Goal: Task Accomplishment & Management: Manage account settings

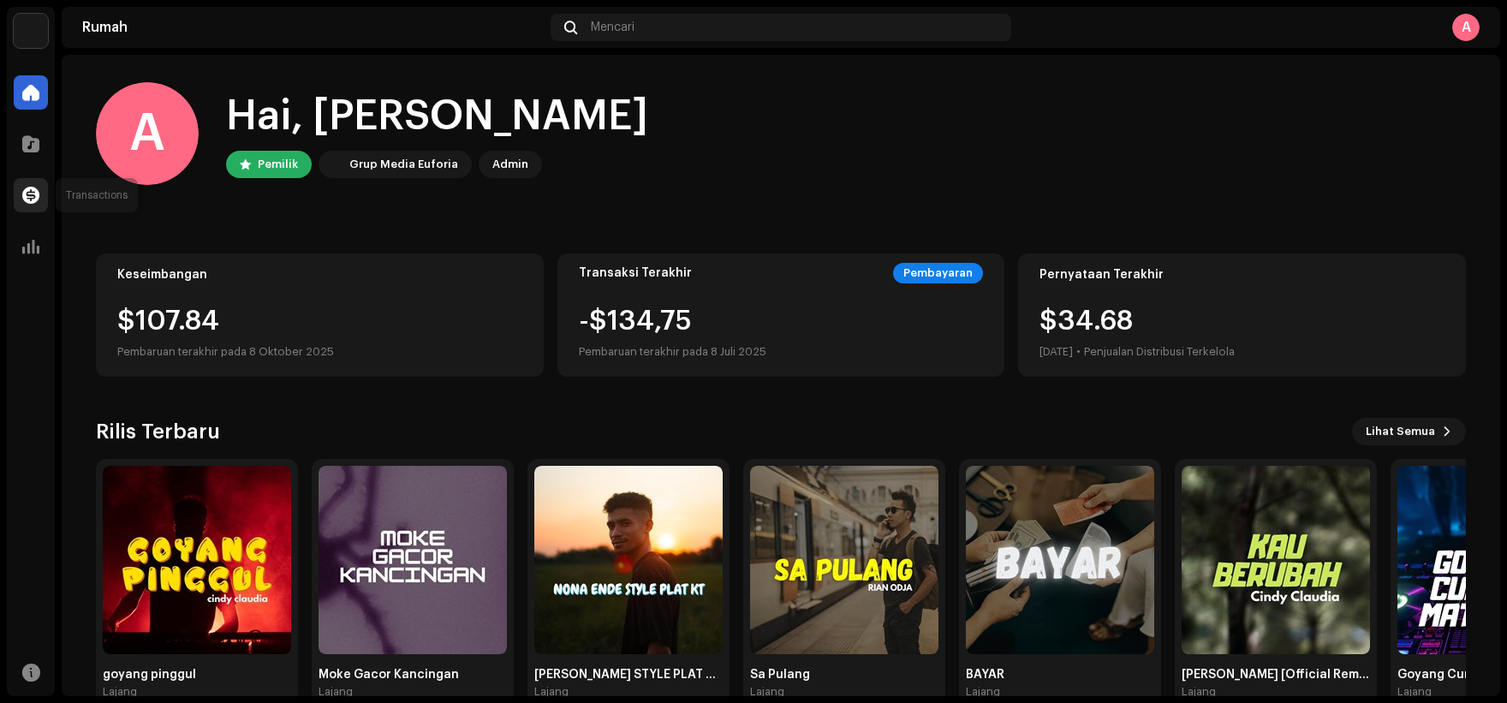
click at [27, 188] on span at bounding box center [30, 195] width 17 height 14
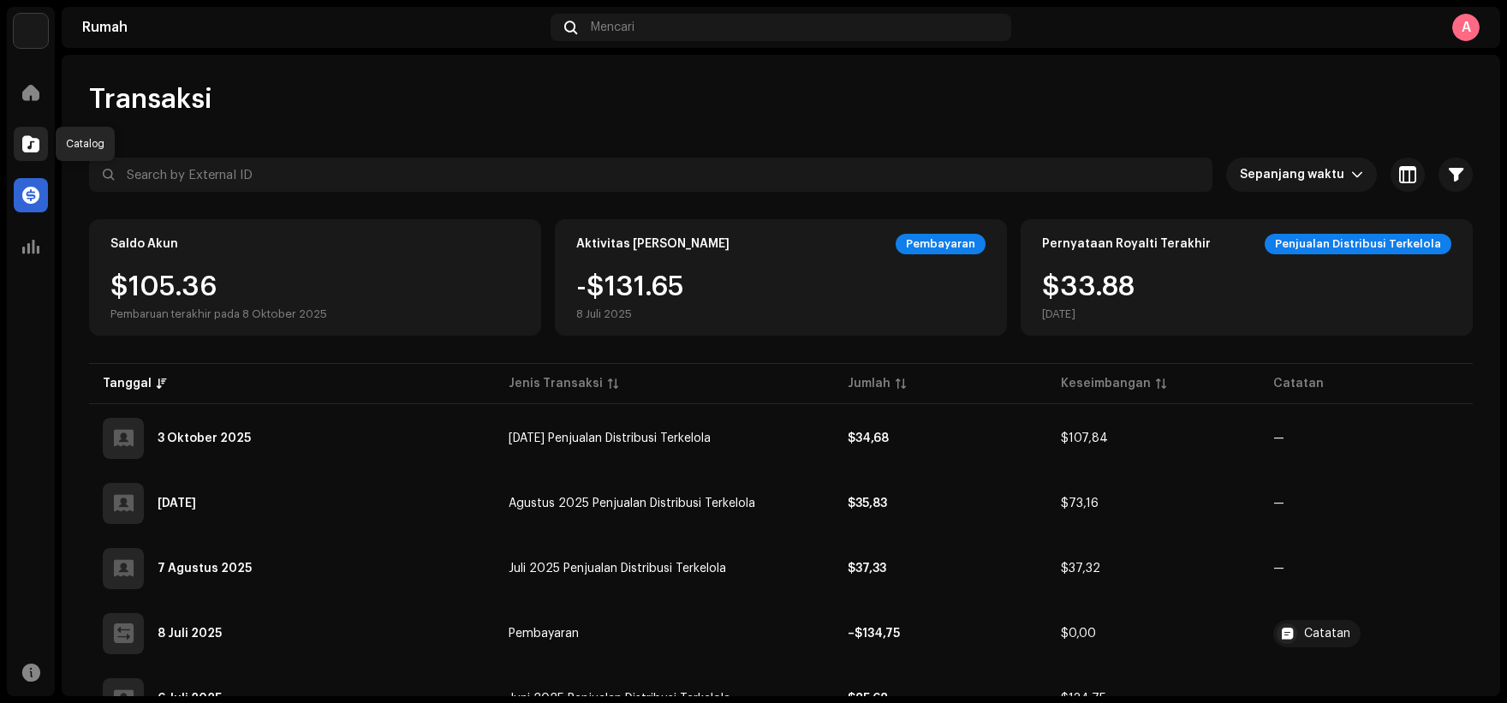
click at [42, 140] on div at bounding box center [31, 144] width 34 height 34
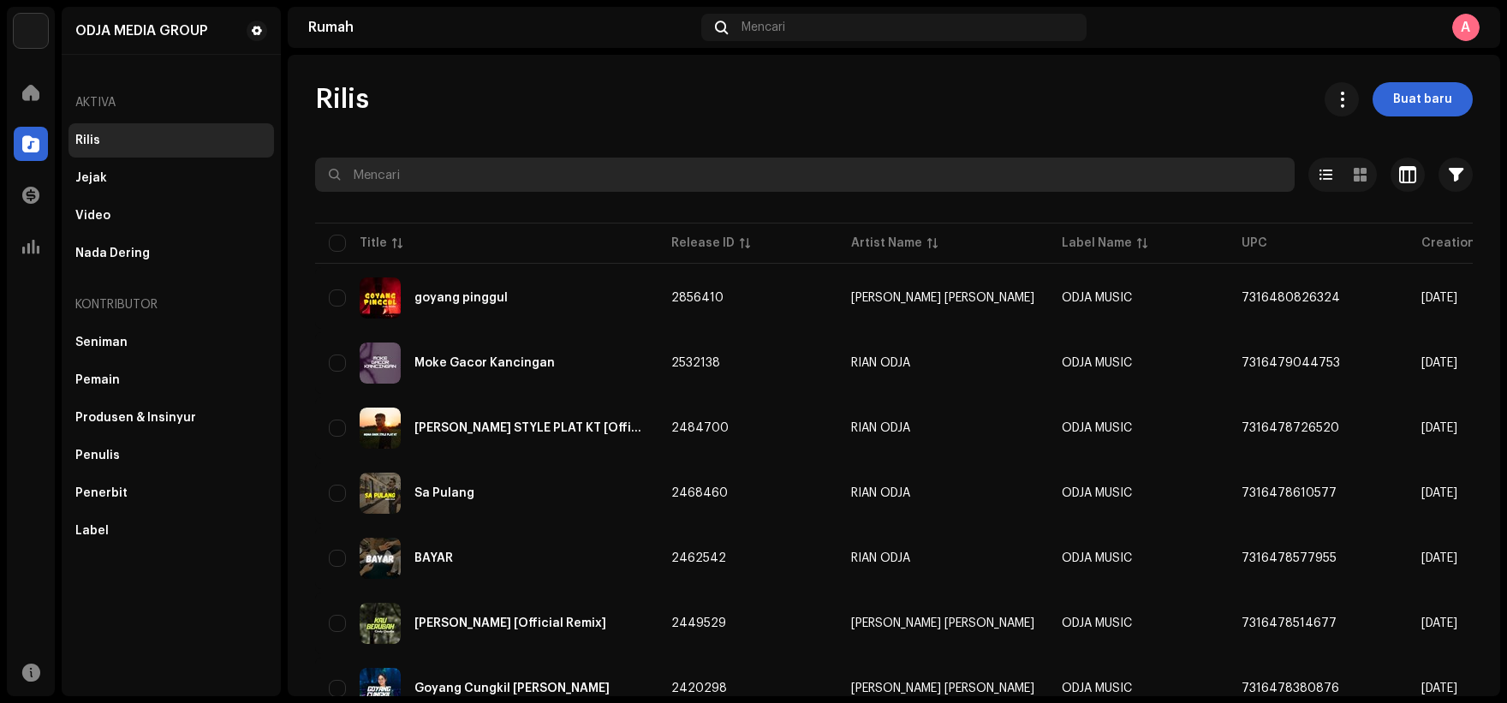
click at [440, 186] on input "text" at bounding box center [804, 175] width 979 height 34
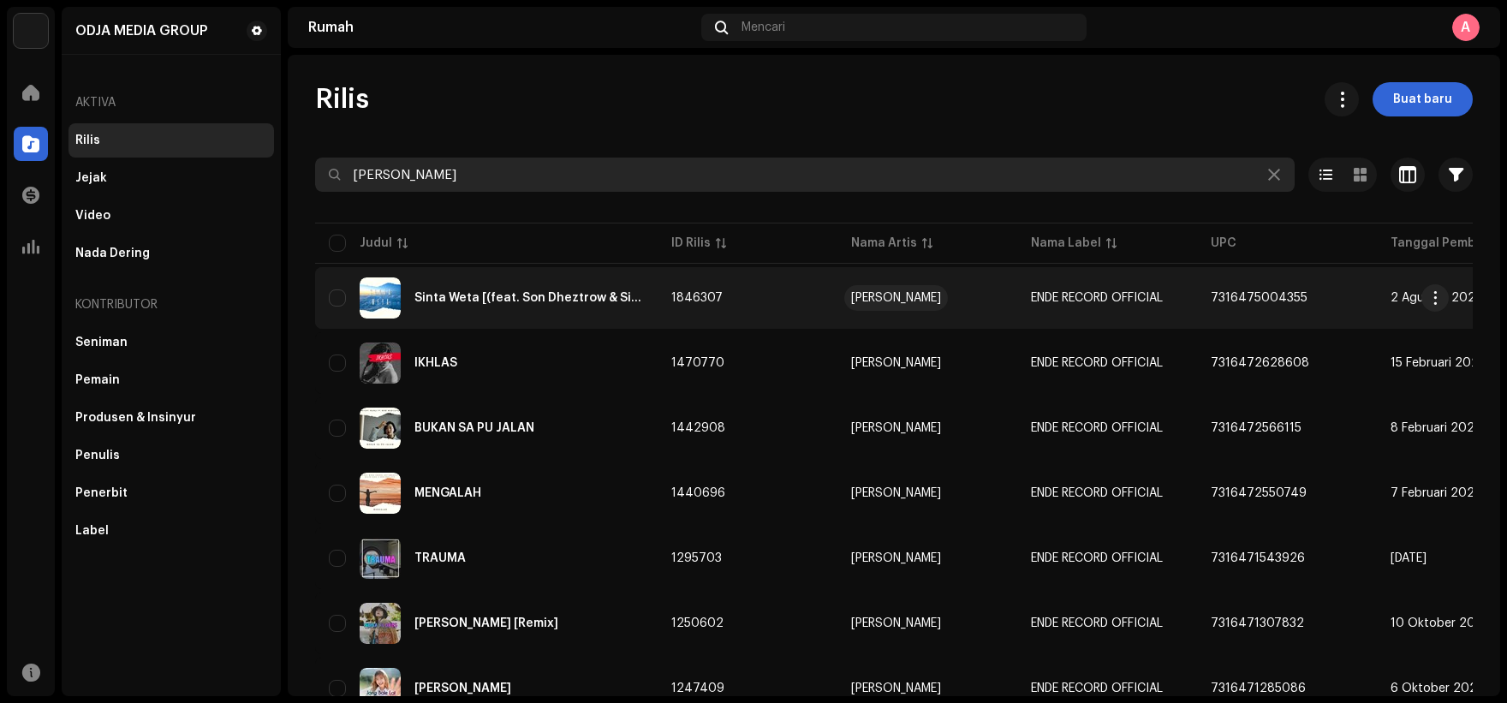
type input "RICKY WARA"
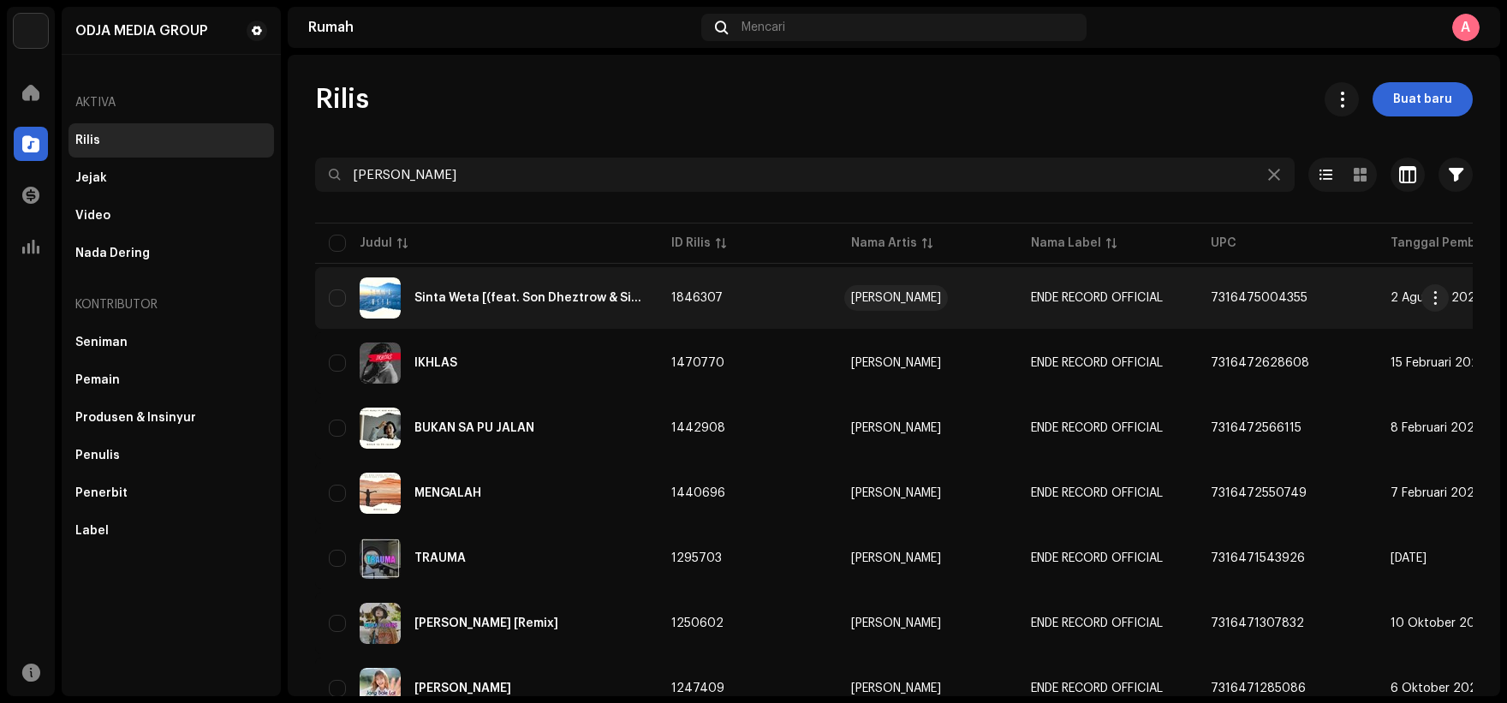
click at [877, 301] on font "[PERSON_NAME]" at bounding box center [896, 298] width 90 height 12
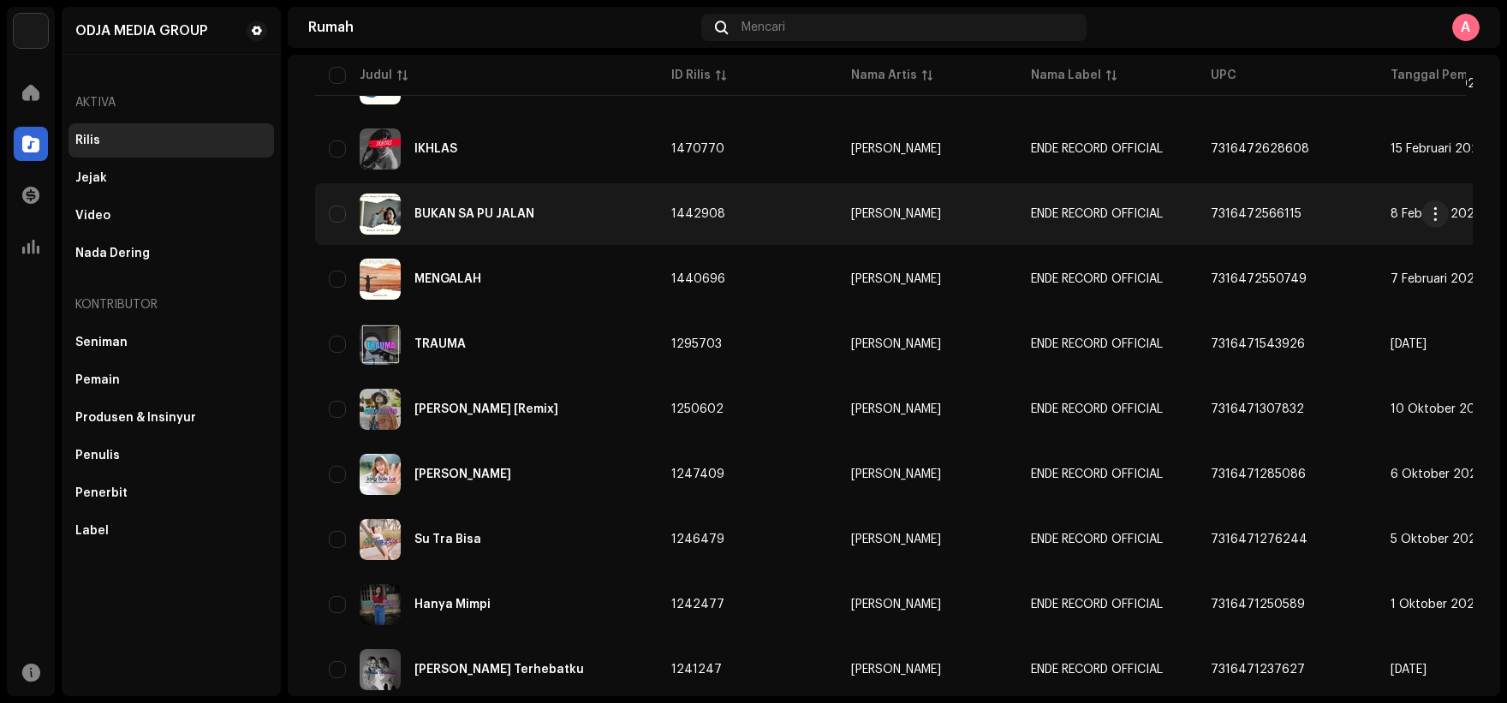
scroll to position [339, 0]
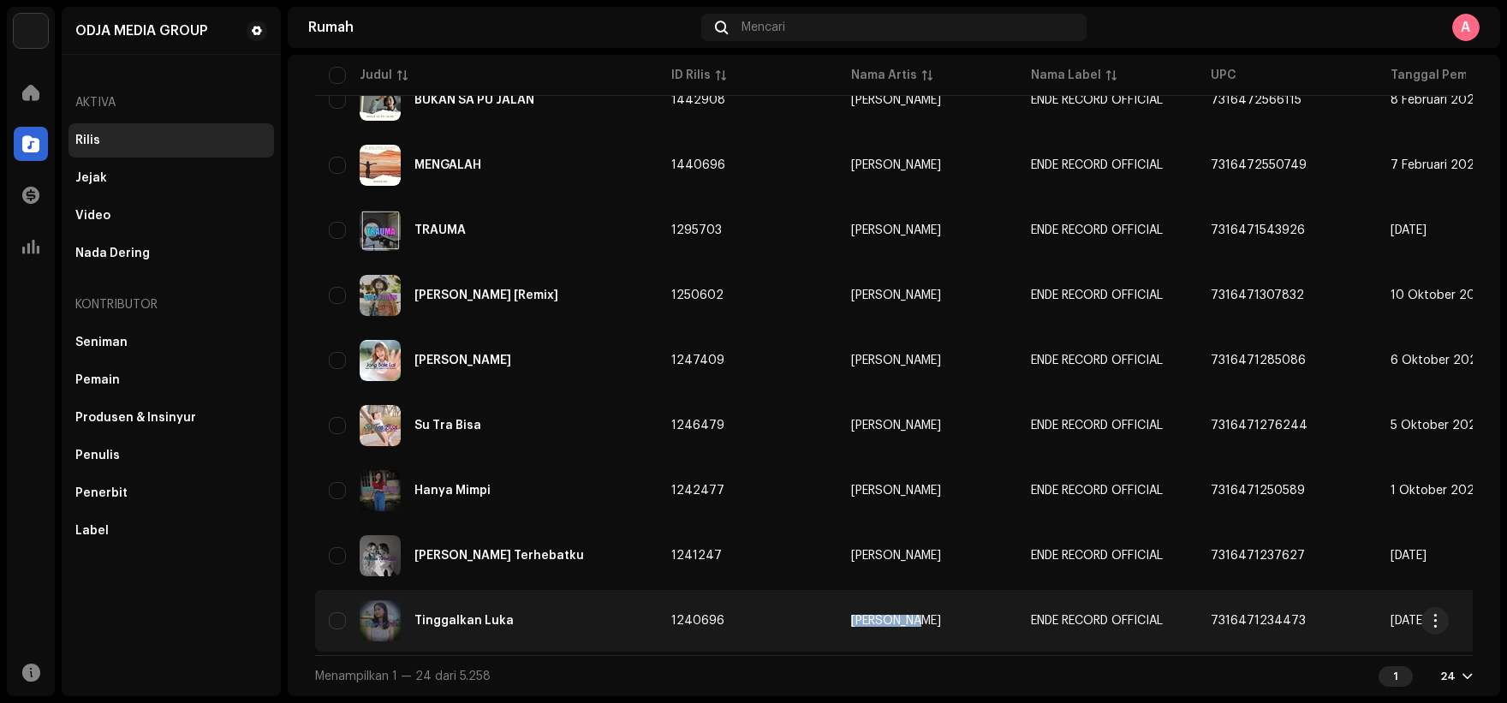
copy font "[PERSON_NAME]"
drag, startPoint x: 842, startPoint y: 621, endPoint x: 909, endPoint y: 623, distance: 66.8
click at [909, 623] on td "[PERSON_NAME]" at bounding box center [927, 621] width 180 height 62
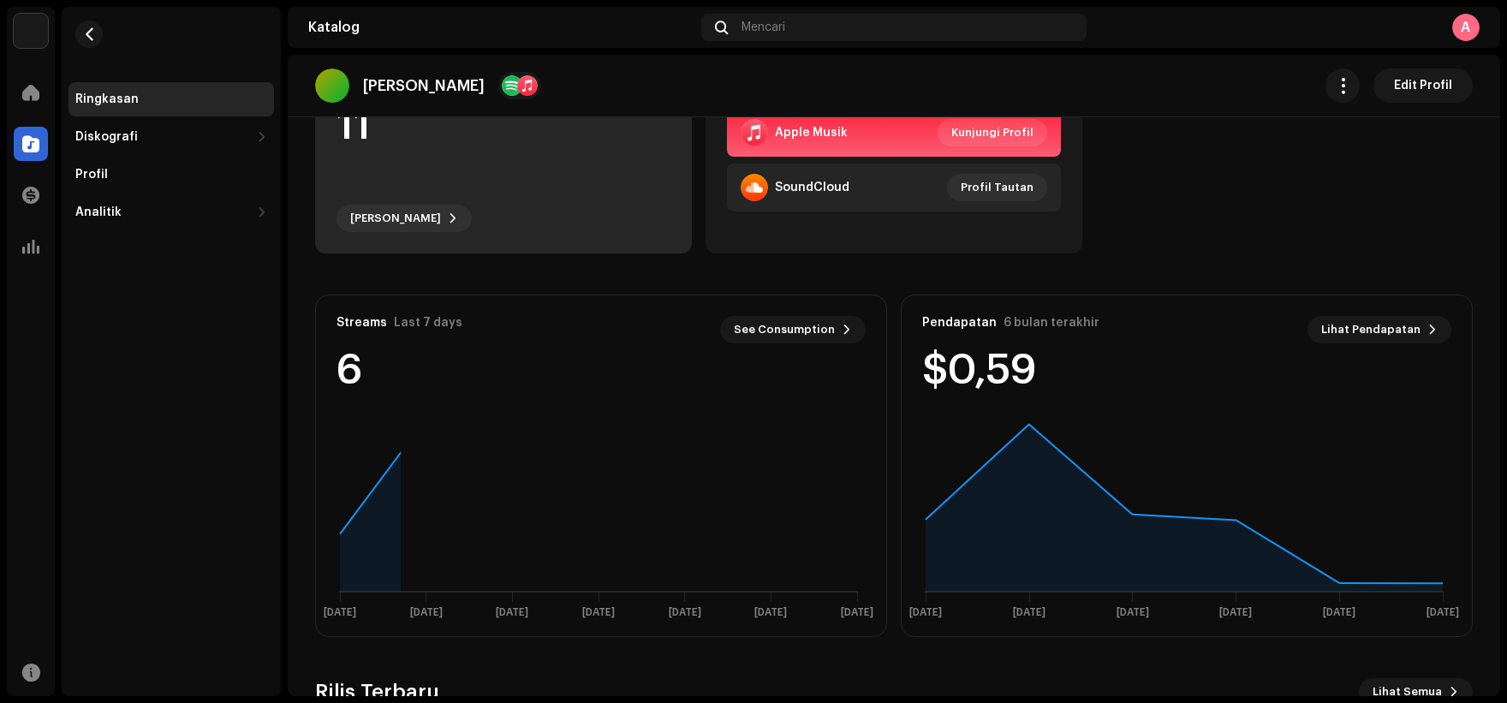
scroll to position [257, 0]
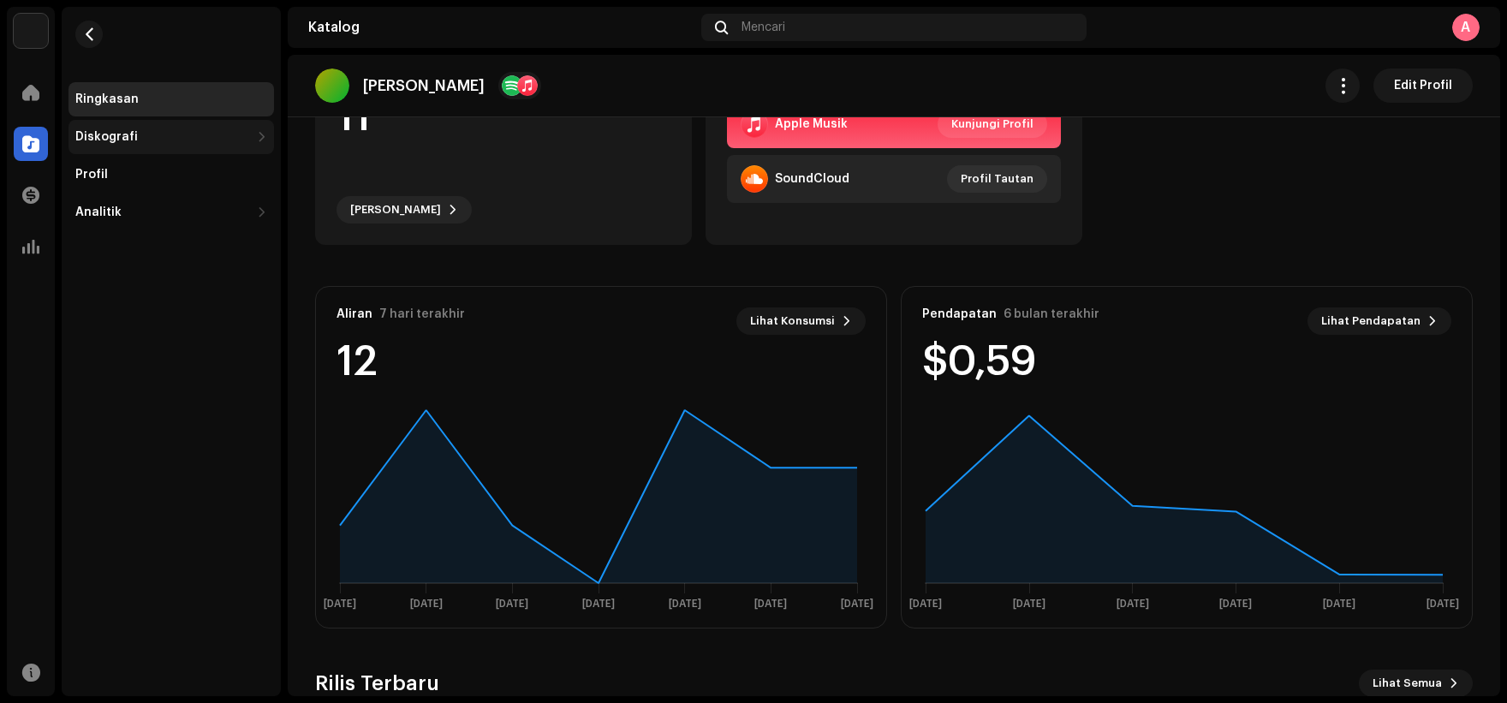
click at [136, 145] on div "Diskografi" at bounding box center [170, 137] width 205 height 34
click at [140, 187] on div "Rilis" at bounding box center [170, 175] width 205 height 34
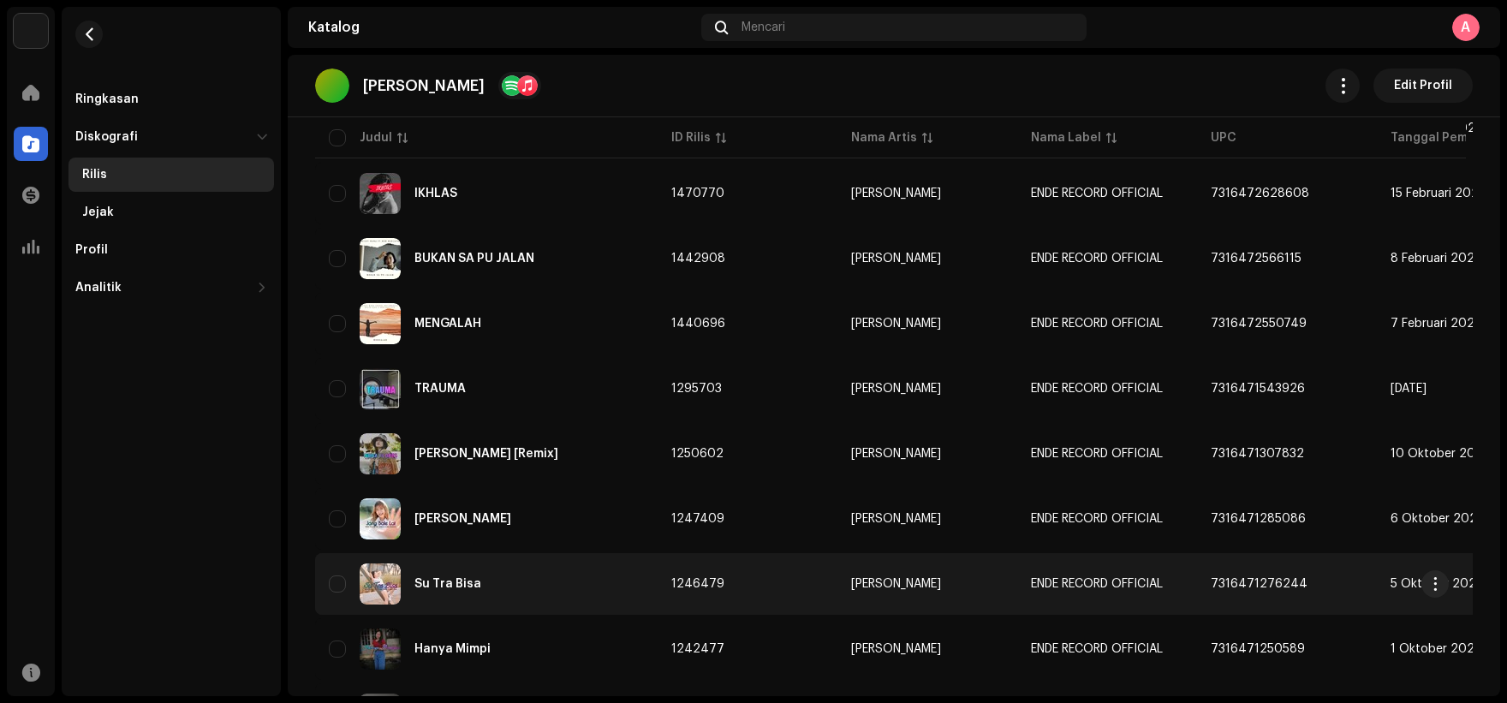
scroll to position [401, 0]
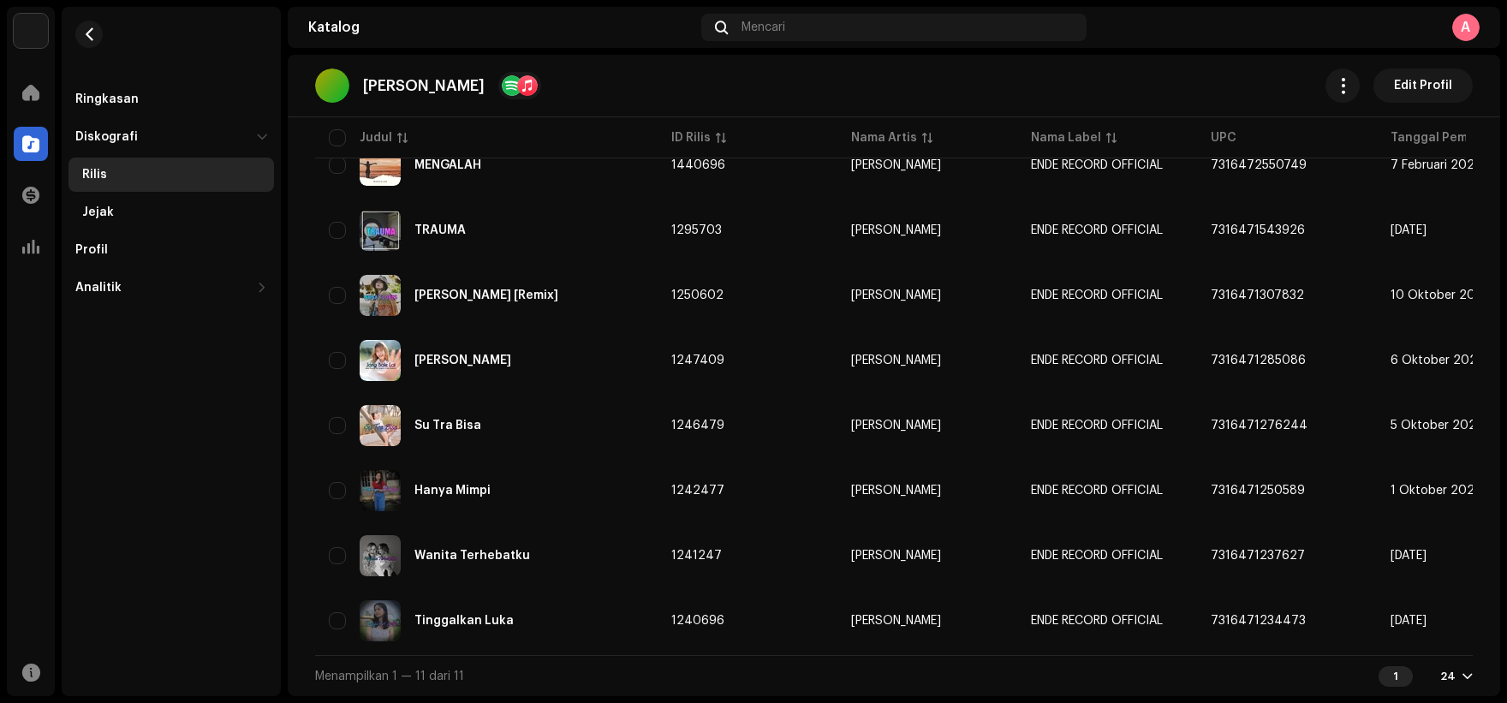
click at [1449, 670] on div "24" at bounding box center [1456, 676] width 33 height 14
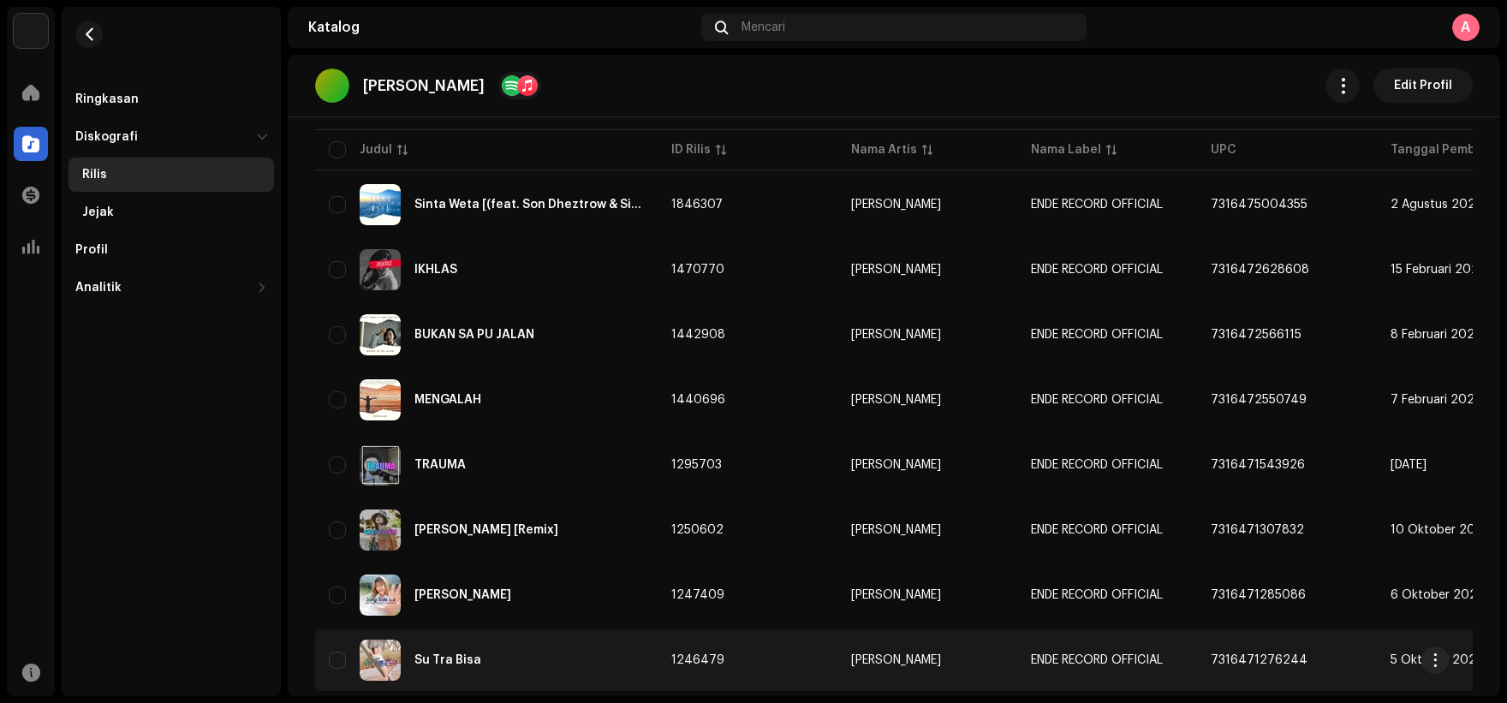
scroll to position [230, 0]
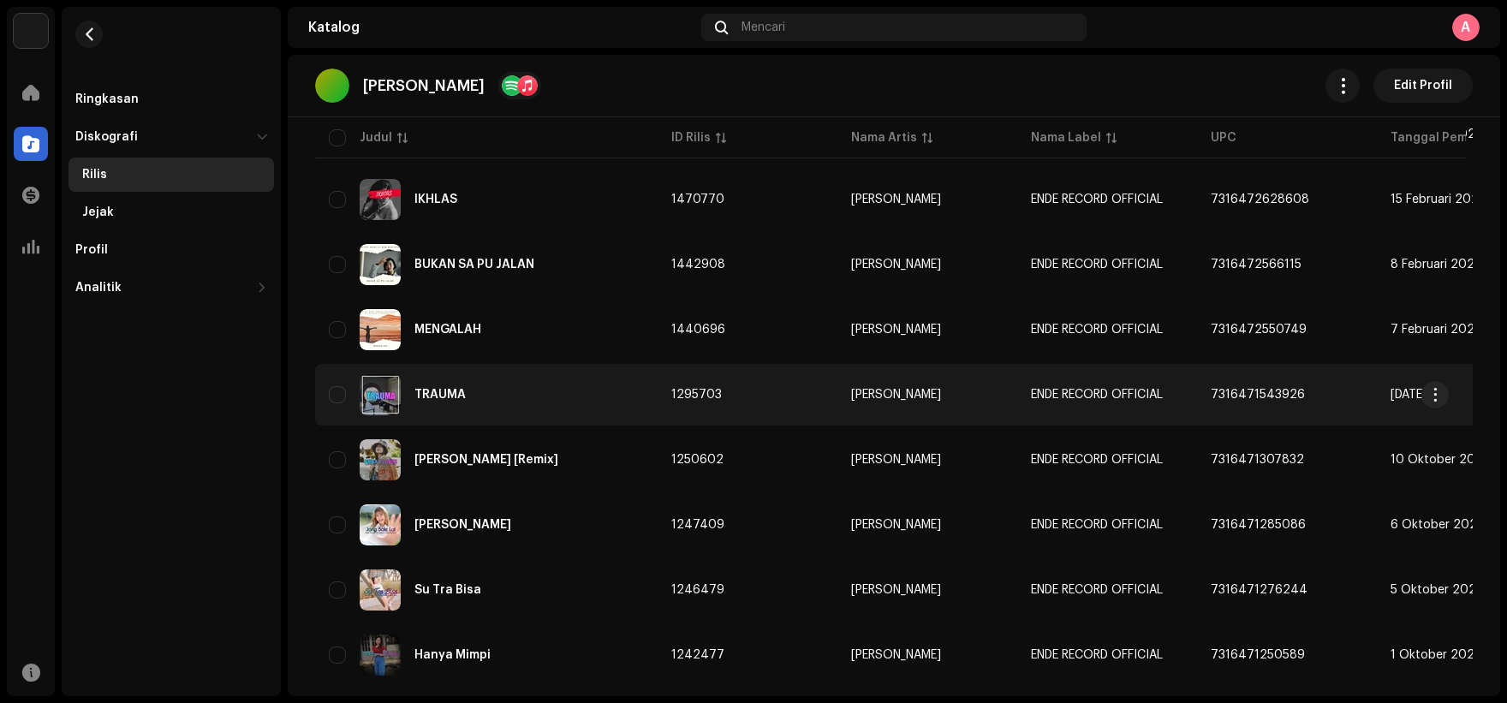
click at [604, 390] on div "TRAUMA" at bounding box center [486, 394] width 315 height 41
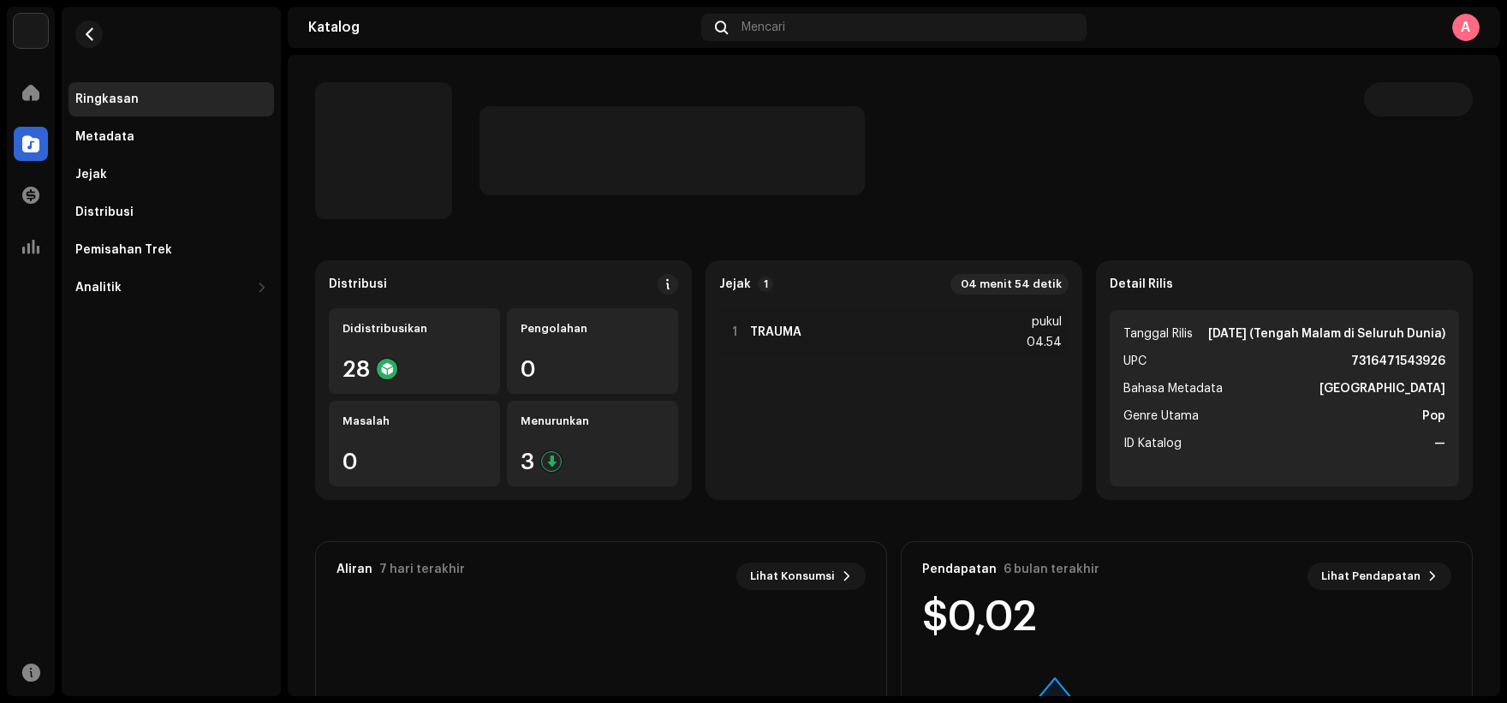
scroll to position [86, 0]
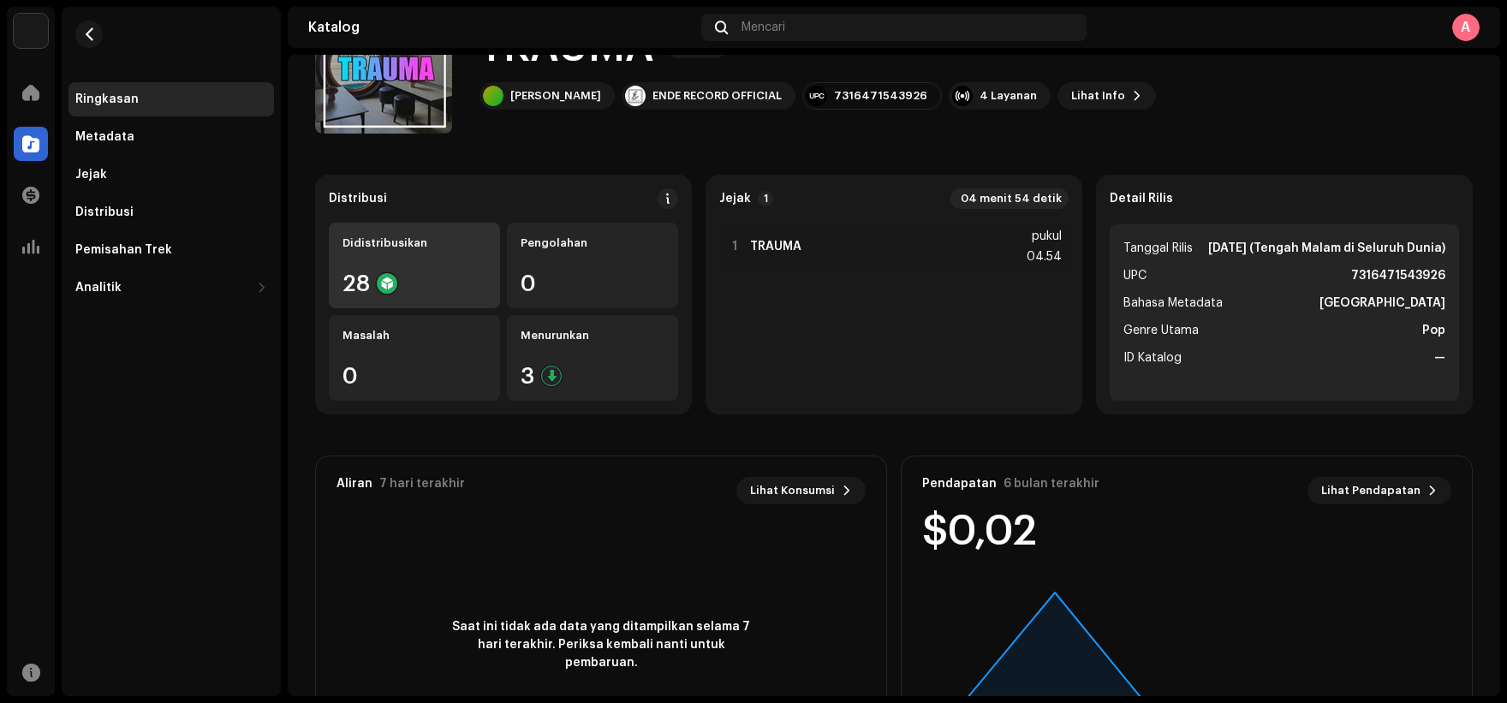
click at [429, 263] on div "Didistribusikan 28" at bounding box center [414, 266] width 171 height 86
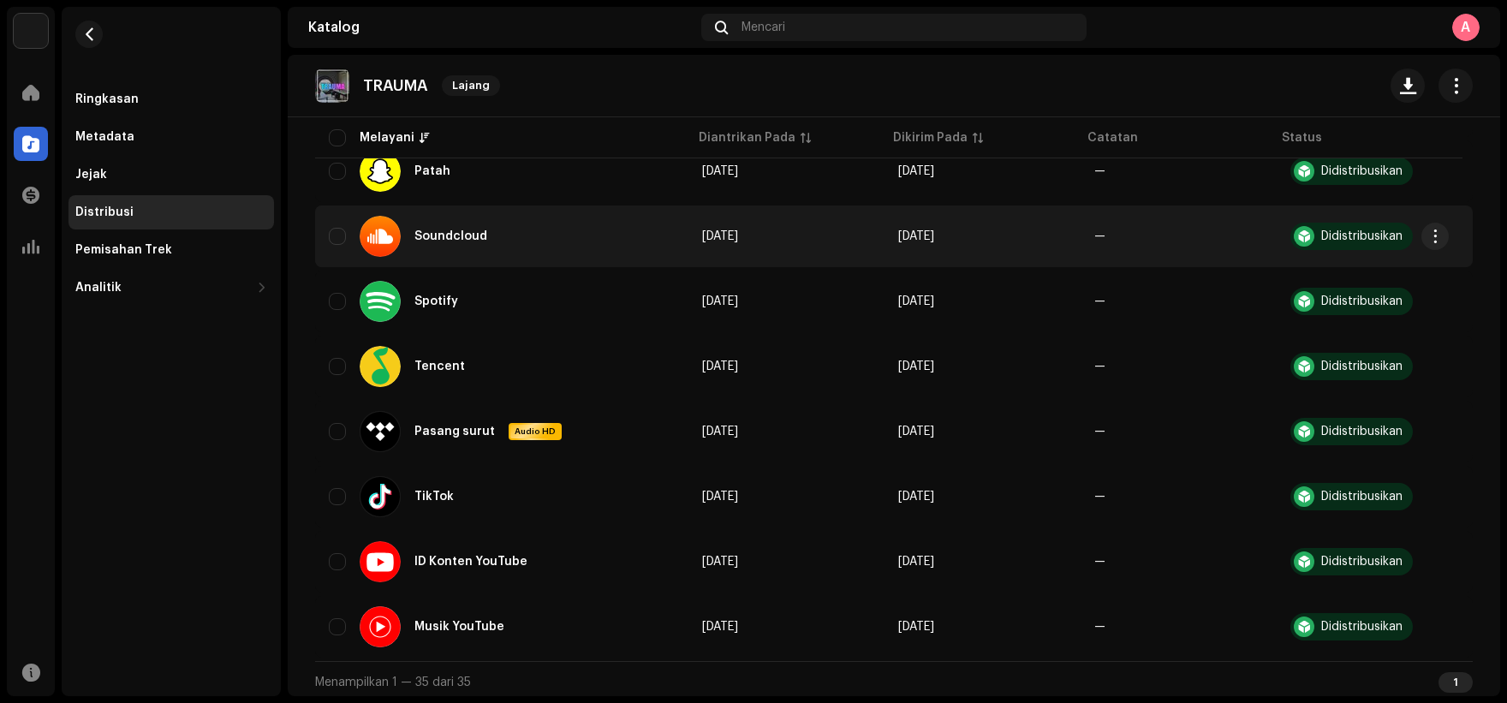
scroll to position [1562, 0]
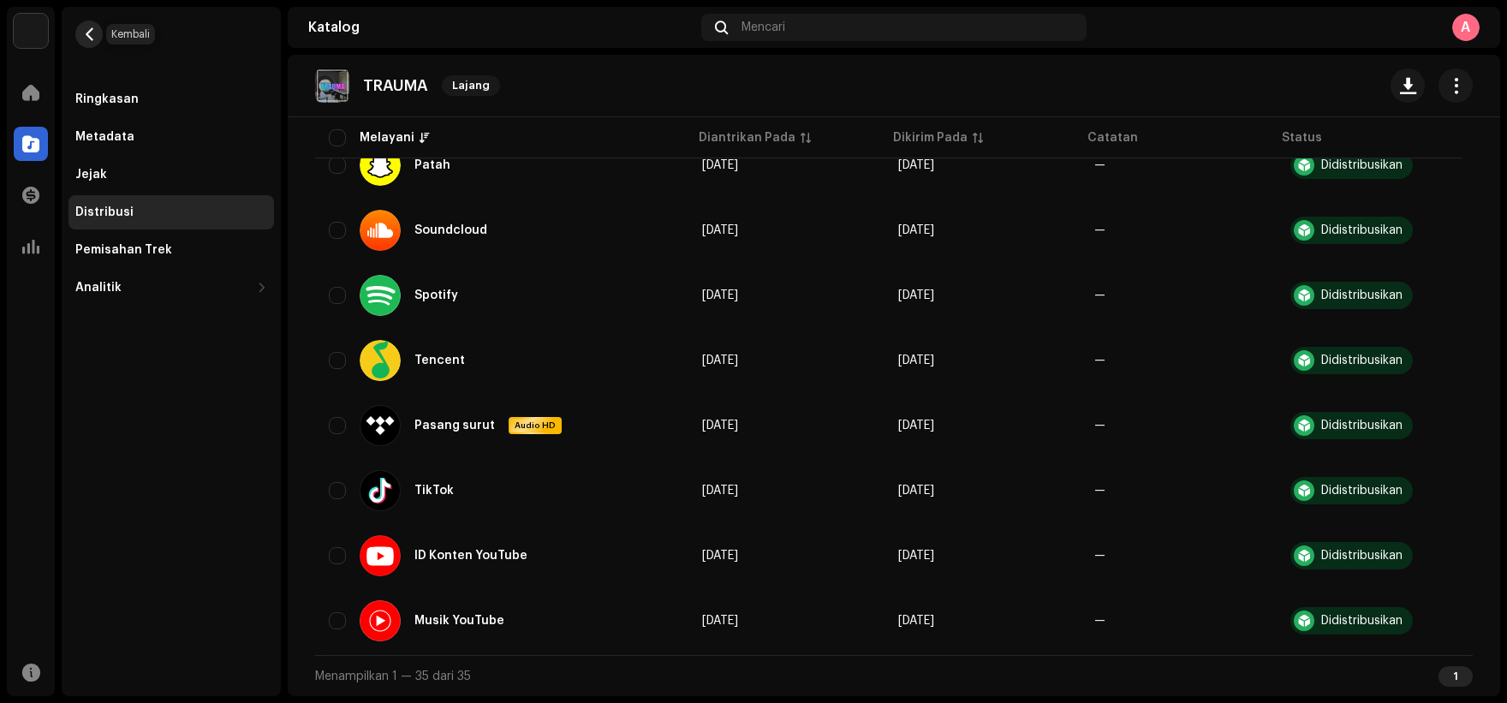
click at [99, 36] on button "button" at bounding box center [88, 34] width 27 height 27
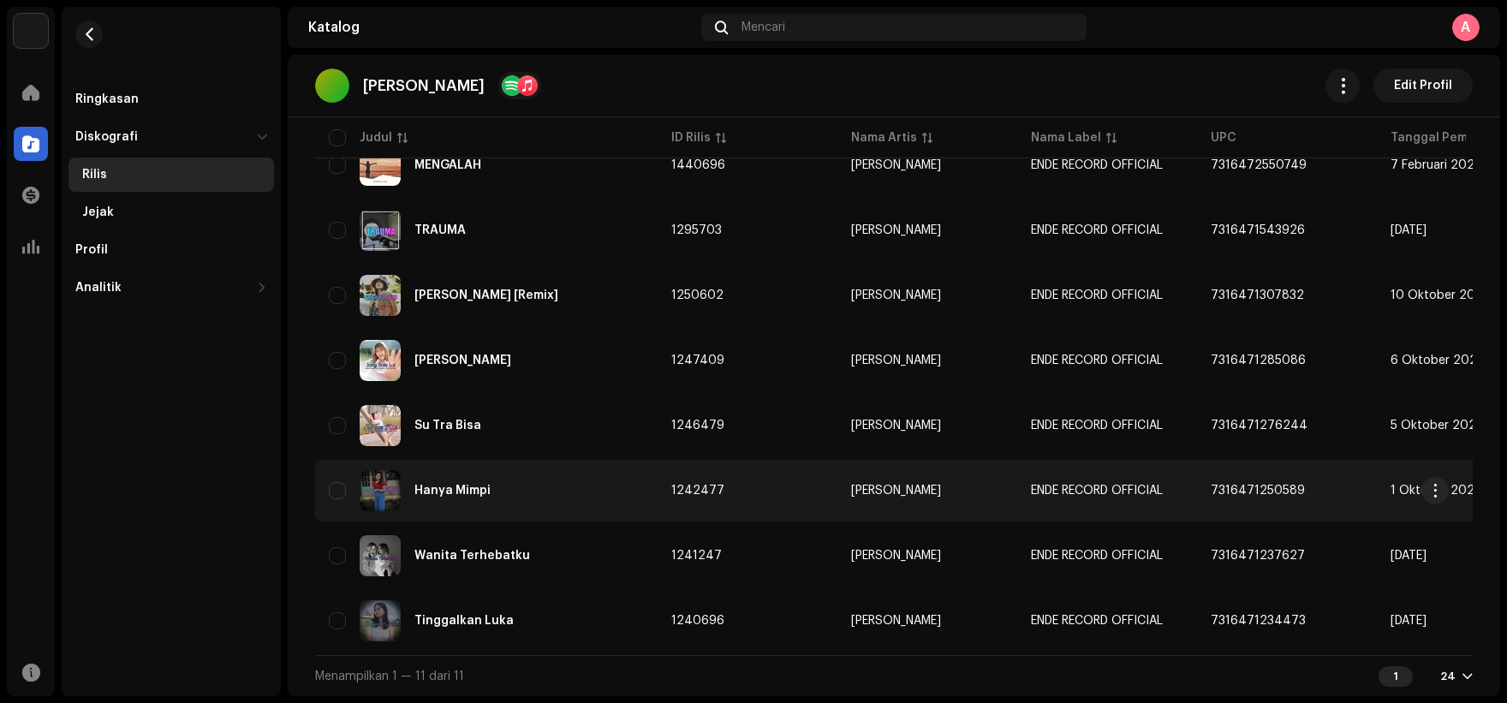
scroll to position [401, 0]
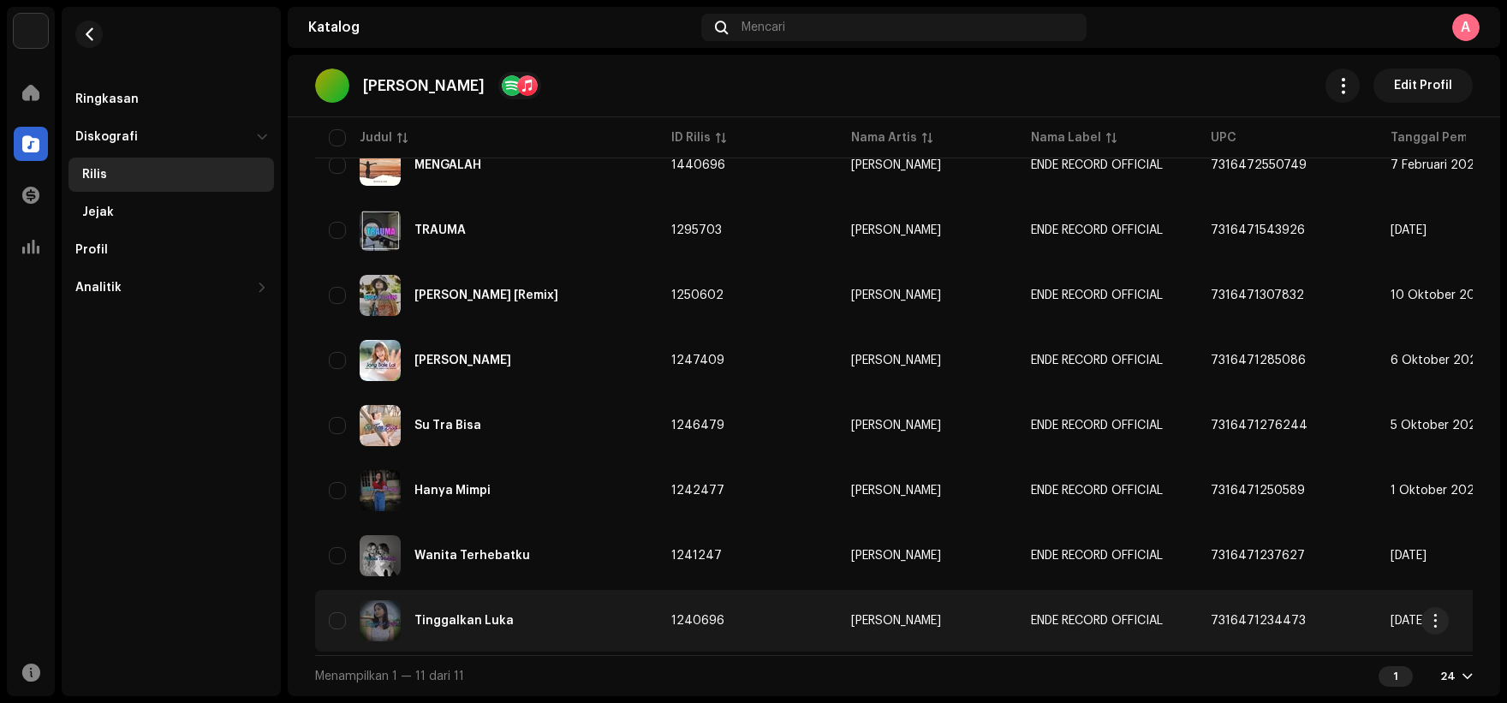
click at [580, 602] on div "Tinggalkan Luka" at bounding box center [486, 620] width 315 height 41
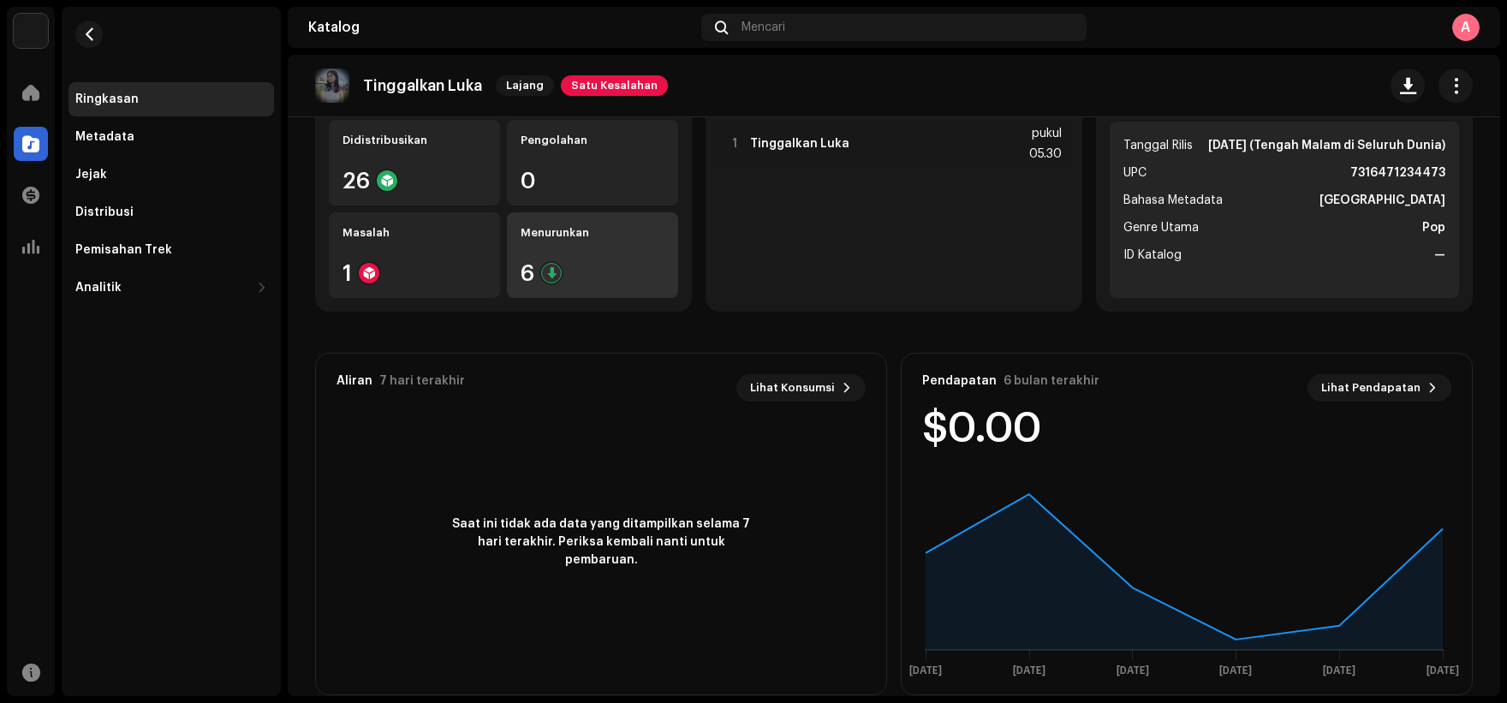
scroll to position [215, 0]
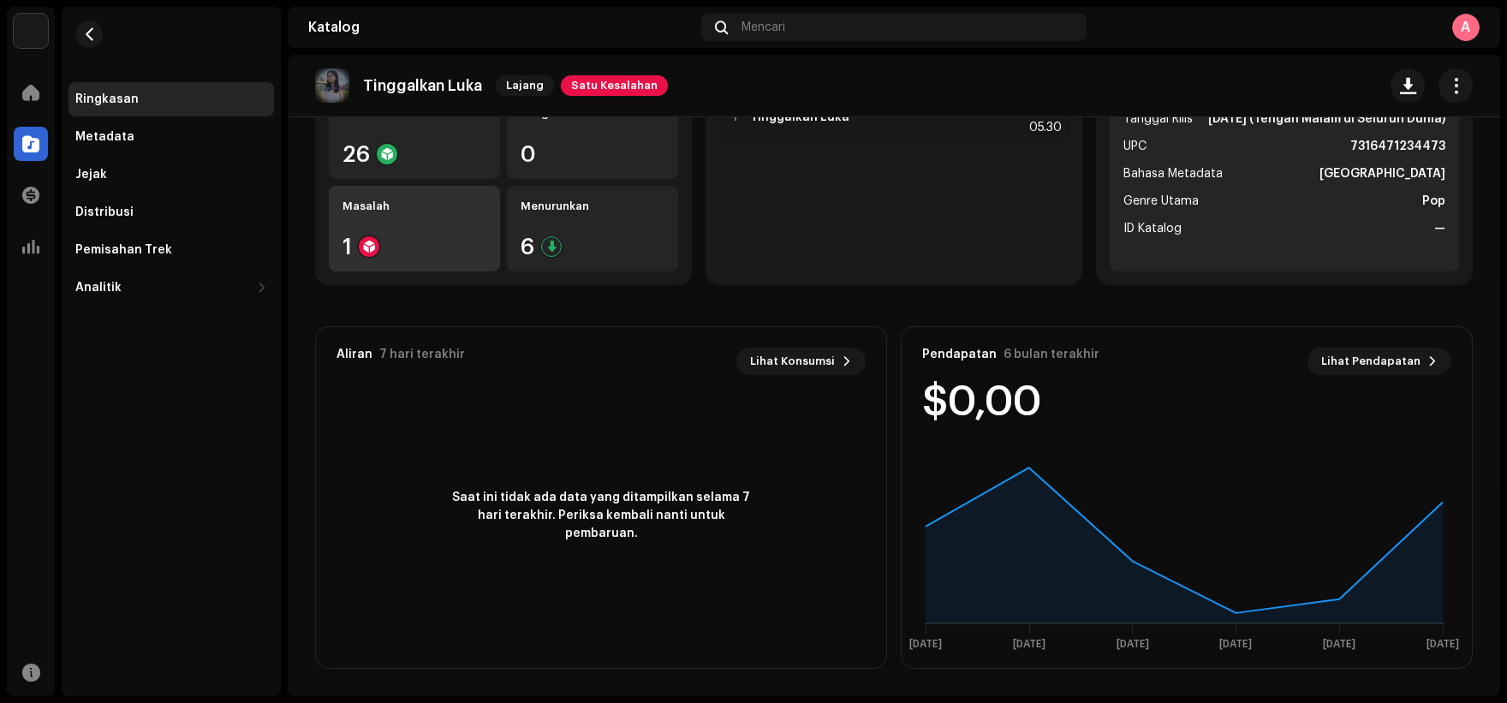
click at [419, 229] on div "Masalah 1" at bounding box center [414, 229] width 171 height 86
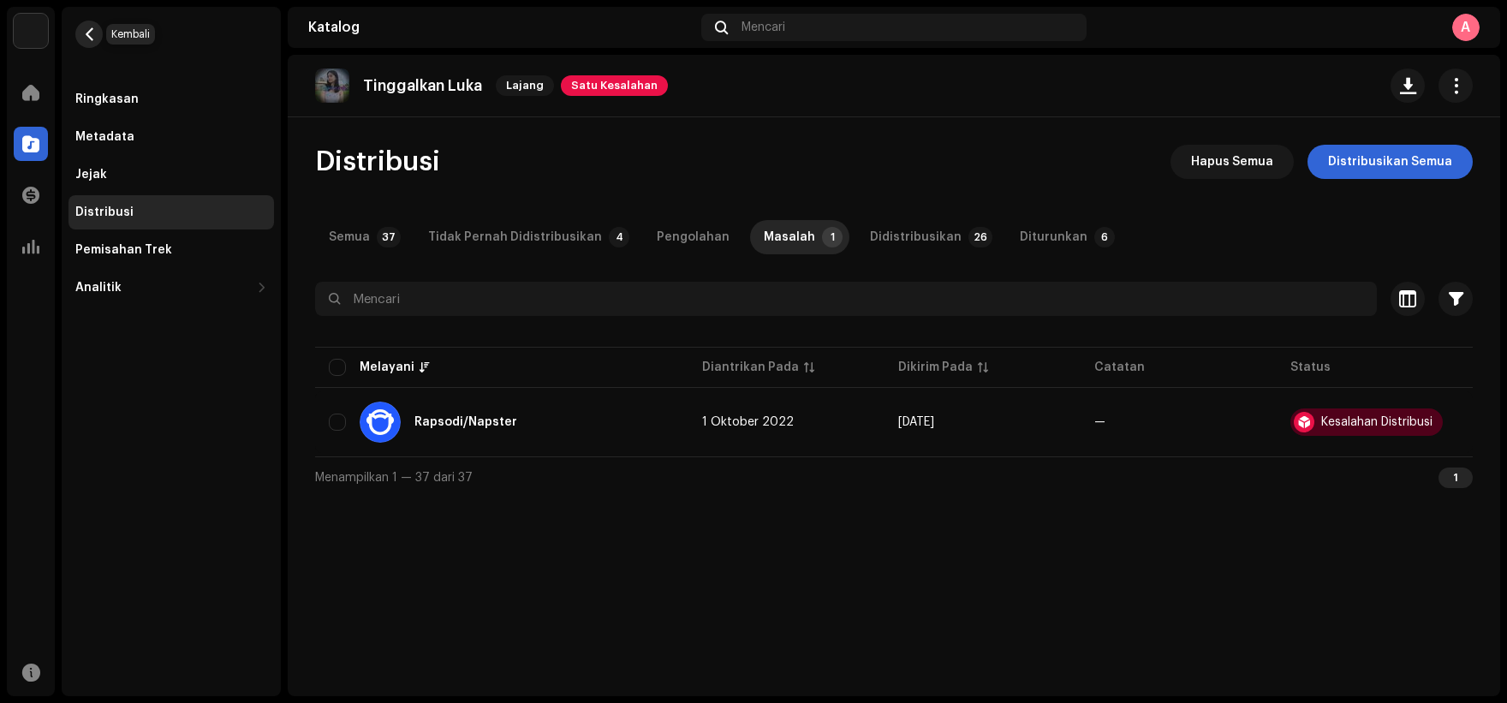
click at [85, 27] on span "button" at bounding box center [89, 34] width 13 height 14
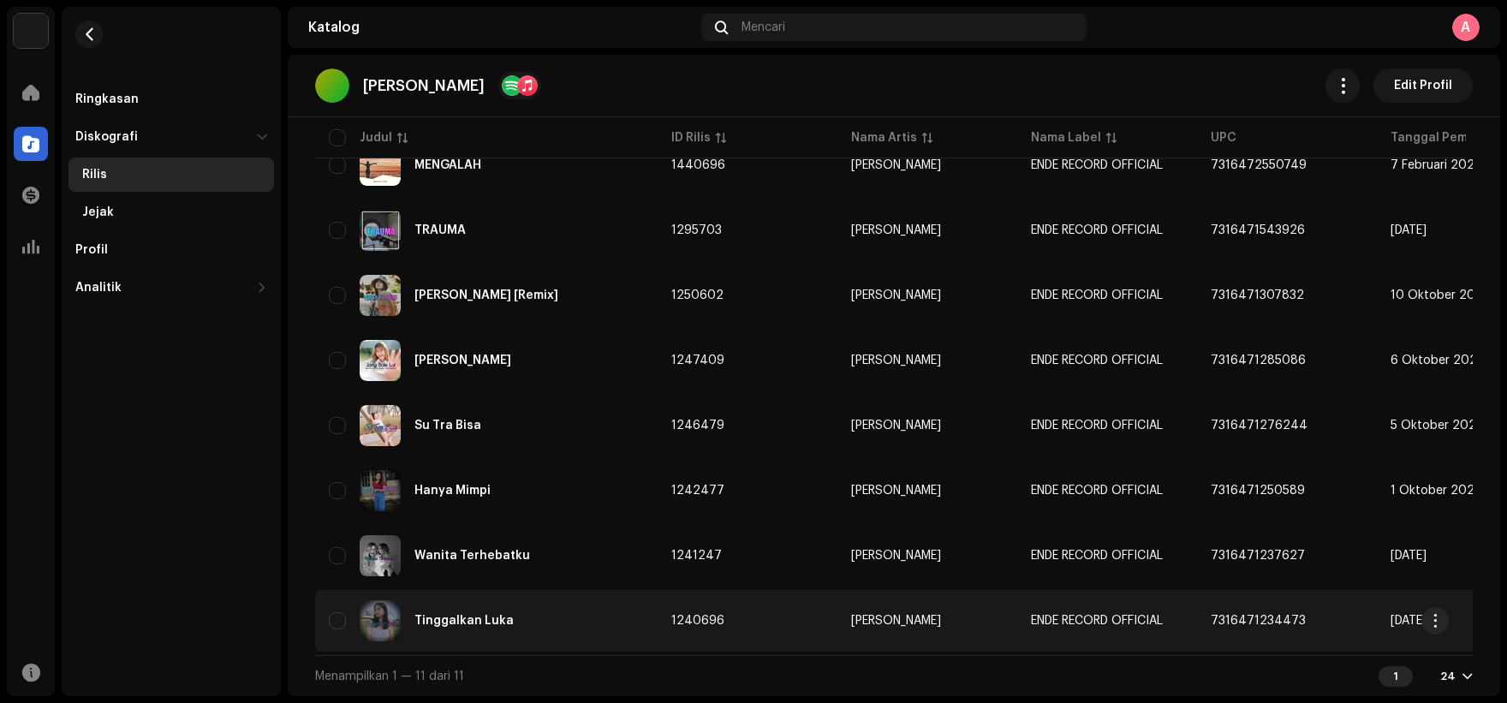
click at [583, 600] on div "Tinggalkan Luka" at bounding box center [486, 620] width 315 height 41
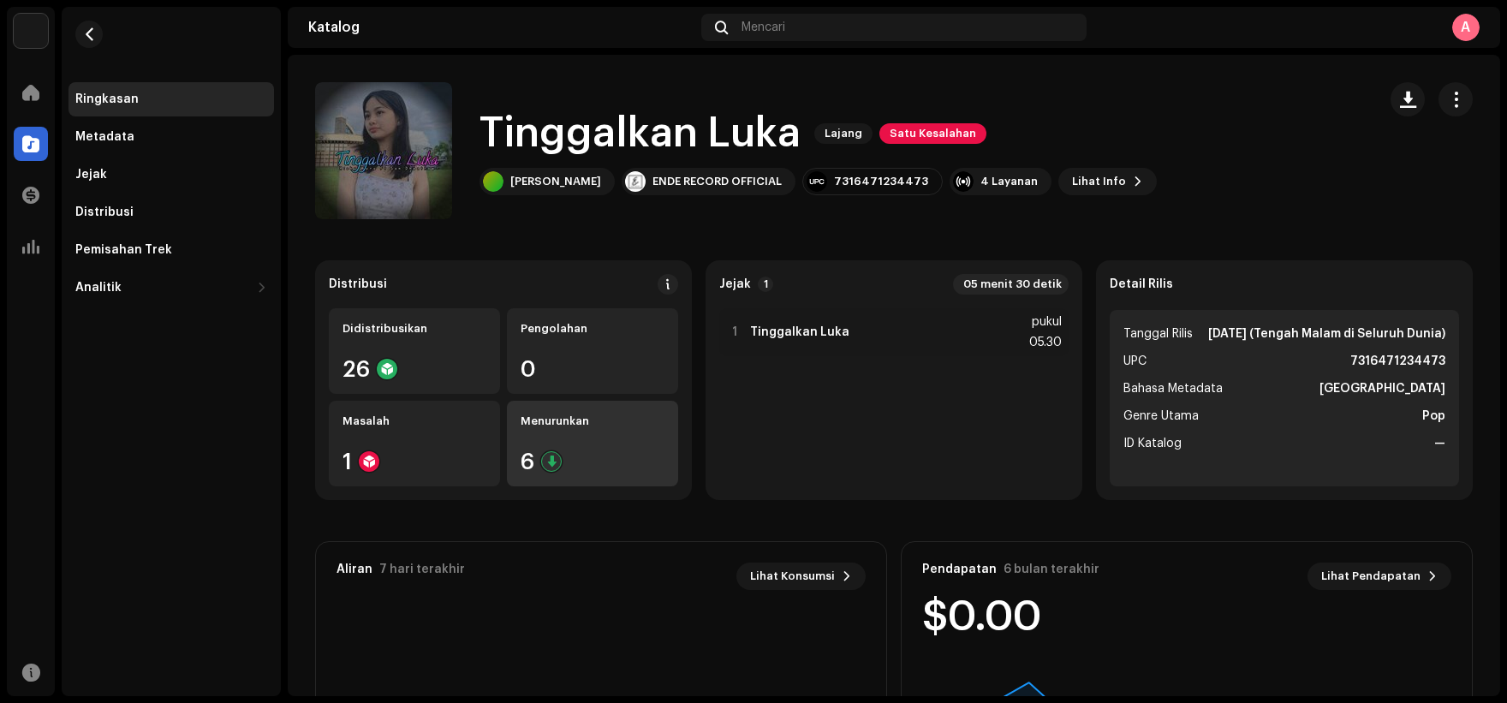
click at [568, 471] on div "6" at bounding box center [592, 461] width 144 height 22
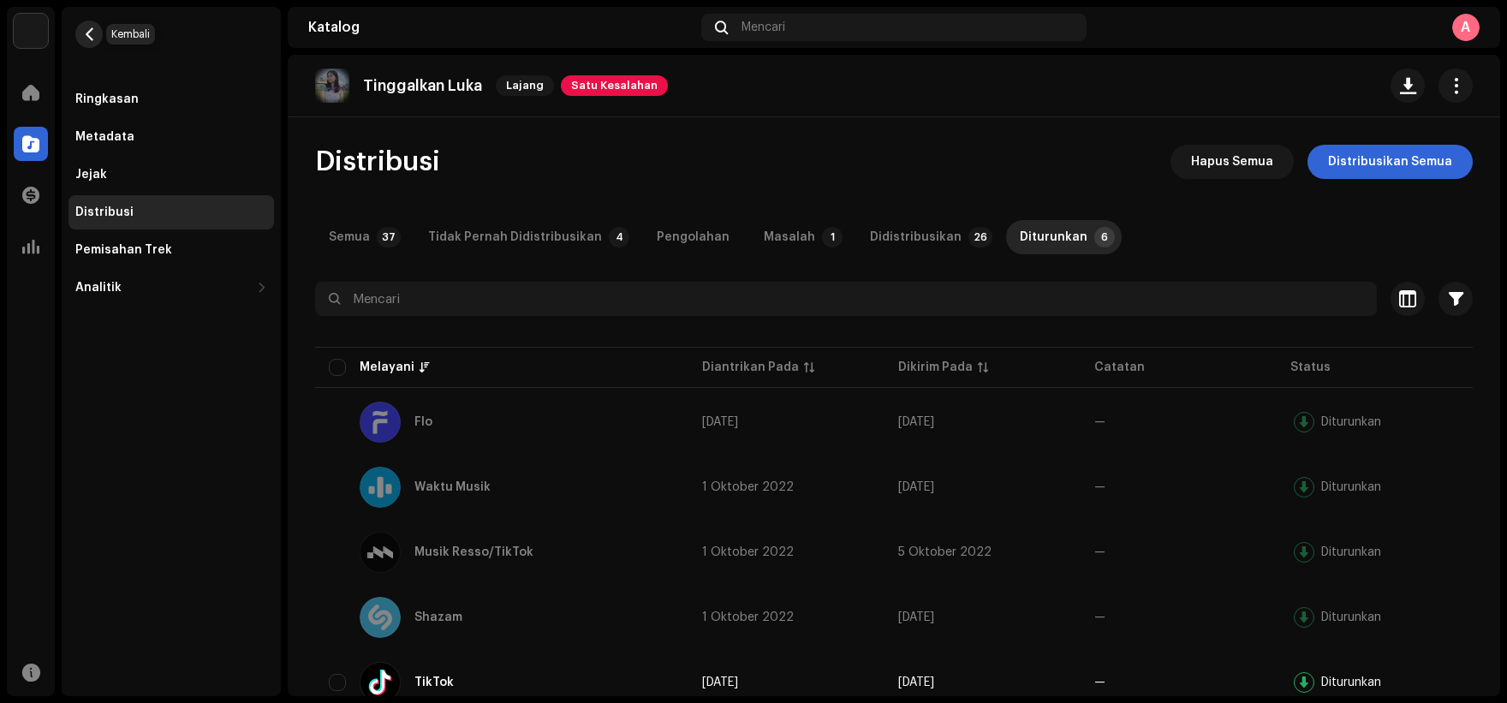
click at [87, 40] on span "button" at bounding box center [89, 34] width 13 height 14
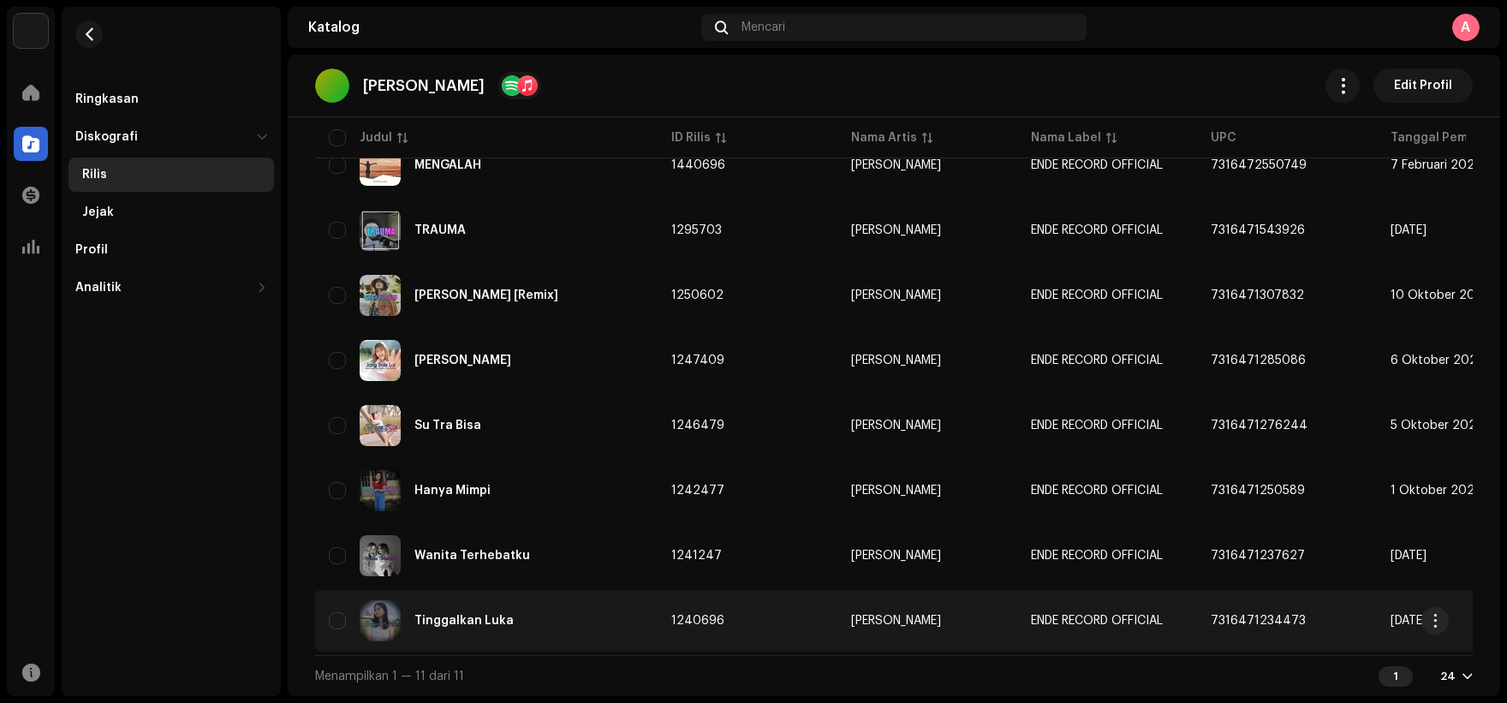
scroll to position [401, 0]
click at [627, 611] on div "Tinggalkan Luka" at bounding box center [486, 620] width 315 height 41
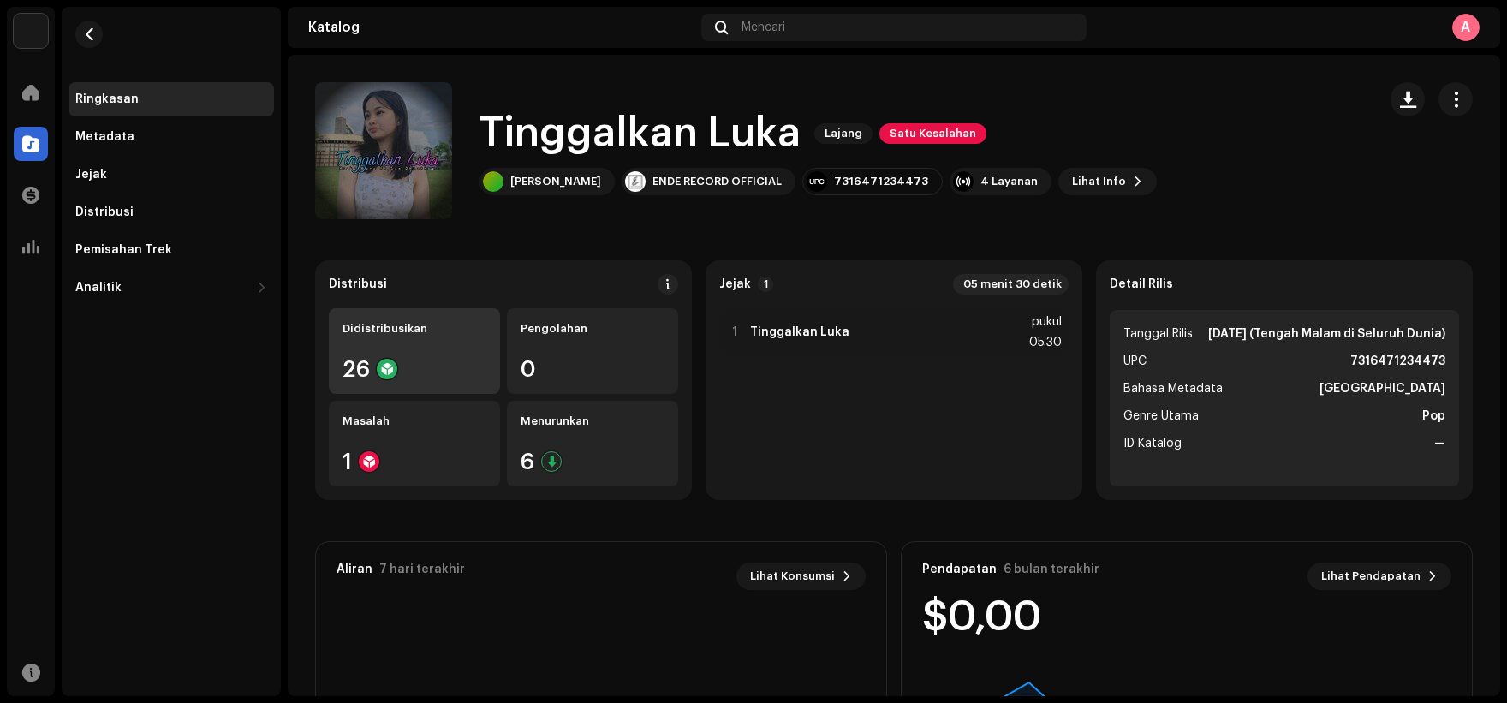
click at [441, 332] on div "Didistribusikan" at bounding box center [414, 329] width 144 height 14
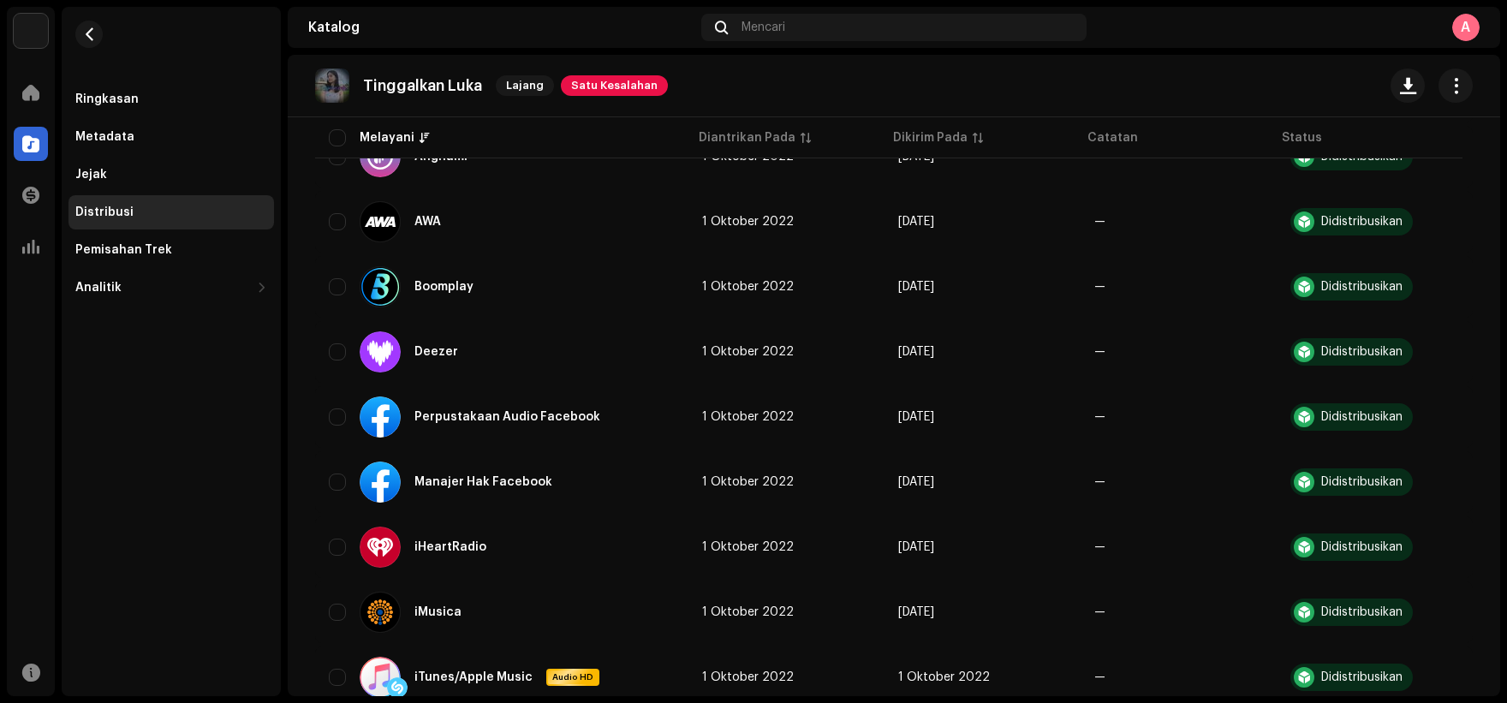
scroll to position [319, 0]
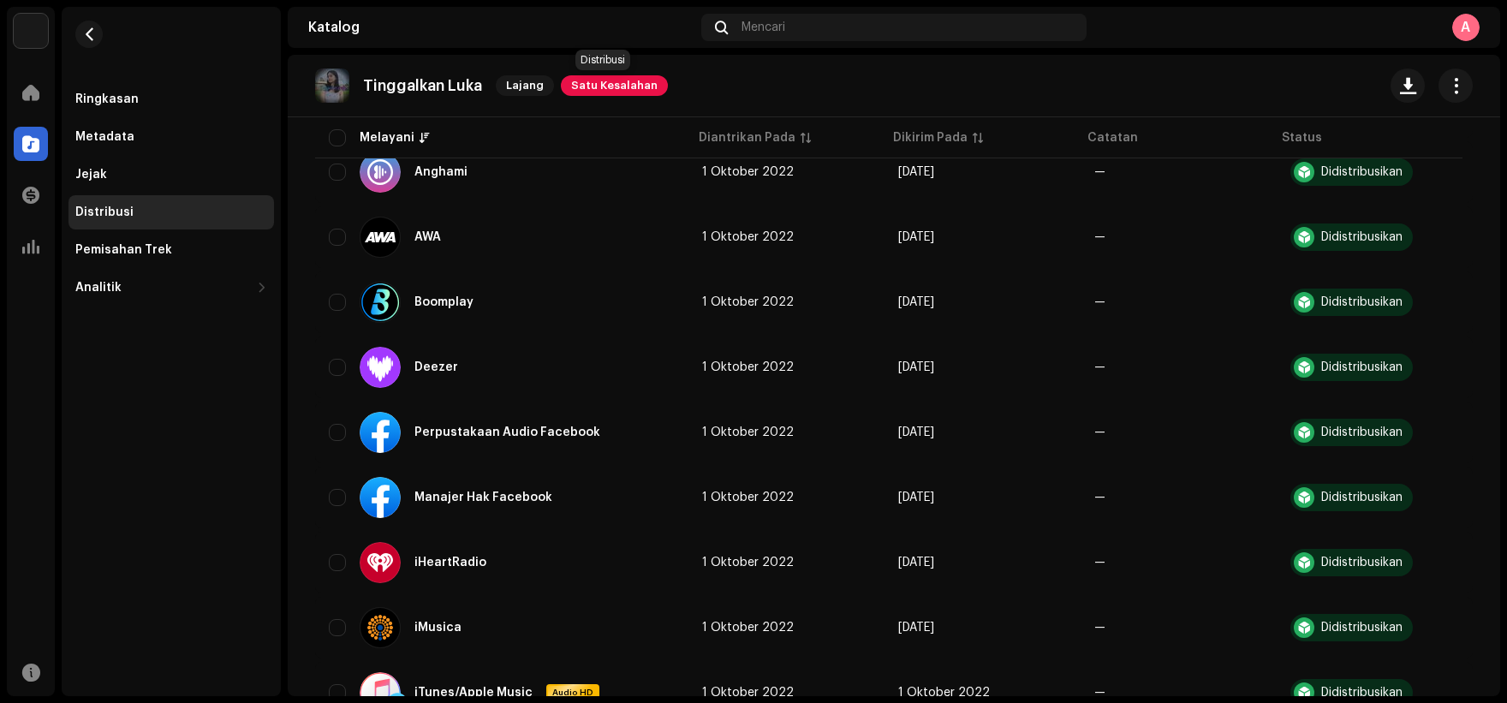
click at [630, 76] on span "Satu Kesalahan" at bounding box center [614, 85] width 107 height 21
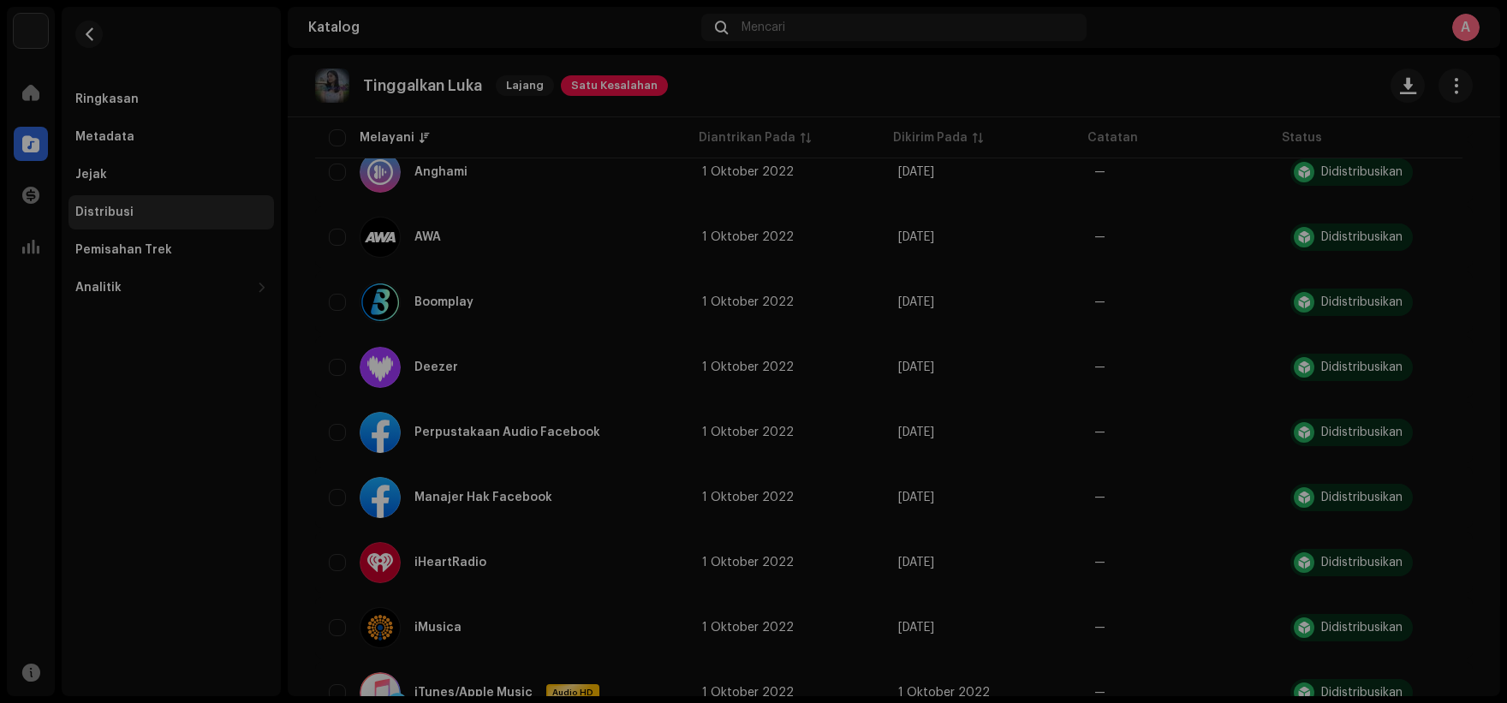
click at [928, 91] on div "Kesalahan Distribusi Kami menemukan kesalahan di bawah ini saat memeriksa rilis…" at bounding box center [753, 351] width 1507 height 703
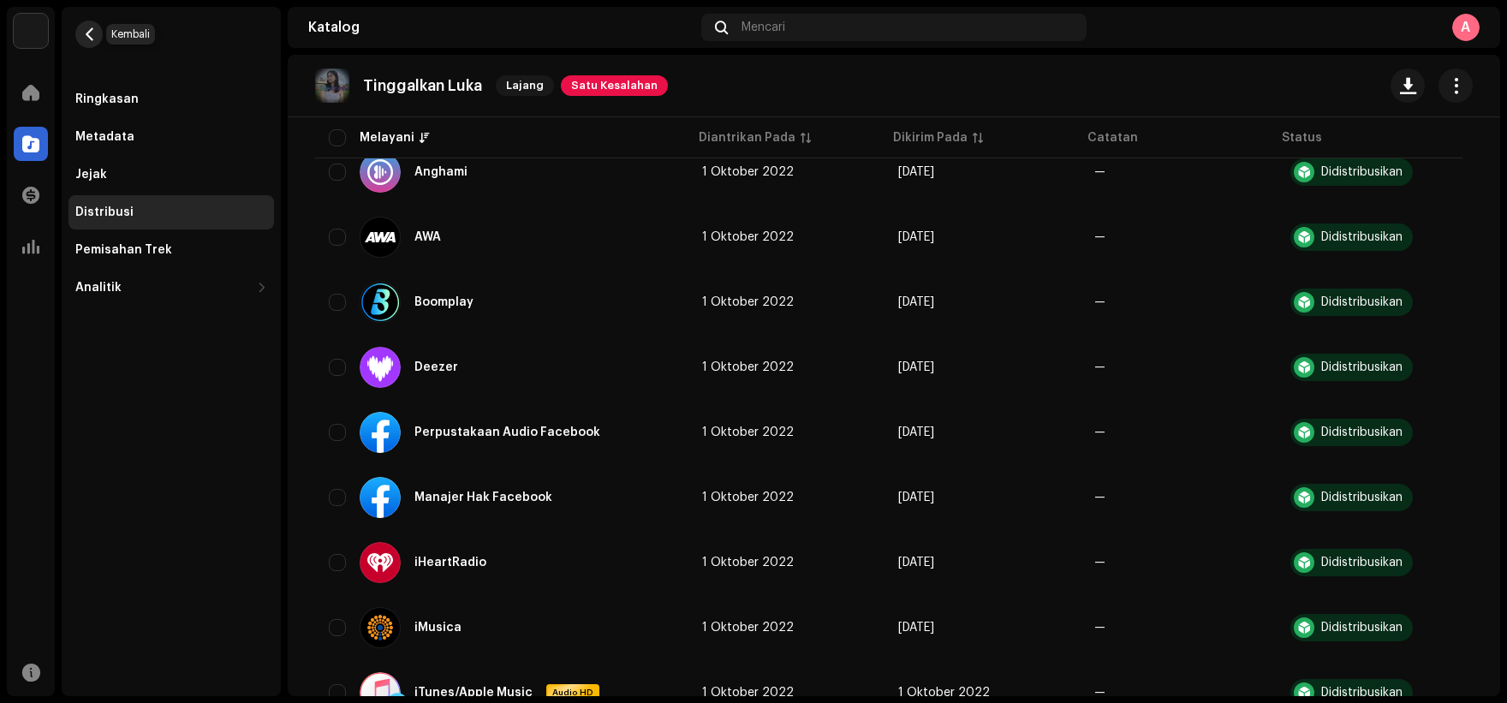
click at [85, 37] on span "button" at bounding box center [89, 34] width 13 height 14
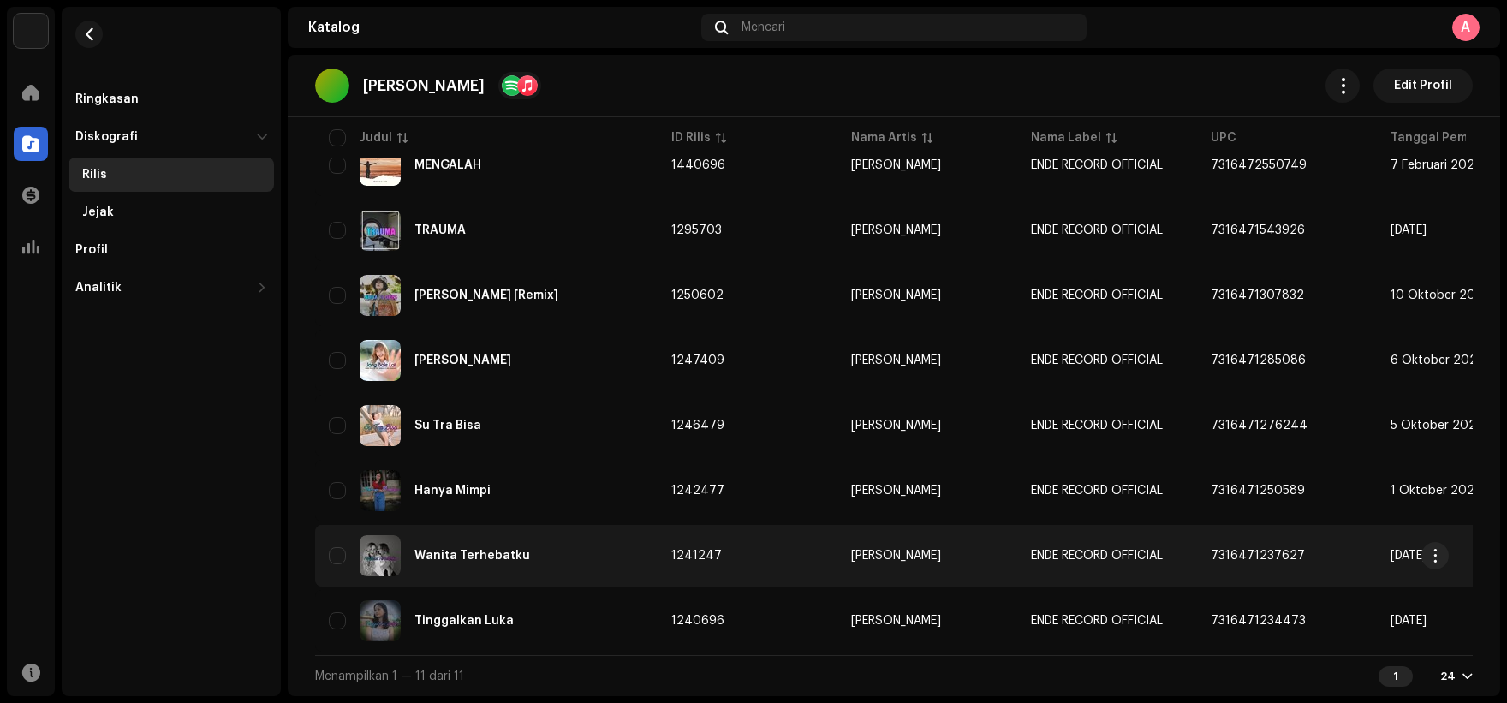
scroll to position [401, 0]
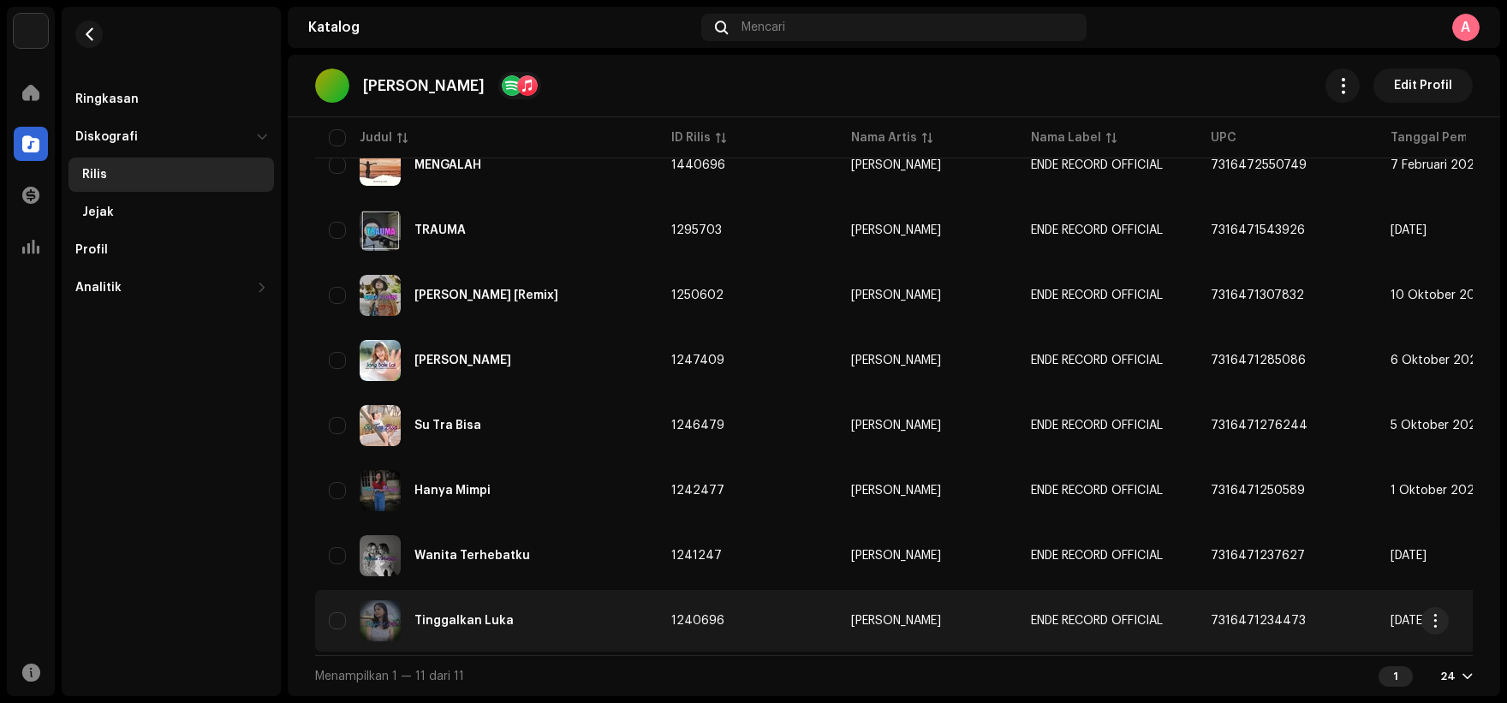
click at [904, 623] on td "[PERSON_NAME]" at bounding box center [927, 621] width 180 height 62
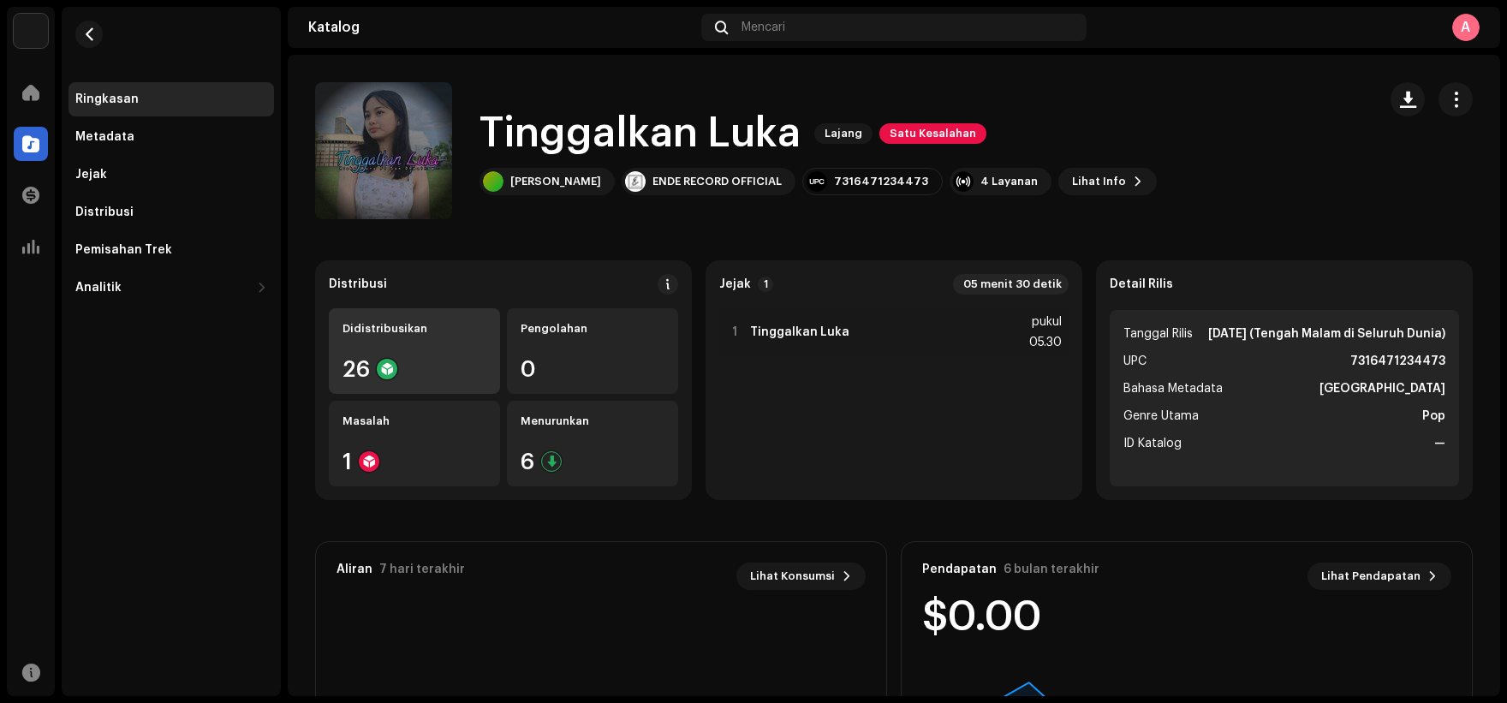
click at [443, 355] on div "Didistribusikan 26" at bounding box center [414, 351] width 171 height 86
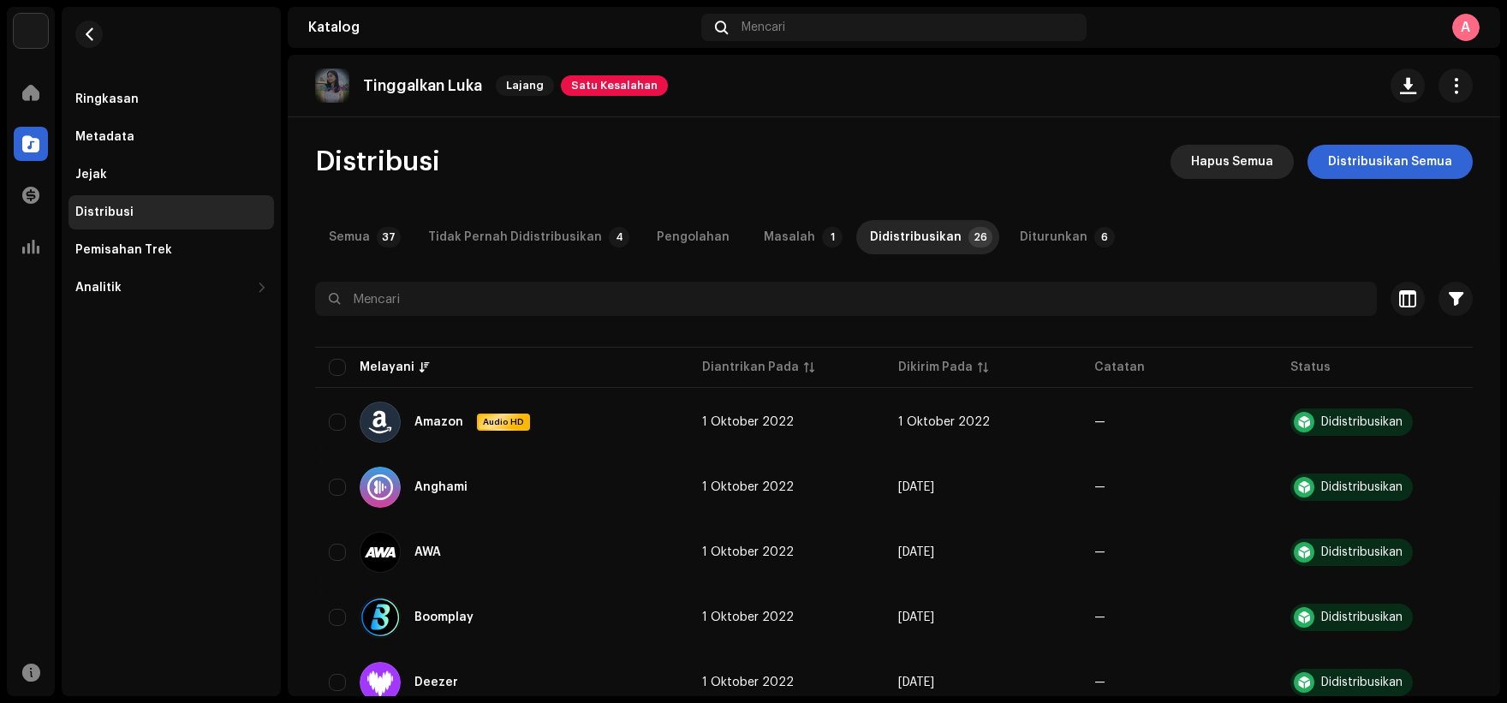
click at [1228, 167] on font "Hapus Semua" at bounding box center [1232, 162] width 82 height 12
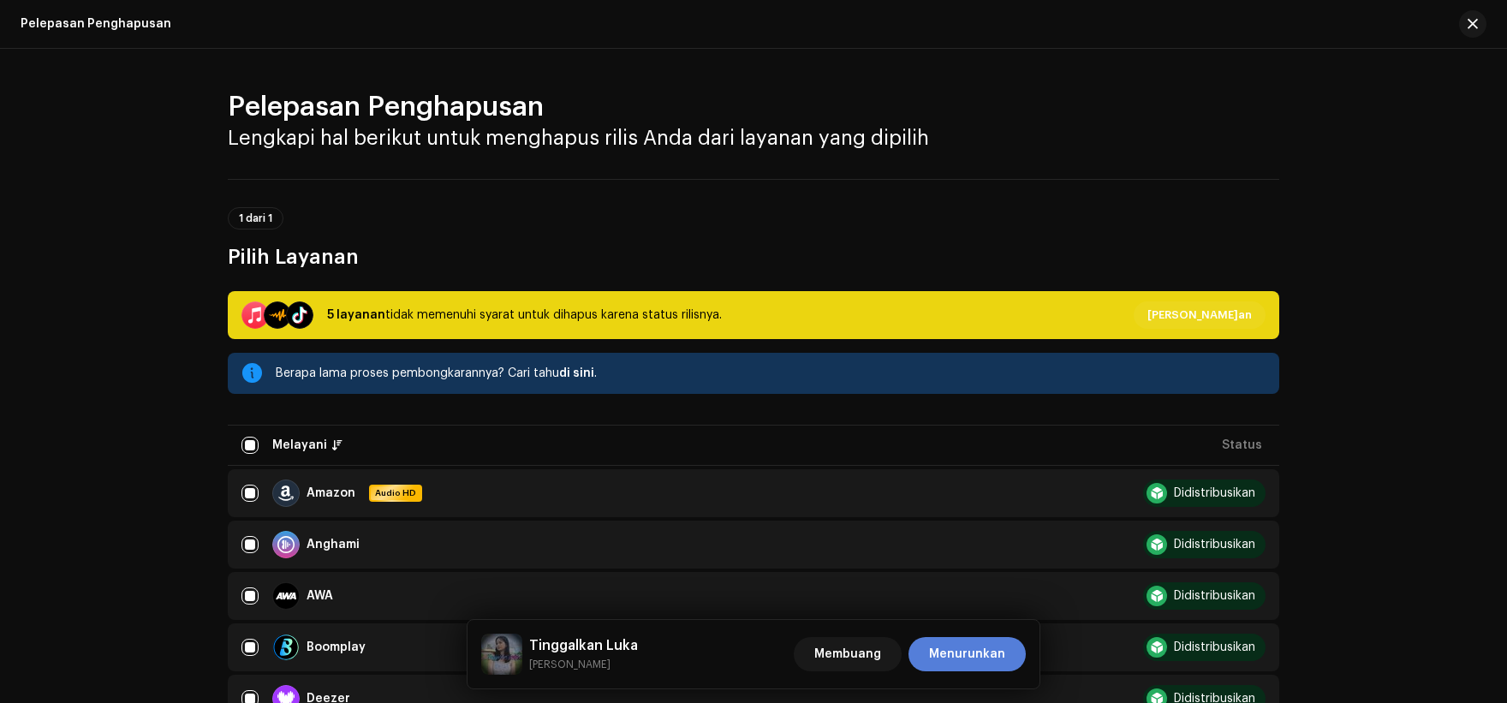
click at [961, 655] on font "Menurunkan" at bounding box center [967, 654] width 76 height 12
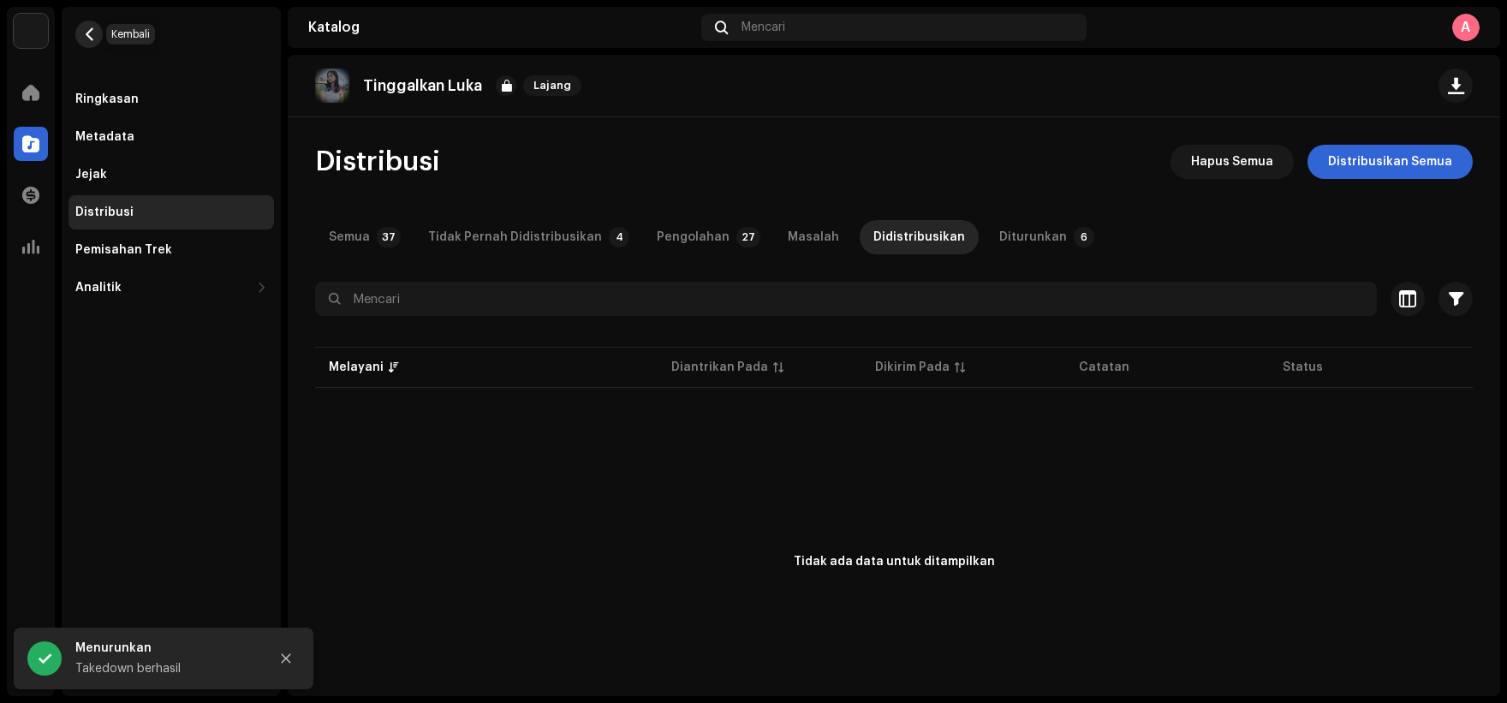
click at [92, 31] on span "button" at bounding box center [89, 34] width 13 height 14
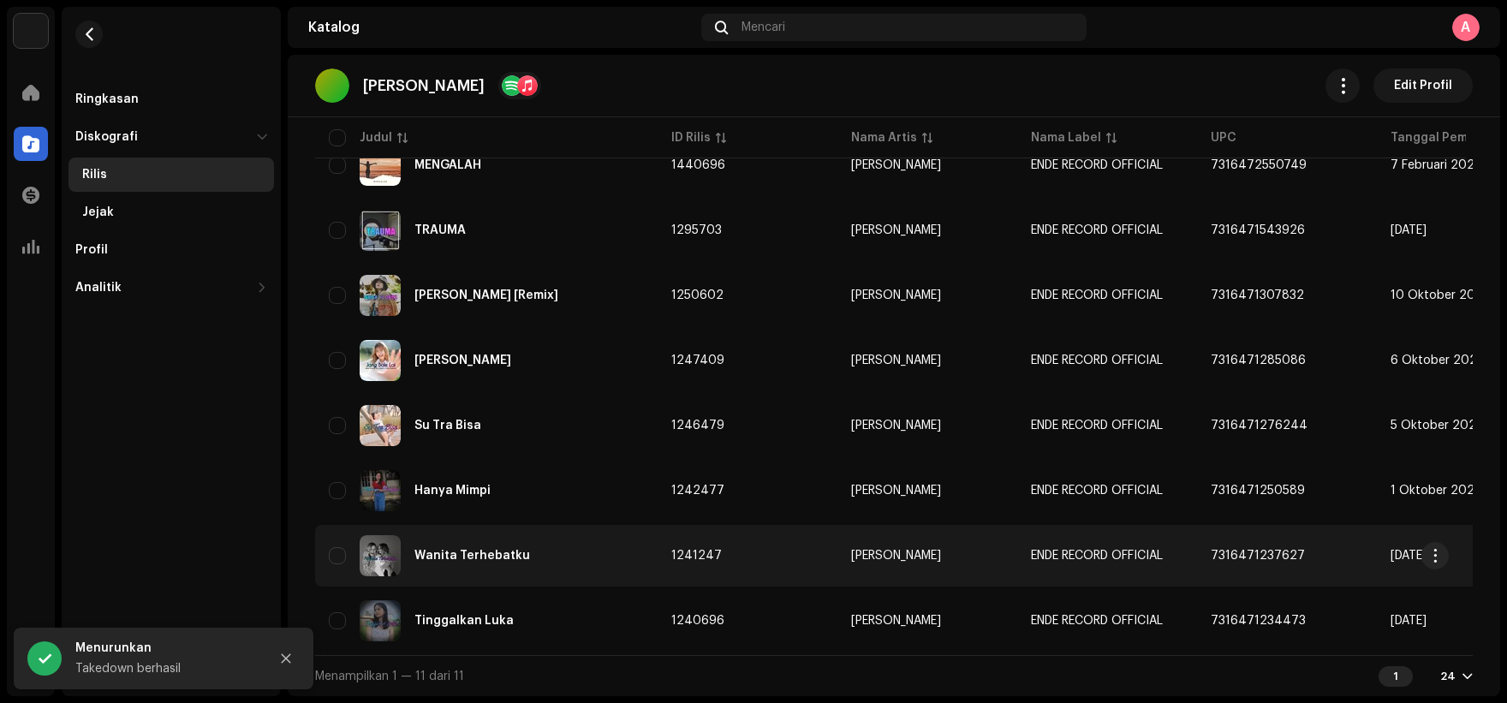
scroll to position [401, 0]
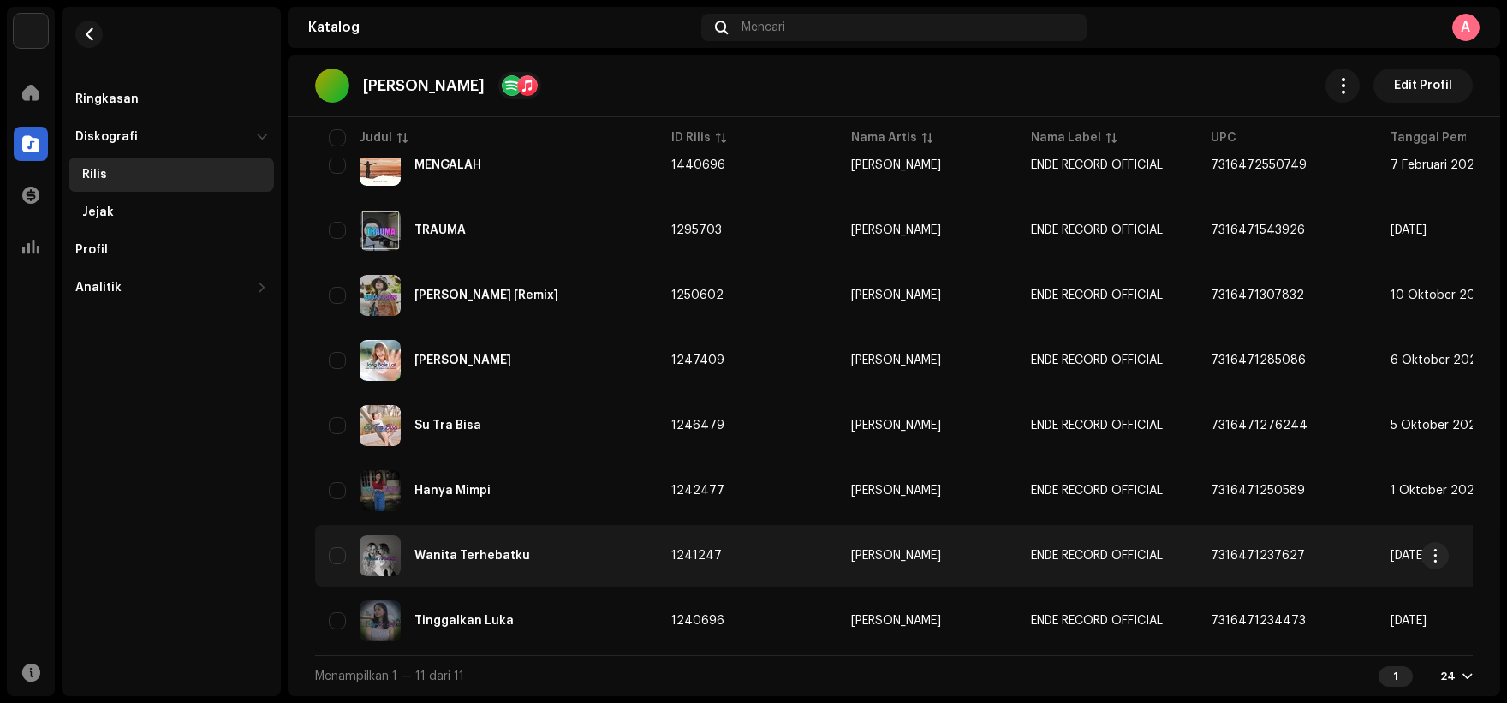
click at [792, 561] on td "1241247" at bounding box center [747, 556] width 180 height 62
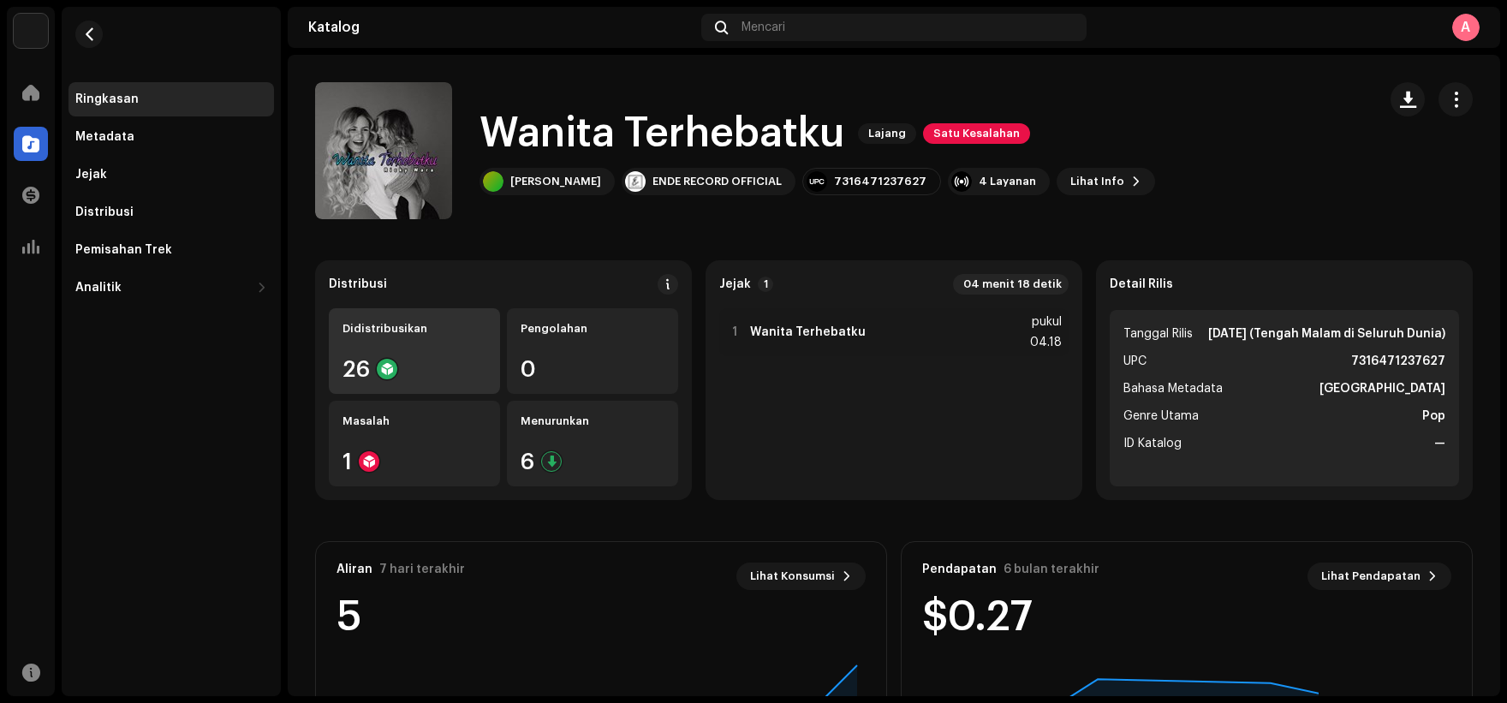
click at [425, 362] on div "26" at bounding box center [414, 369] width 144 height 22
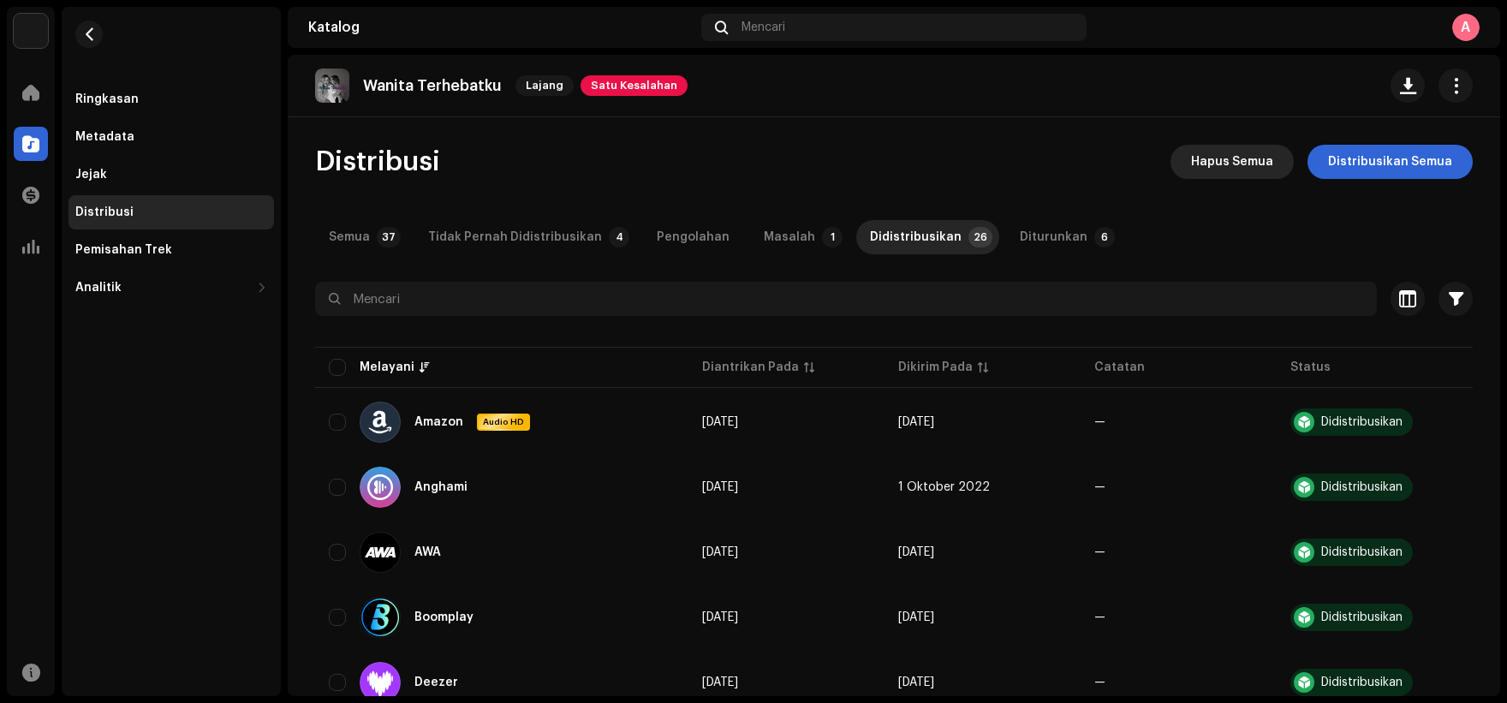
click at [1236, 166] on span "Hapus Semua" at bounding box center [1232, 162] width 82 height 34
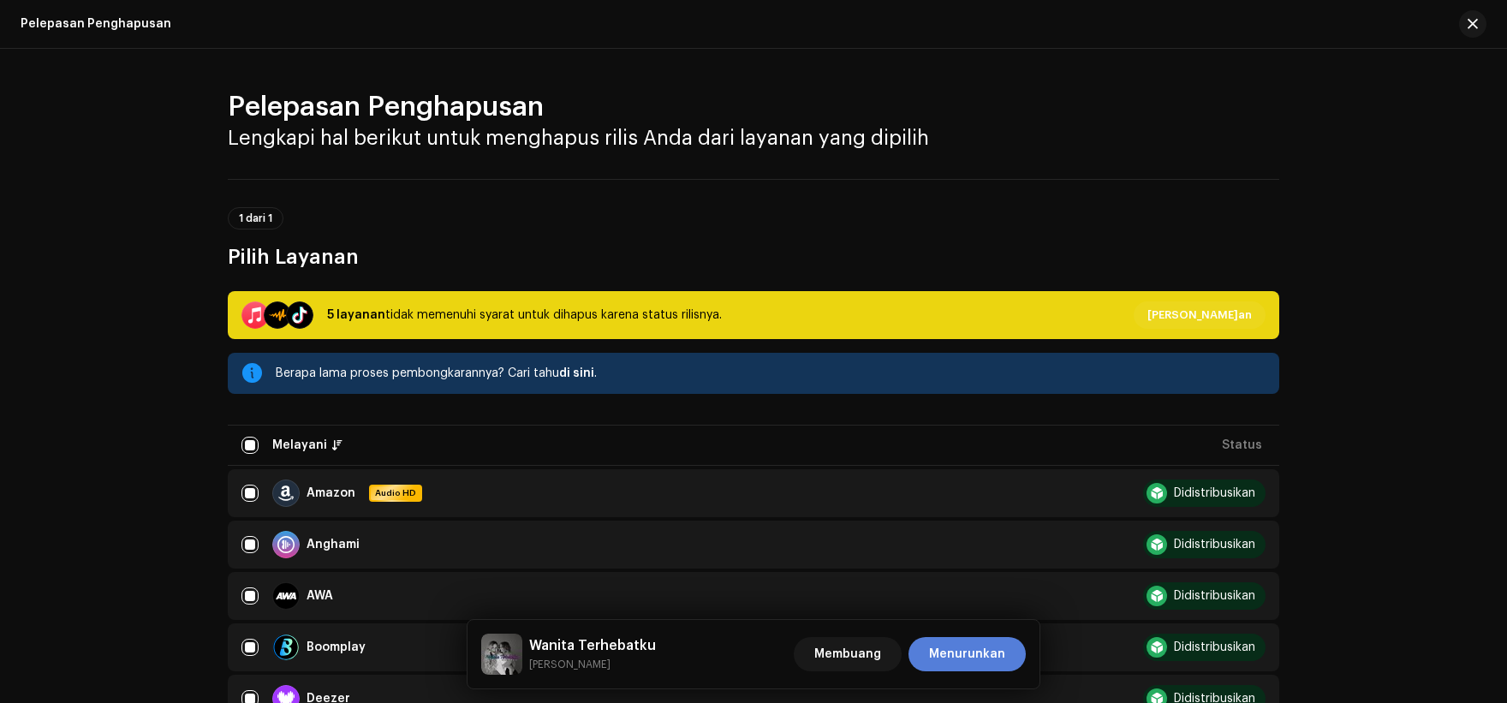
click at [970, 649] on font "Menurunkan" at bounding box center [967, 654] width 76 height 12
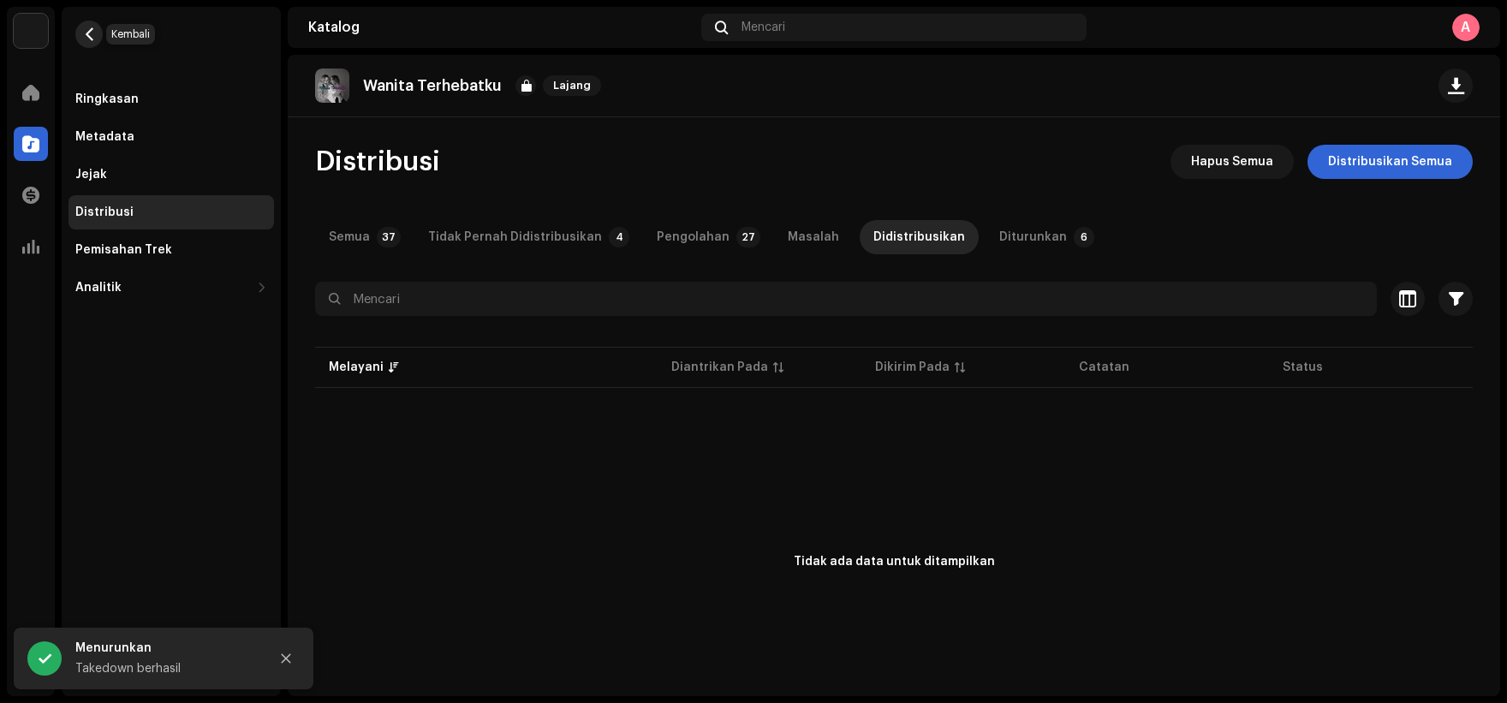
click at [95, 37] on span "button" at bounding box center [89, 34] width 13 height 14
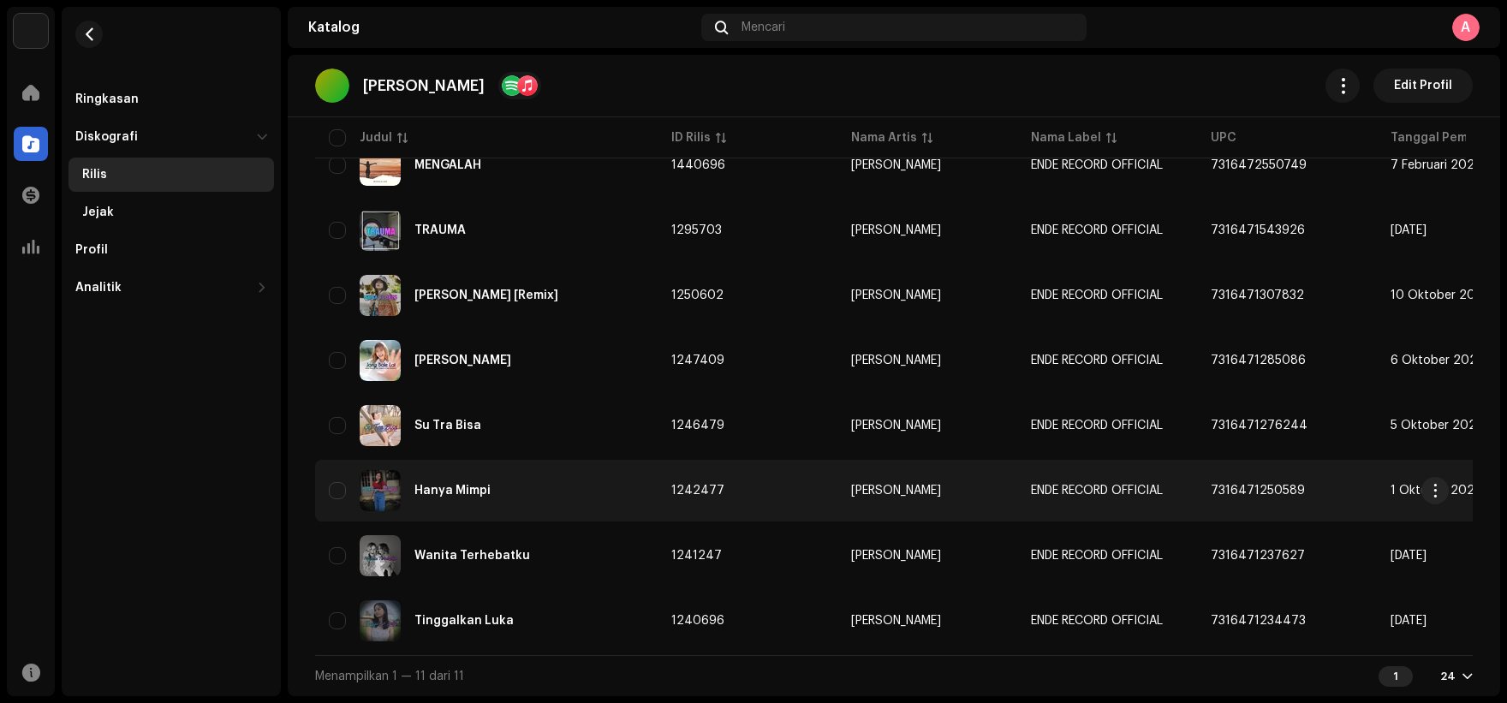
scroll to position [401, 0]
click at [563, 503] on div "Hanya Mimpi" at bounding box center [486, 490] width 315 height 41
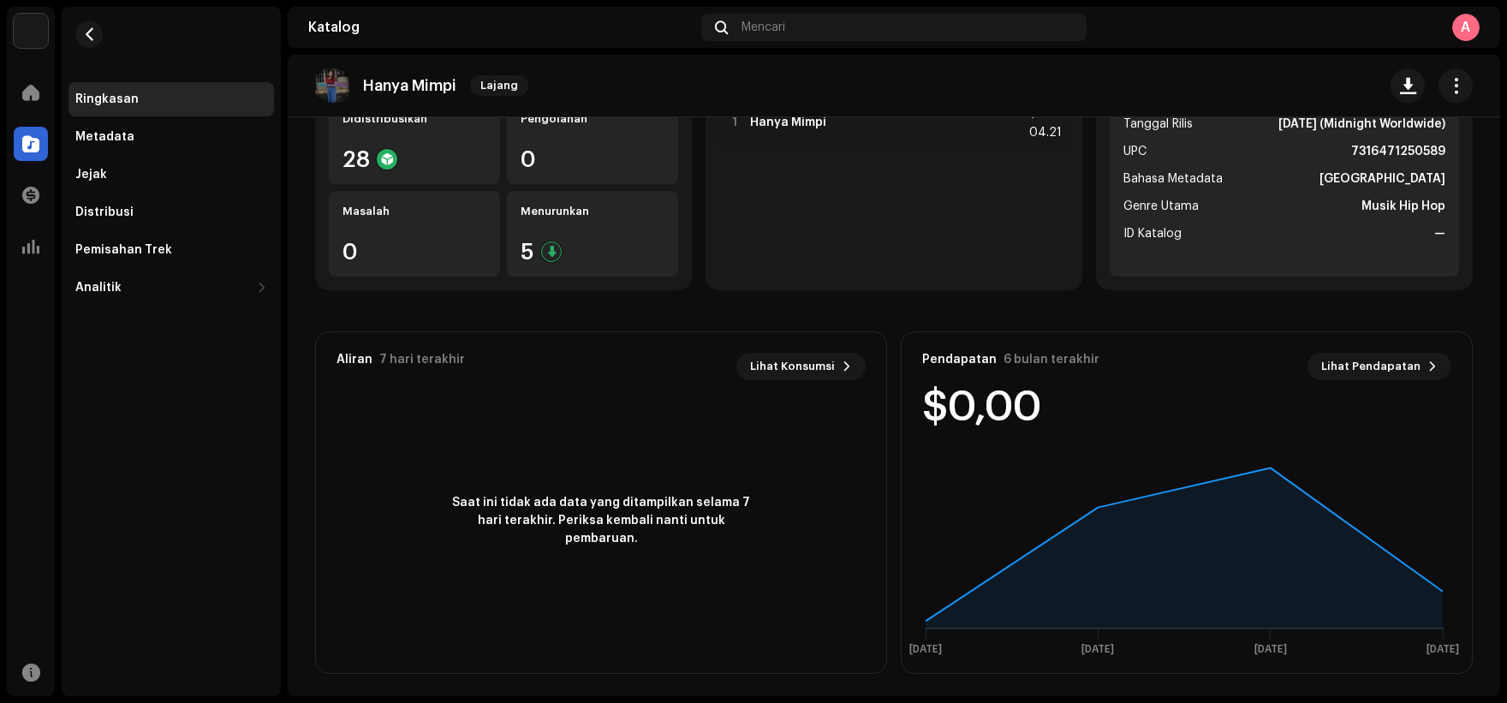
scroll to position [215, 0]
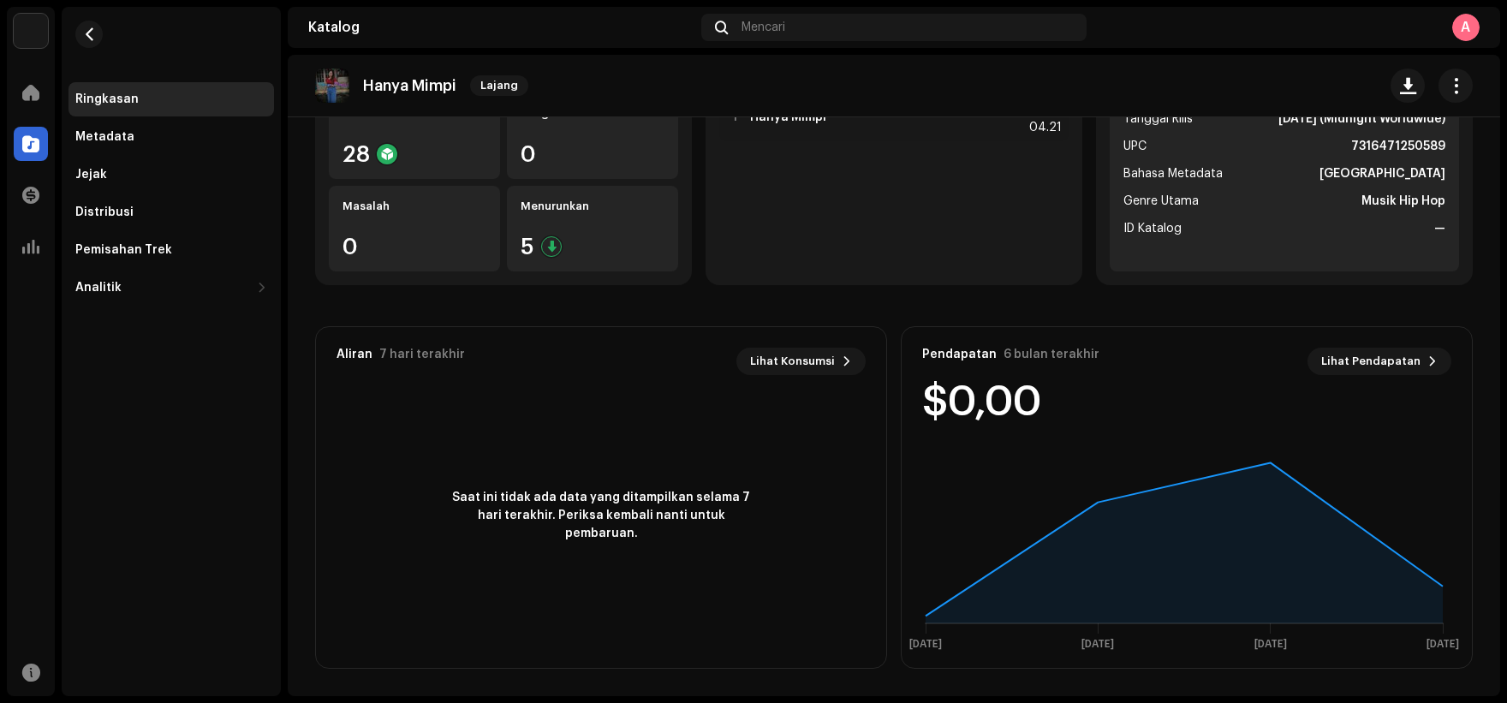
click at [417, 148] on re-o-release-hero "Hanya Mimpi Lajang Hanya Mimpi Lajang [PERSON_NAME] ENDE RECORD OFFICIAL 731647…" at bounding box center [894, 123] width 1212 height 137
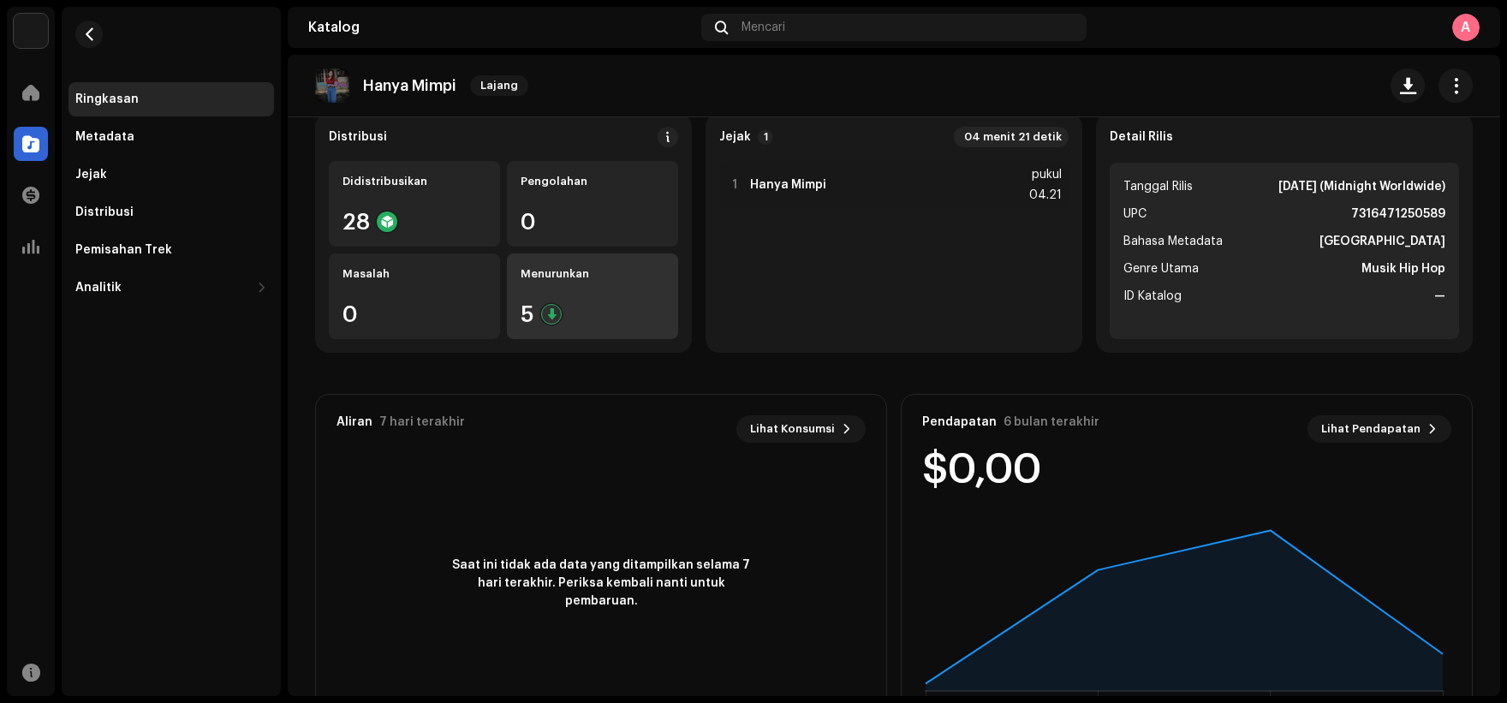
scroll to position [0, 0]
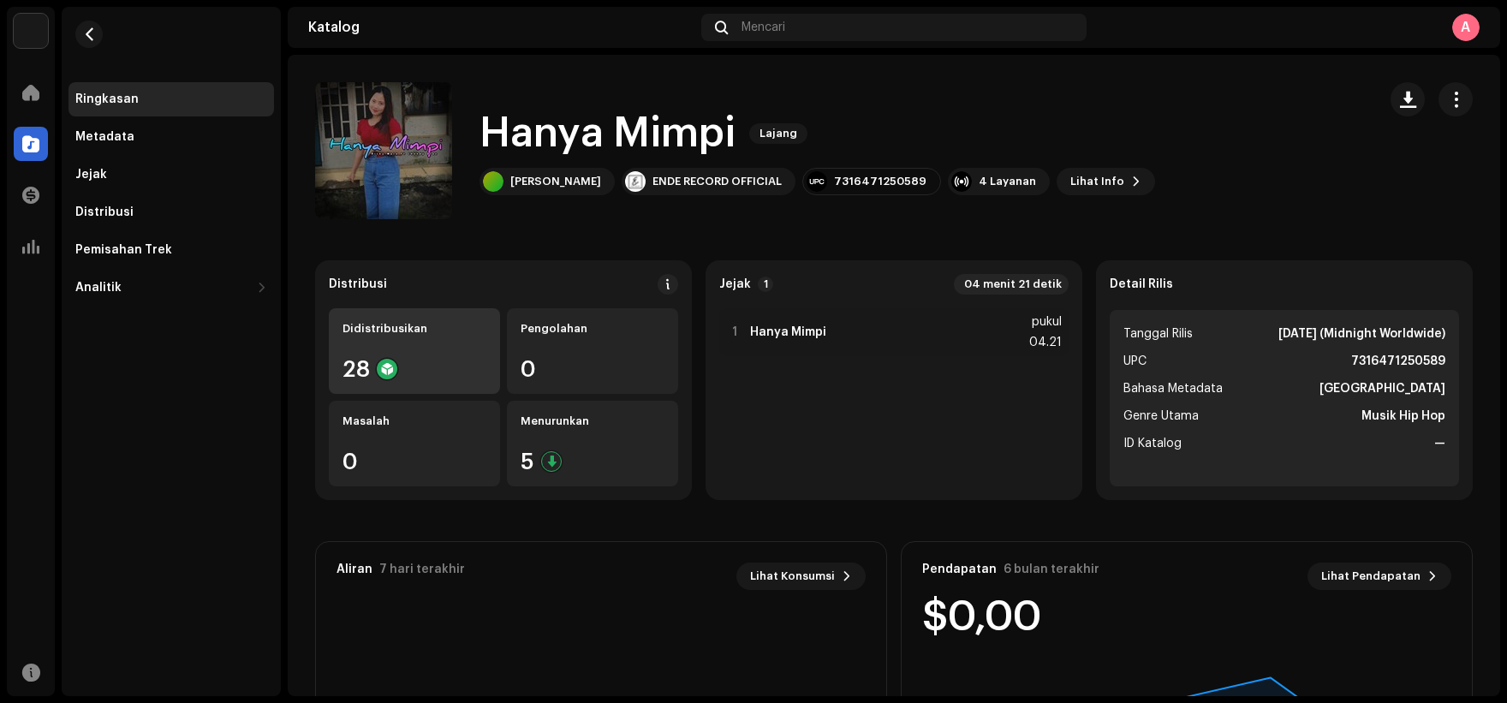
click at [437, 366] on div "28" at bounding box center [414, 369] width 144 height 22
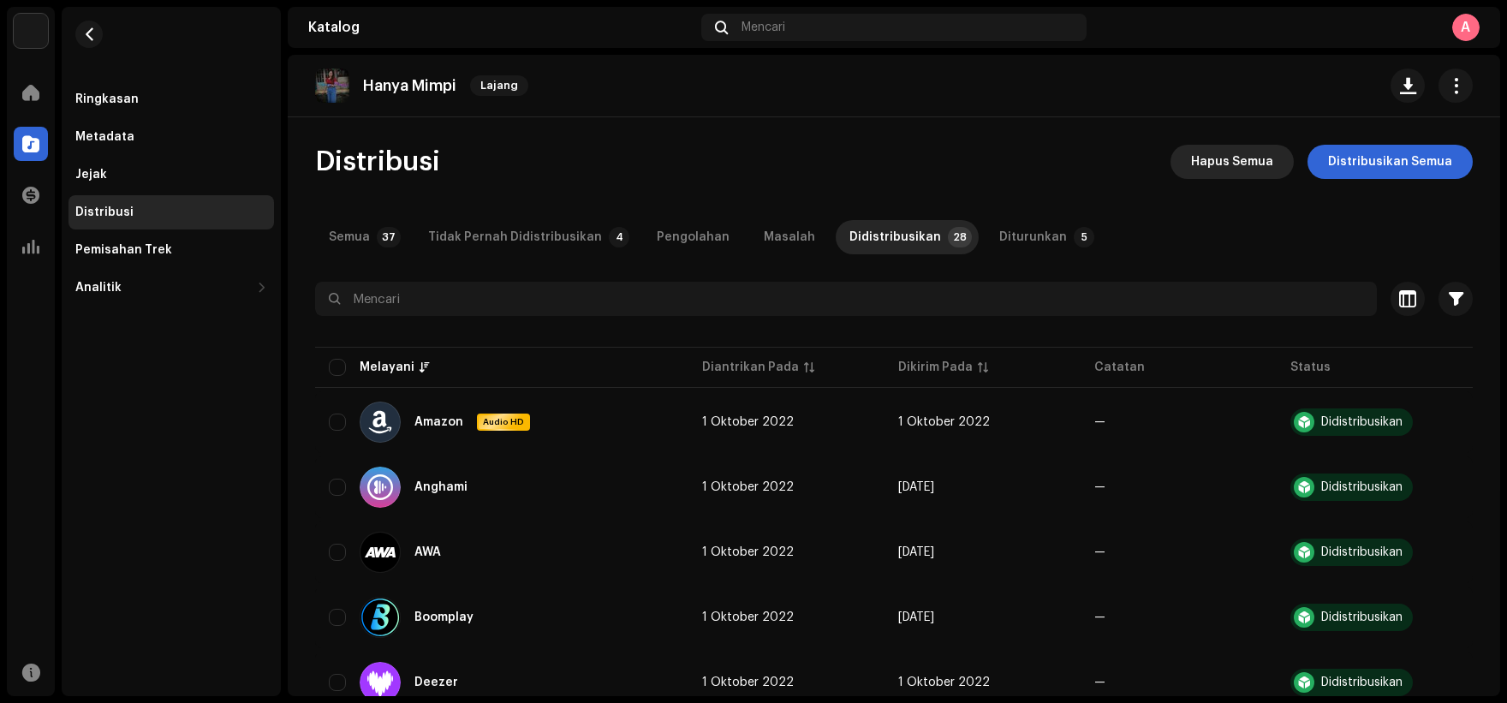
click at [1240, 166] on font "Hapus Semua" at bounding box center [1232, 162] width 82 height 12
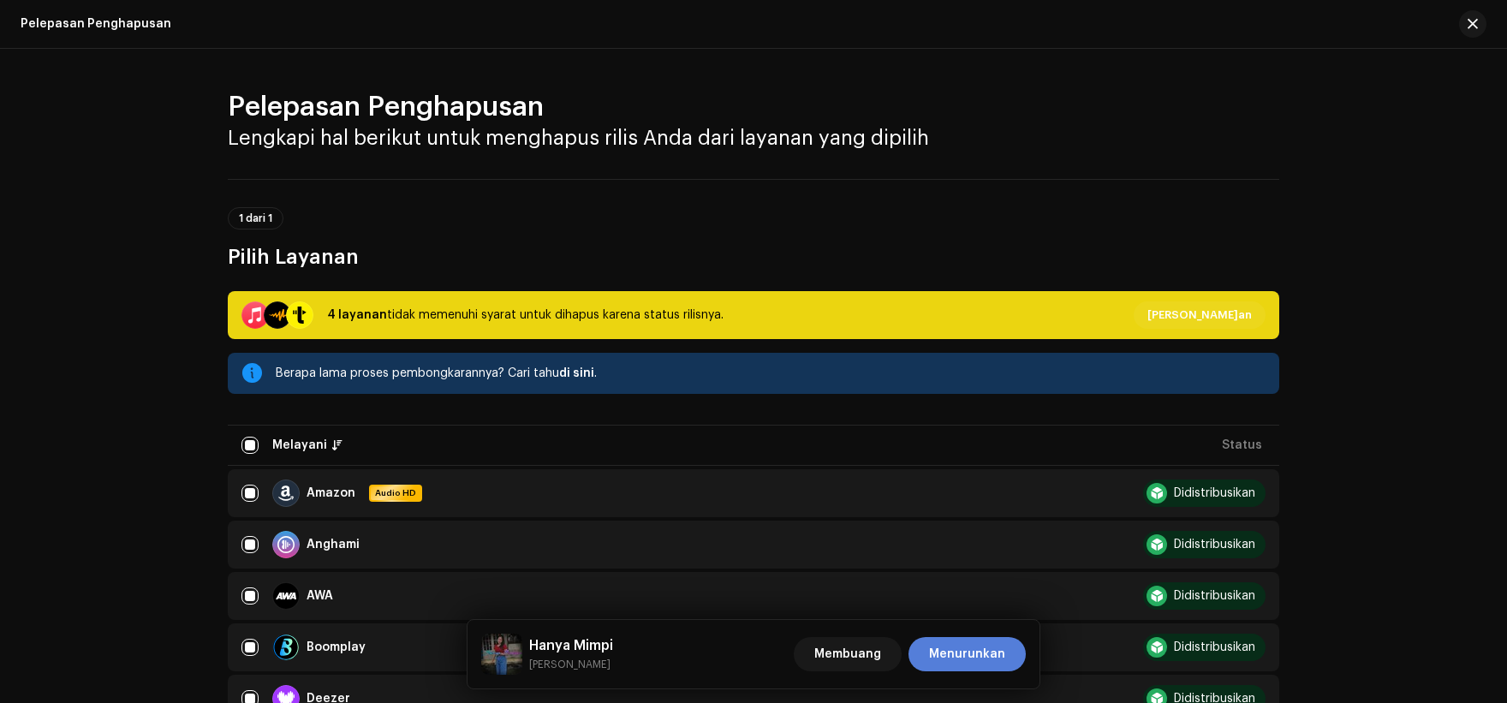
click at [965, 657] on font "Menurunkan" at bounding box center [967, 654] width 76 height 12
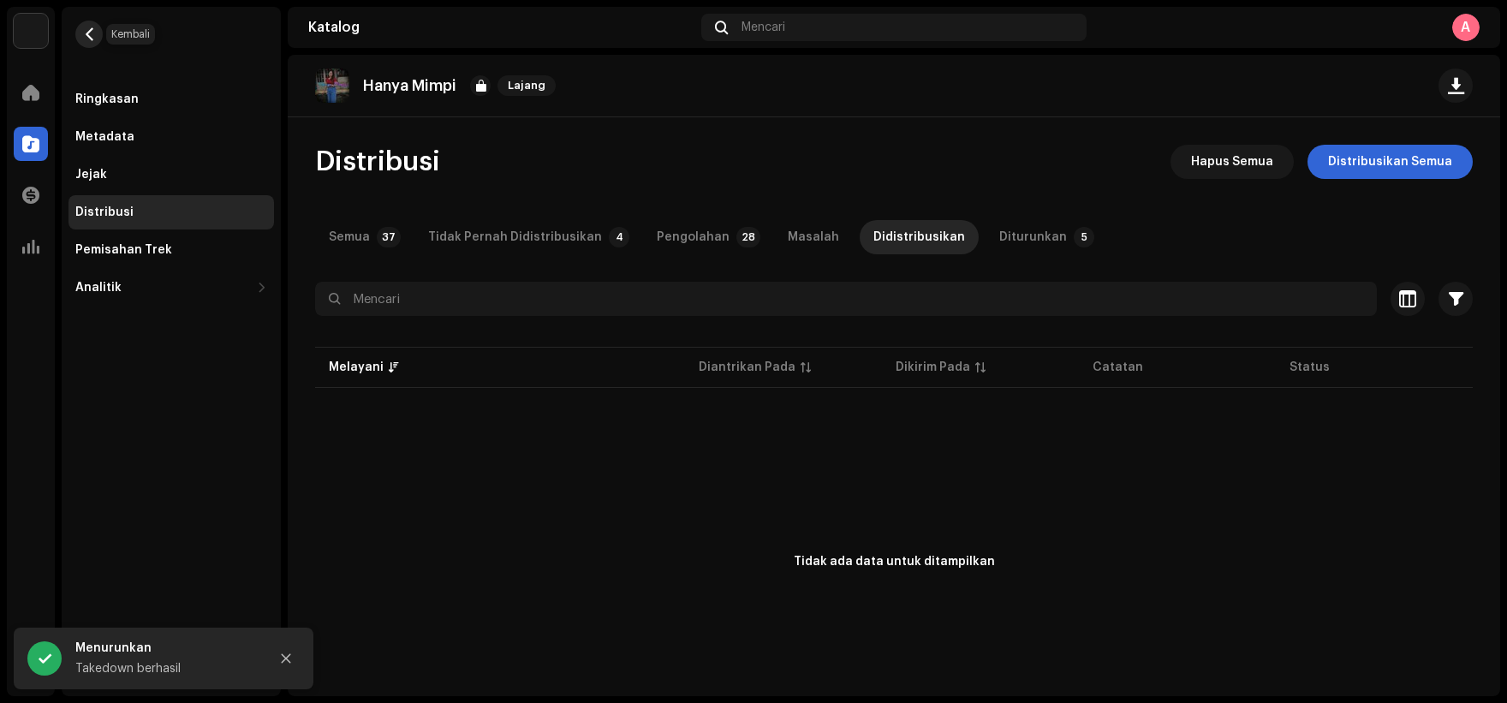
click at [86, 35] on span "button" at bounding box center [89, 34] width 13 height 14
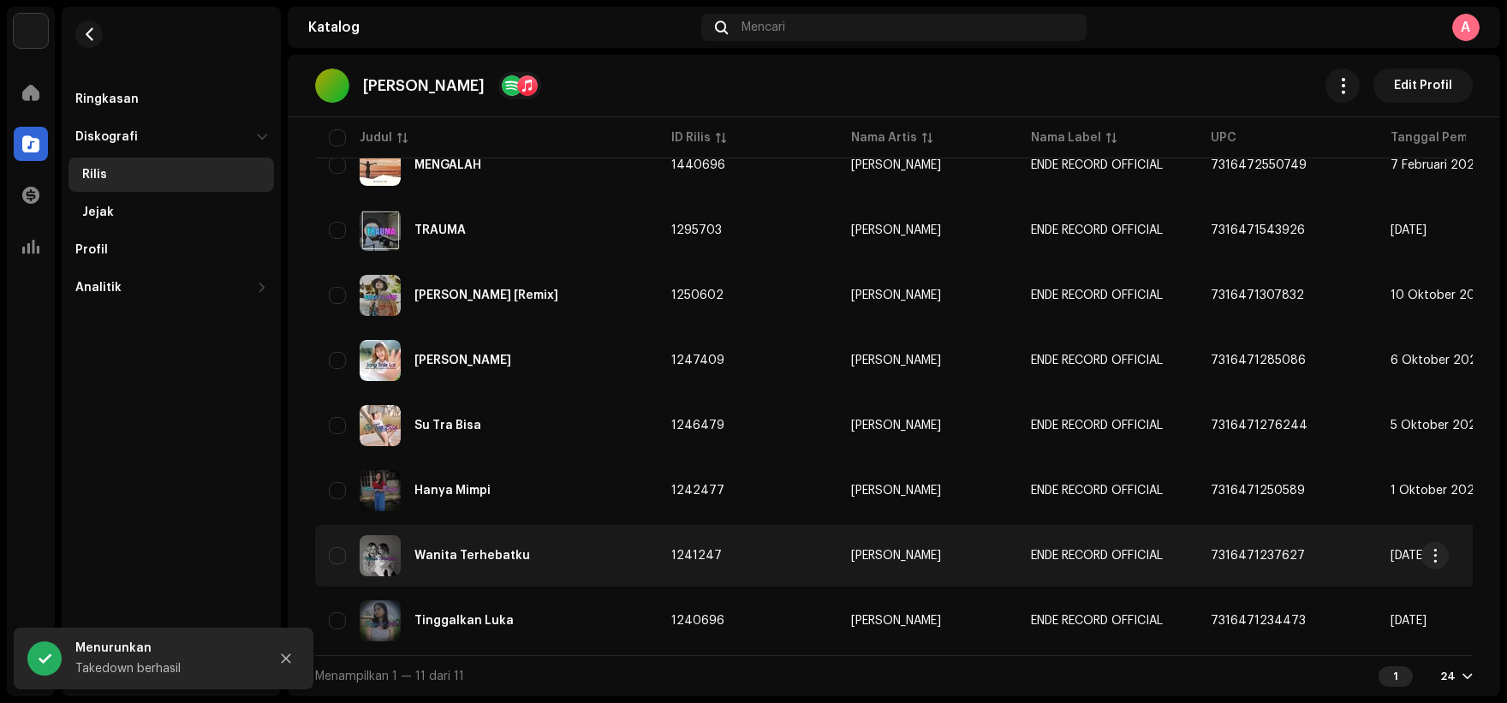
scroll to position [401, 0]
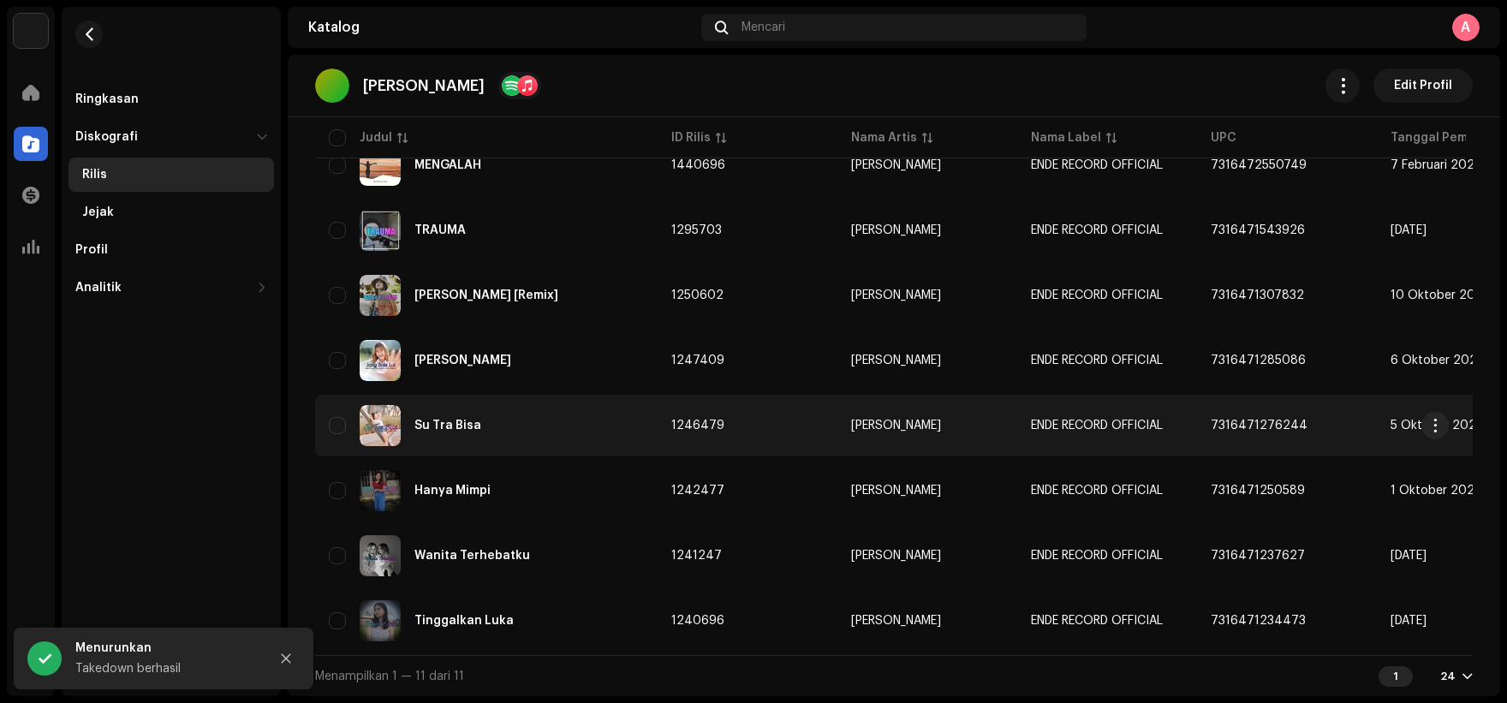
click at [586, 428] on div "Su Tra Bisa" at bounding box center [486, 425] width 315 height 41
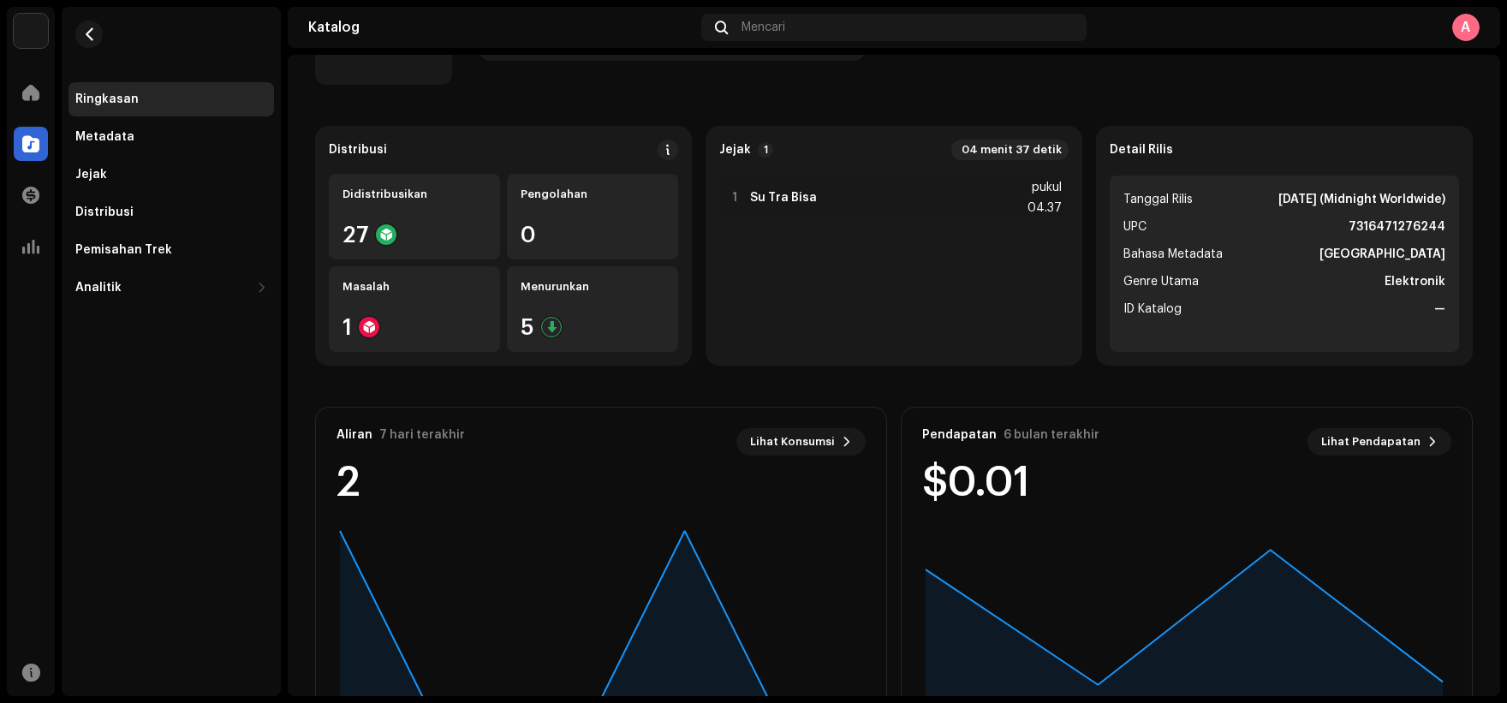
scroll to position [171, 0]
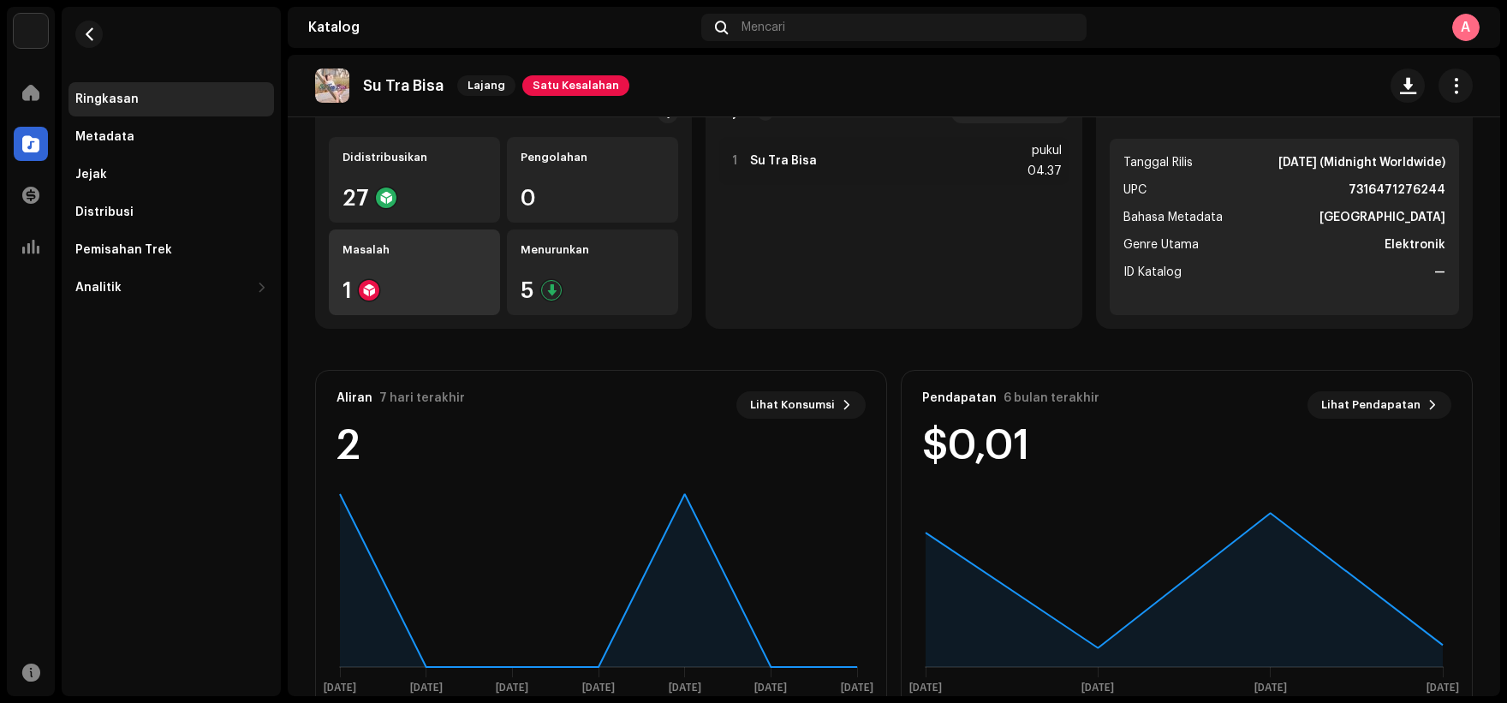
click at [357, 286] on div "1" at bounding box center [414, 290] width 144 height 22
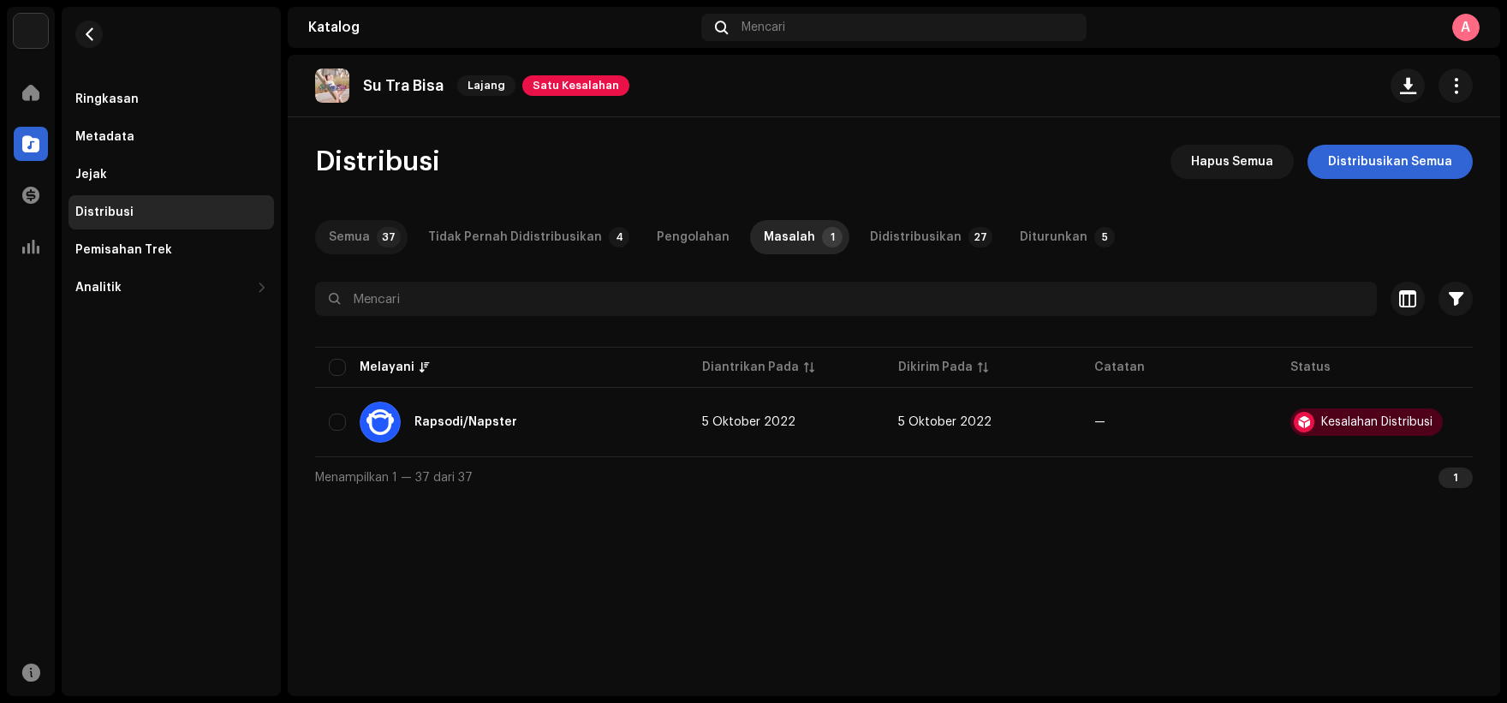
click at [364, 235] on font "Semua" at bounding box center [349, 237] width 41 height 12
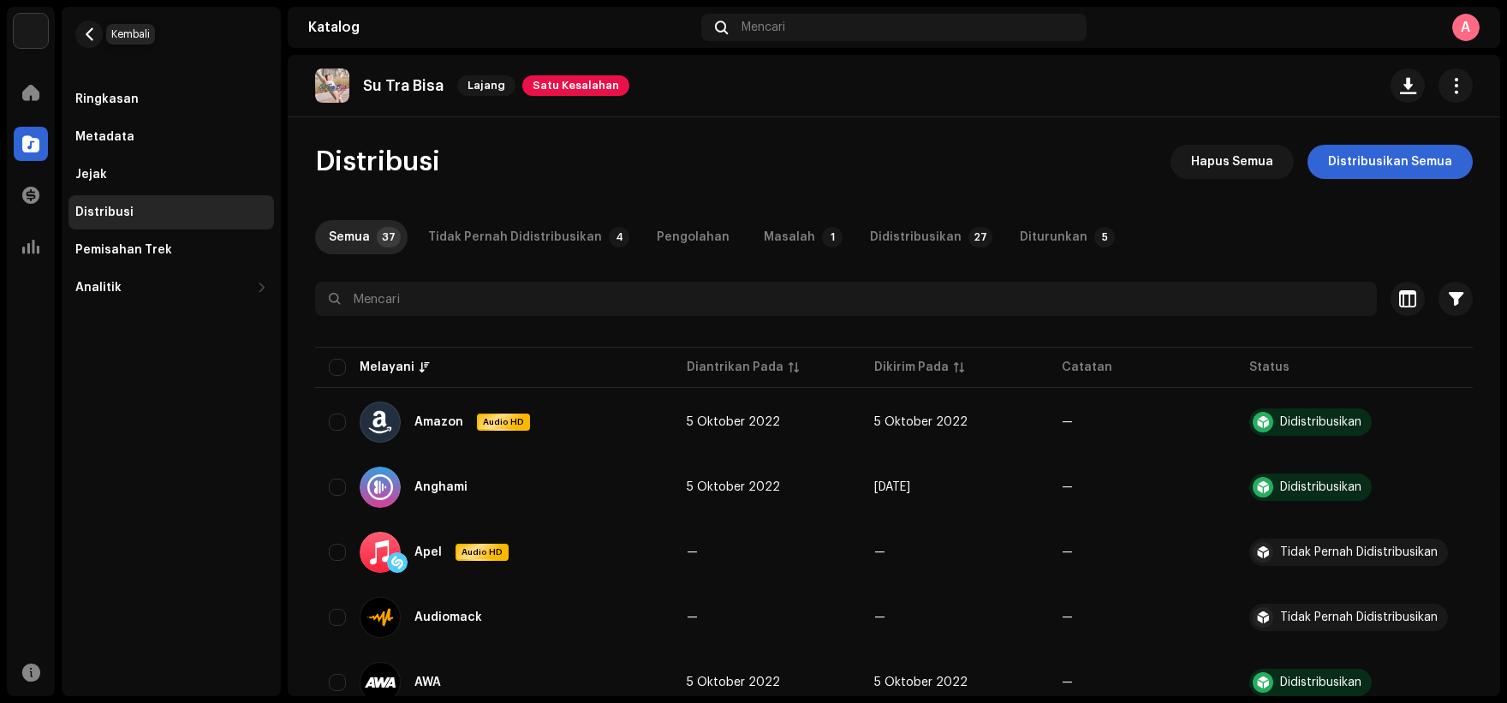
drag, startPoint x: 92, startPoint y: 38, endPoint x: 122, endPoint y: 76, distance: 49.3
click at [92, 38] on span "button" at bounding box center [89, 34] width 13 height 14
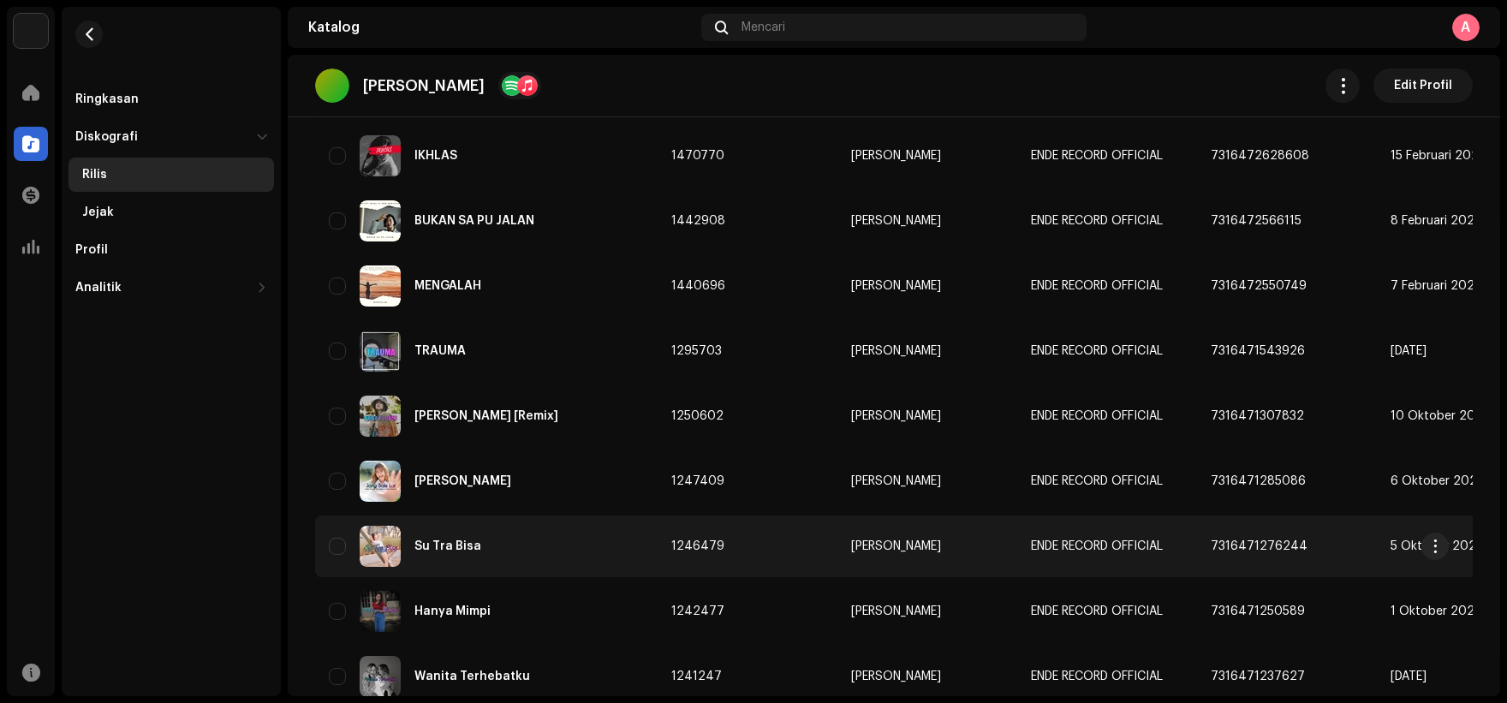
scroll to position [397, 0]
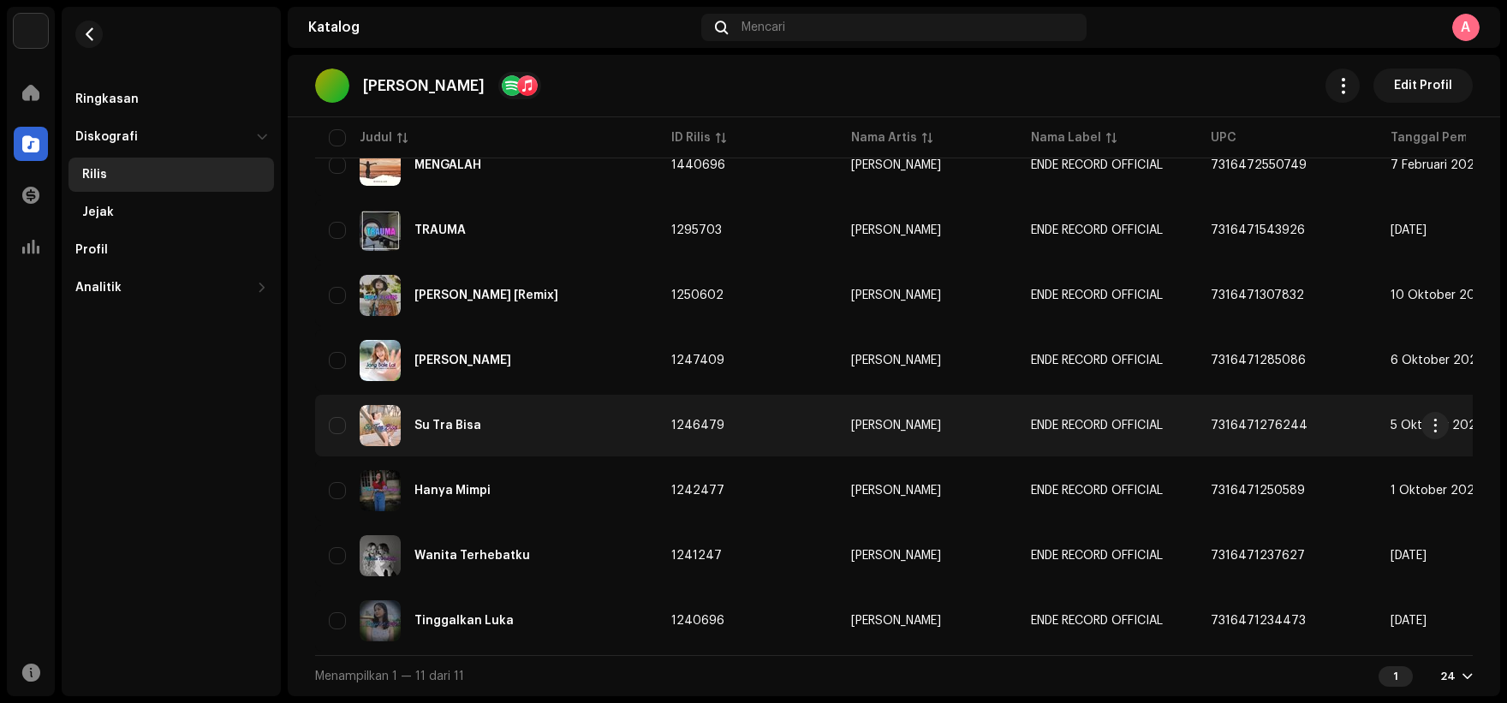
click at [552, 419] on div "Su Tra Bisa" at bounding box center [486, 425] width 315 height 41
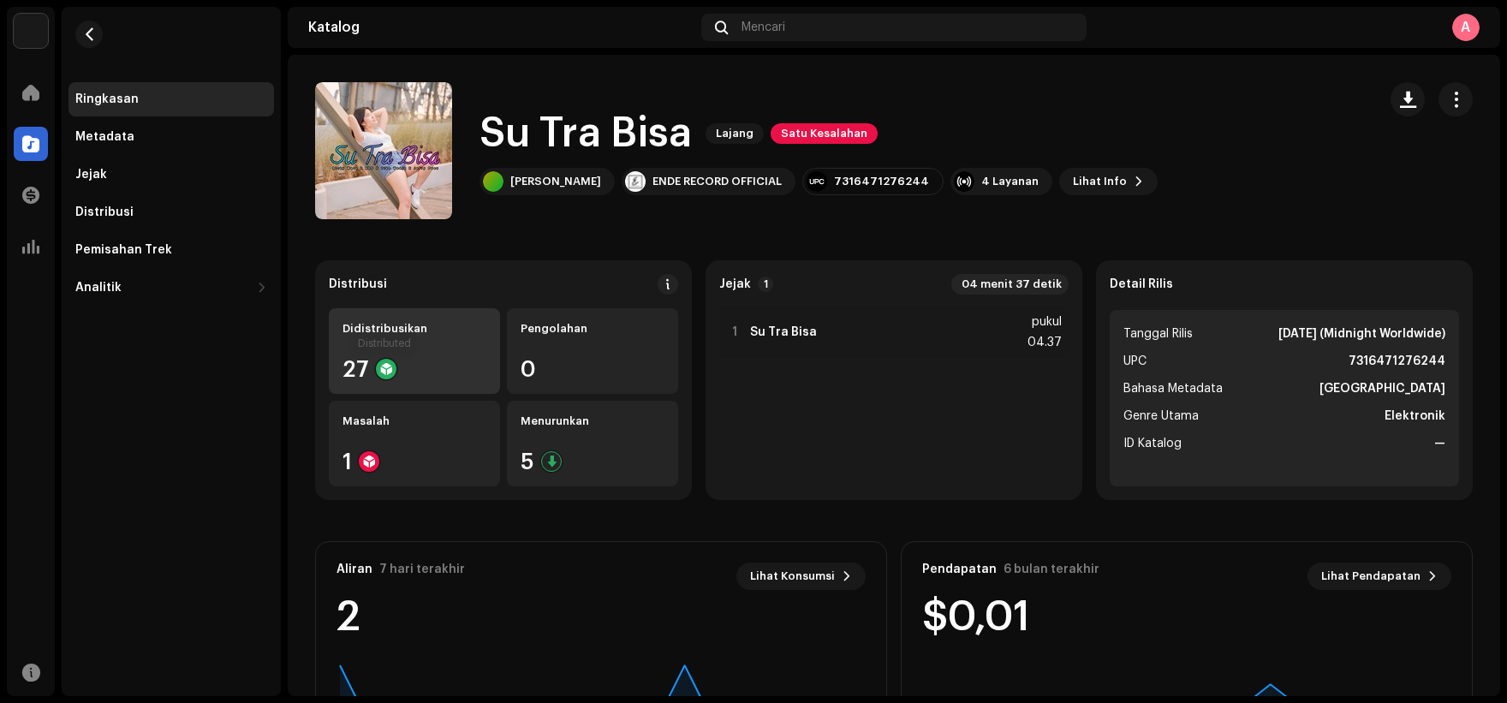
click at [380, 367] on div at bounding box center [386, 369] width 21 height 21
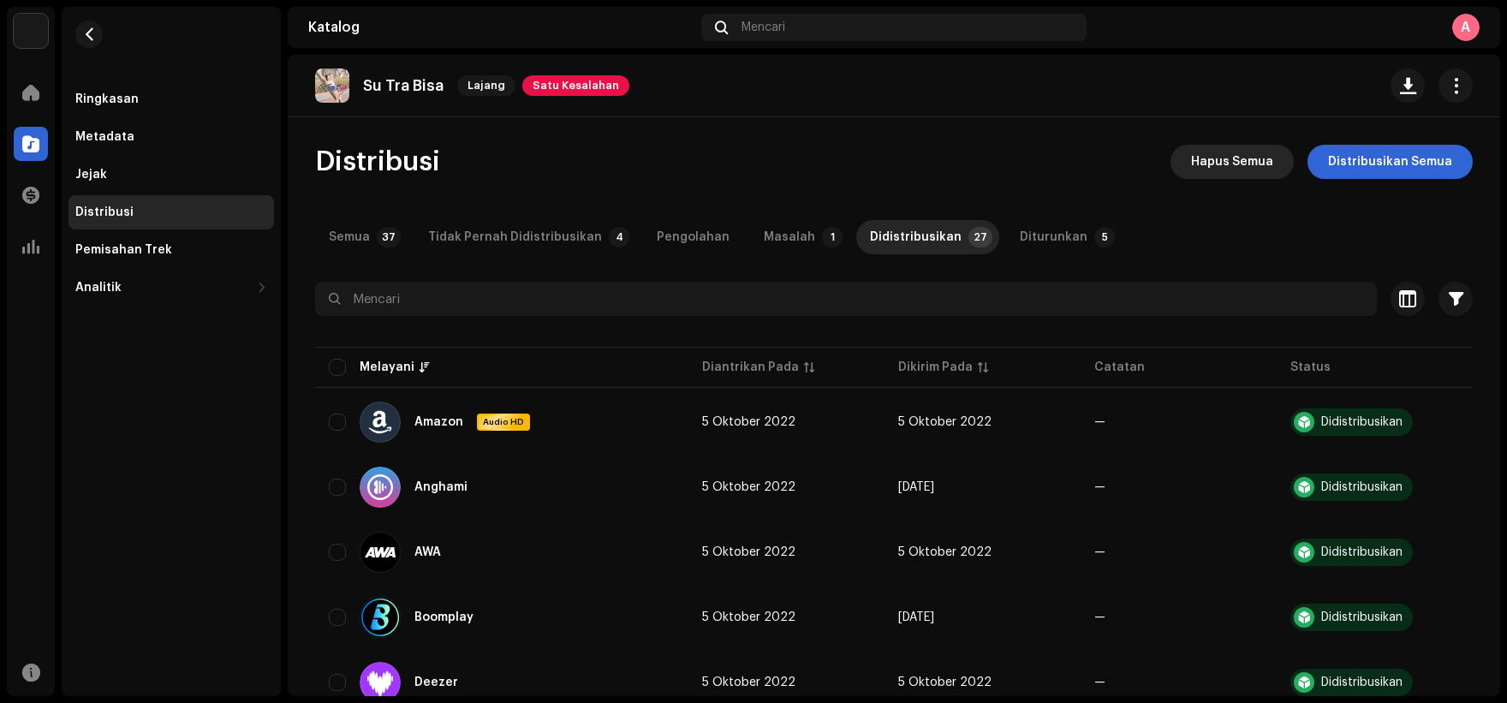
click at [1223, 167] on font "Hapus Semua" at bounding box center [1232, 162] width 82 height 12
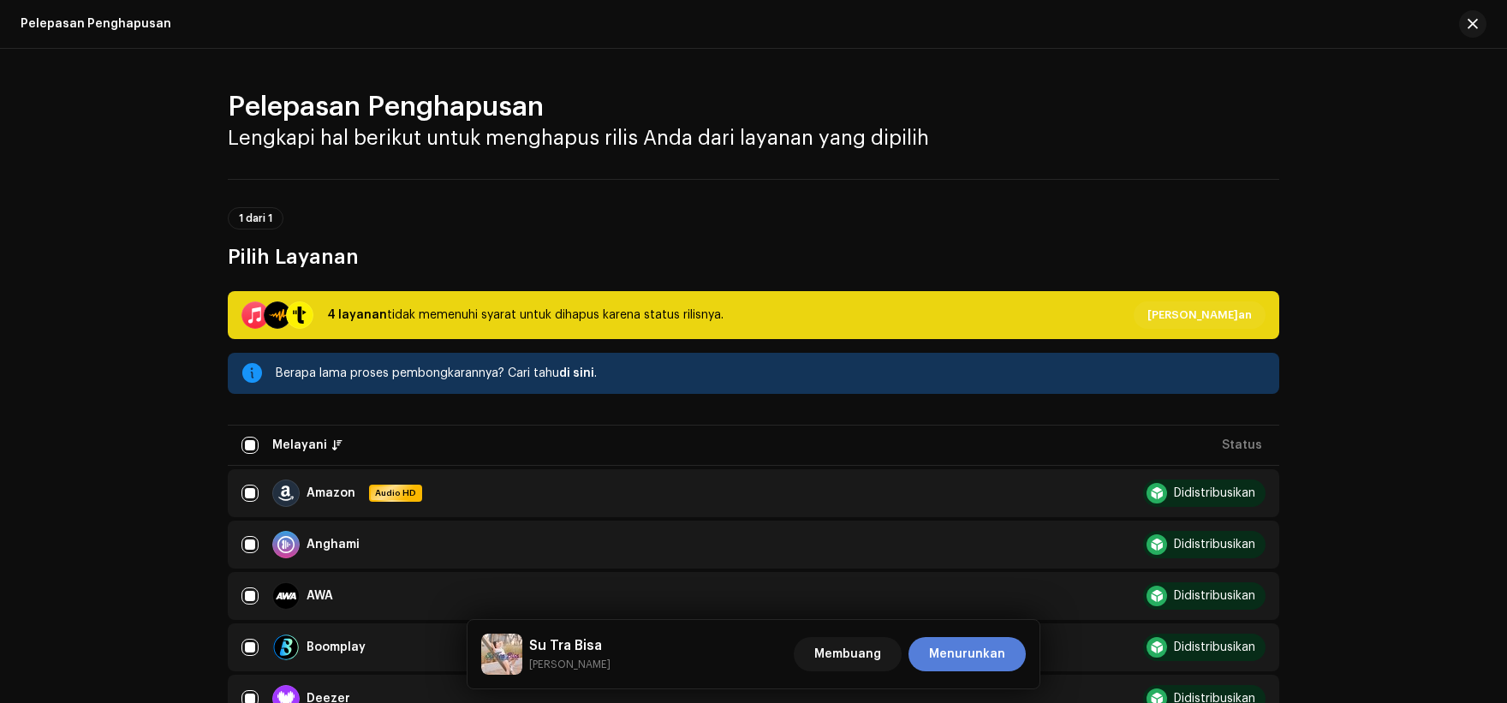
click at [968, 651] on font "Menurunkan" at bounding box center [967, 654] width 76 height 12
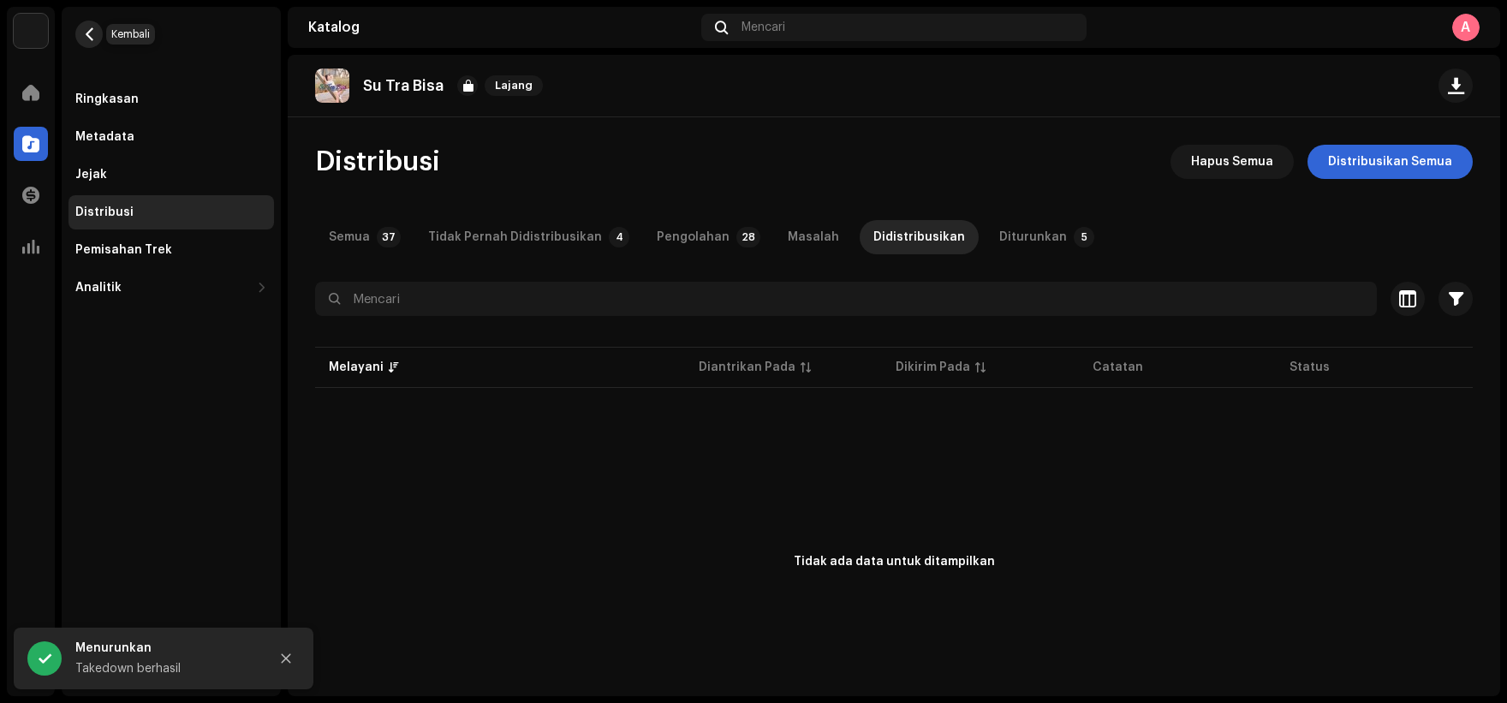
click at [98, 27] on button "button" at bounding box center [88, 34] width 27 height 27
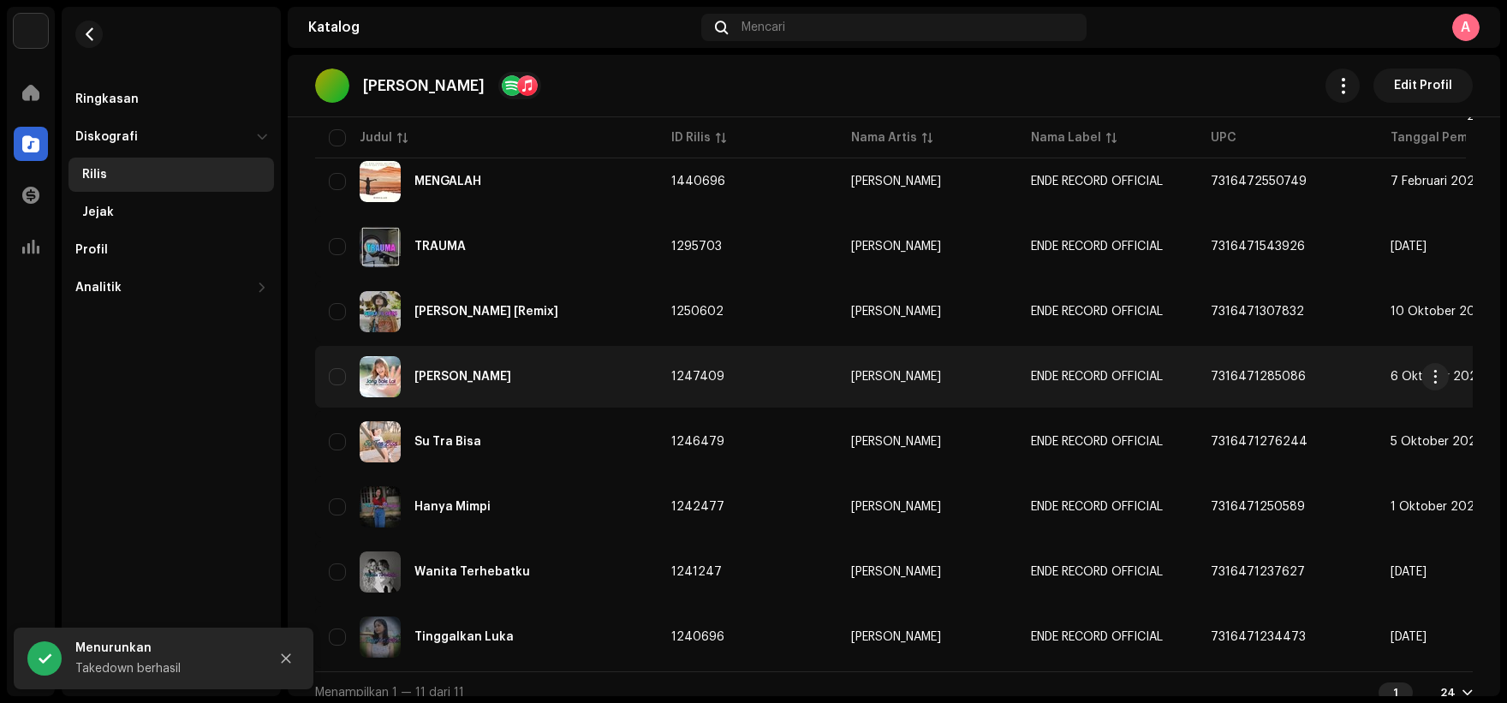
scroll to position [401, 0]
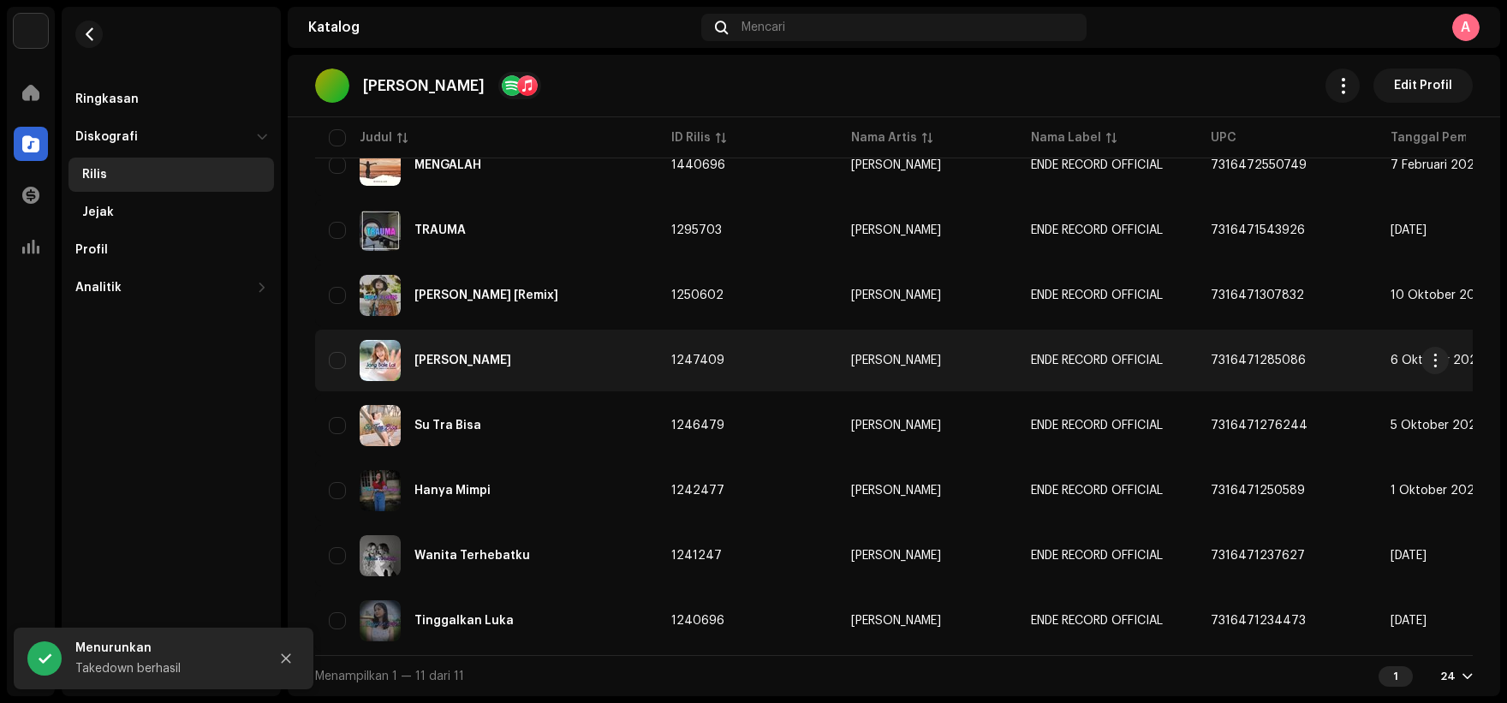
click at [611, 372] on div "[PERSON_NAME]" at bounding box center [486, 360] width 315 height 41
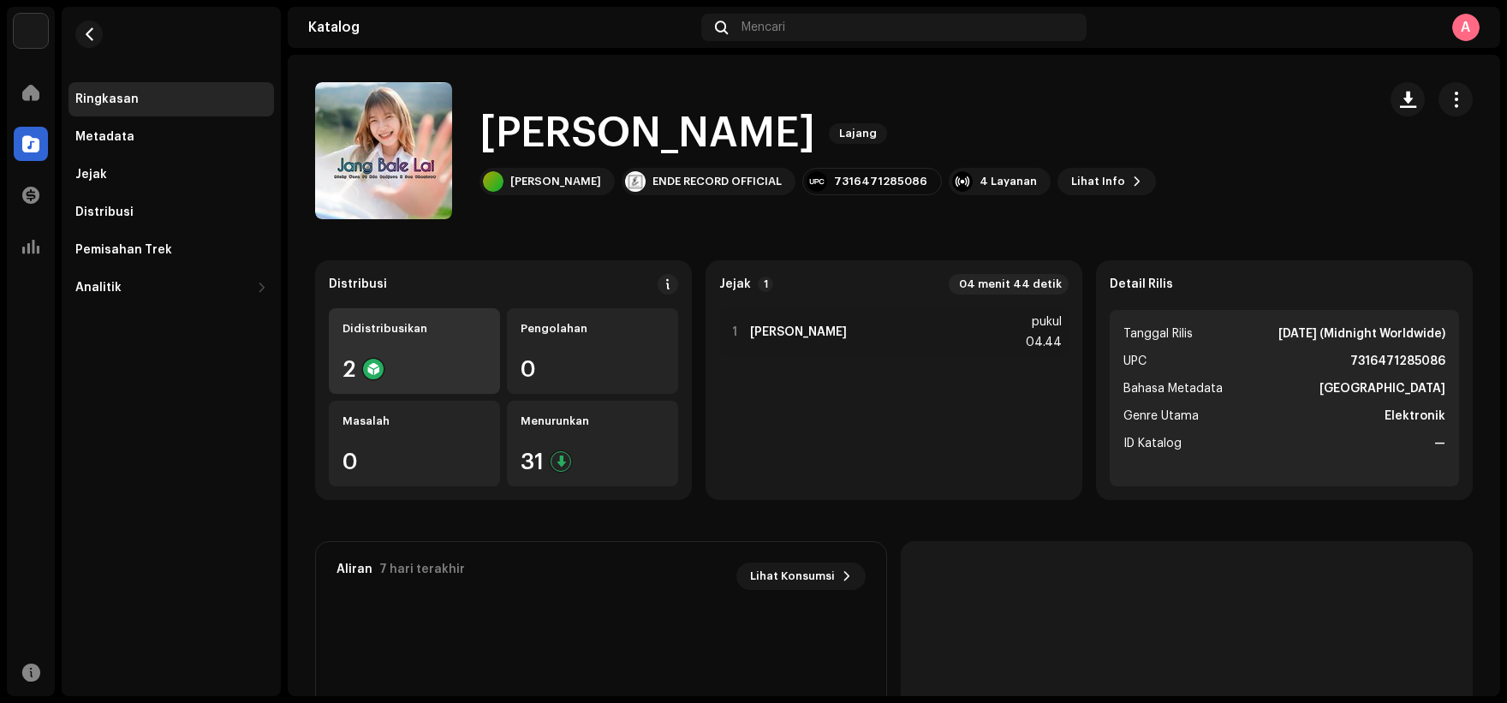
click at [428, 360] on div "2" at bounding box center [414, 369] width 144 height 22
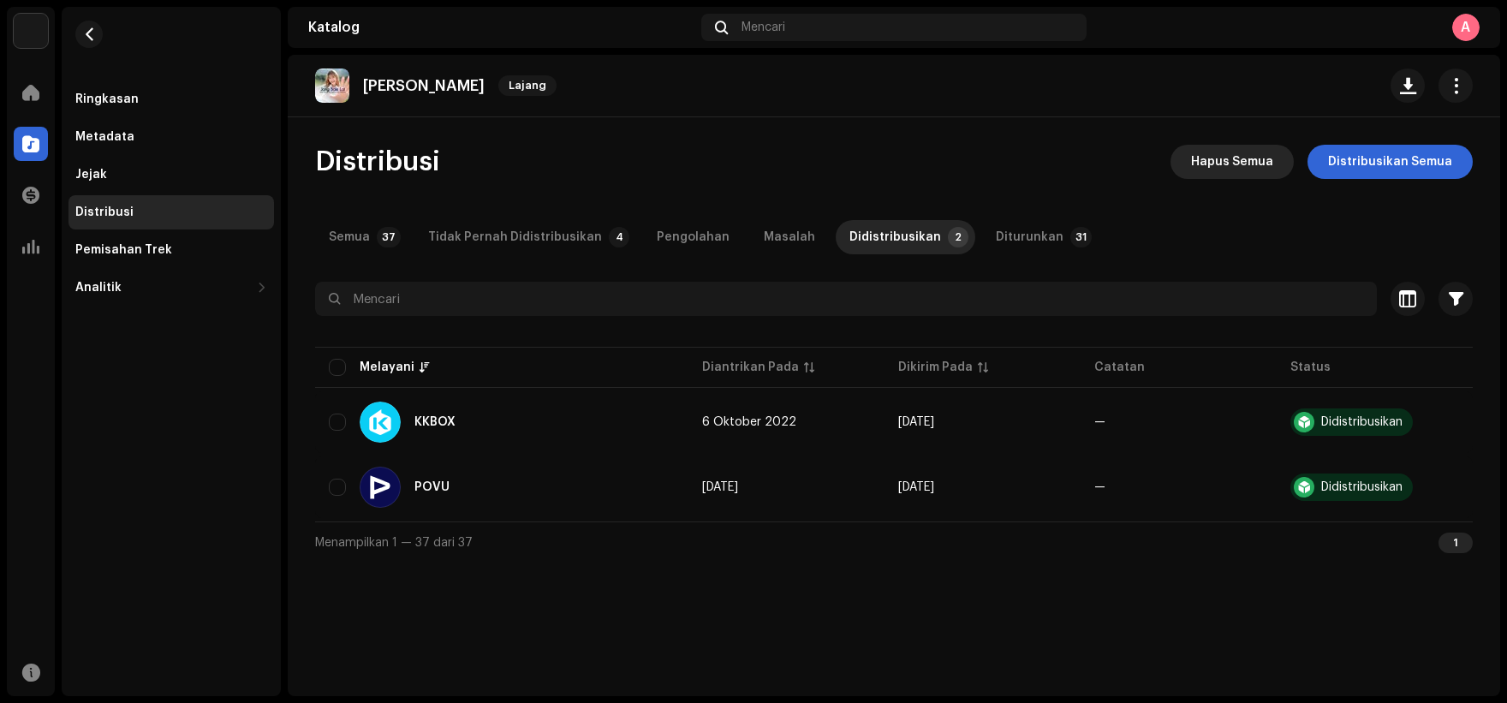
click at [1253, 149] on span "Hapus Semua" at bounding box center [1232, 162] width 82 height 34
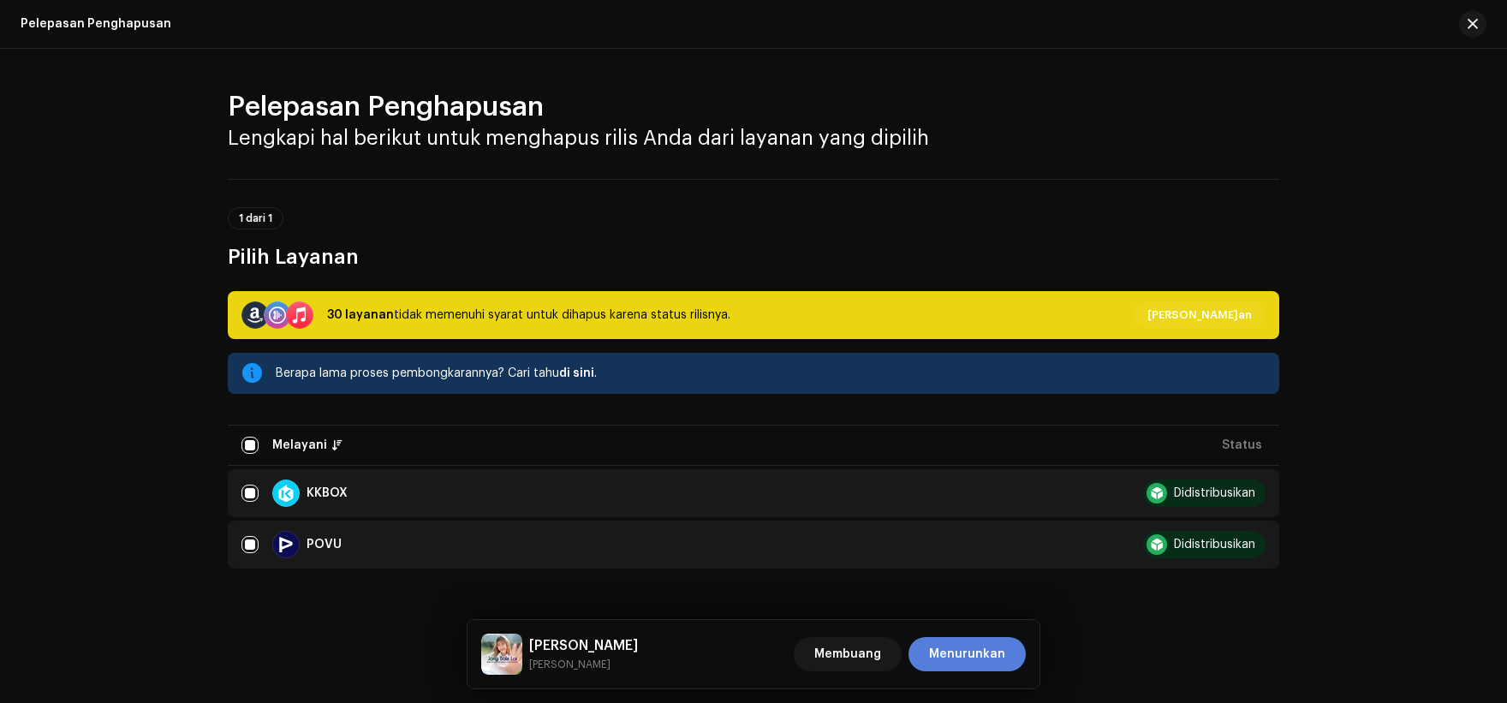
click at [960, 651] on font "Menurunkan" at bounding box center [967, 654] width 76 height 12
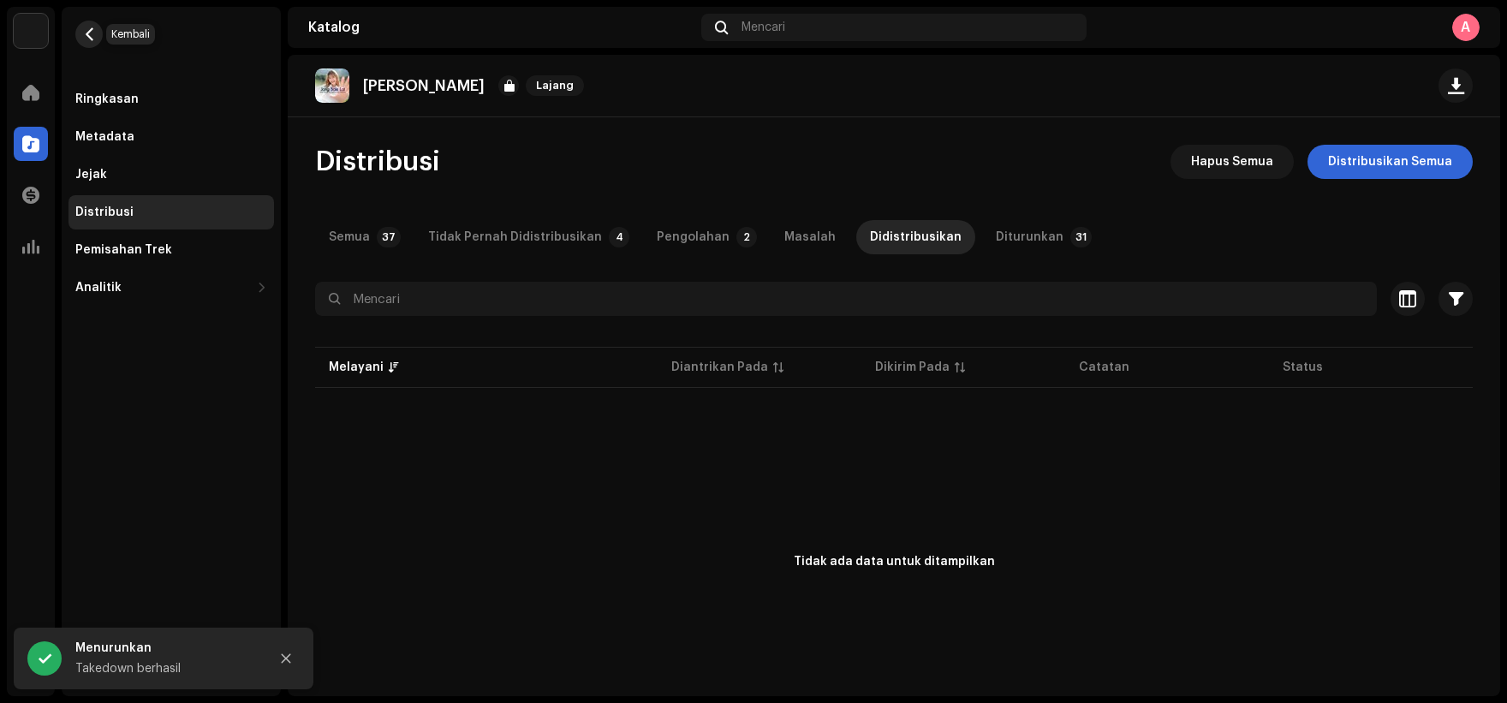
click at [83, 40] on span "button" at bounding box center [89, 34] width 13 height 14
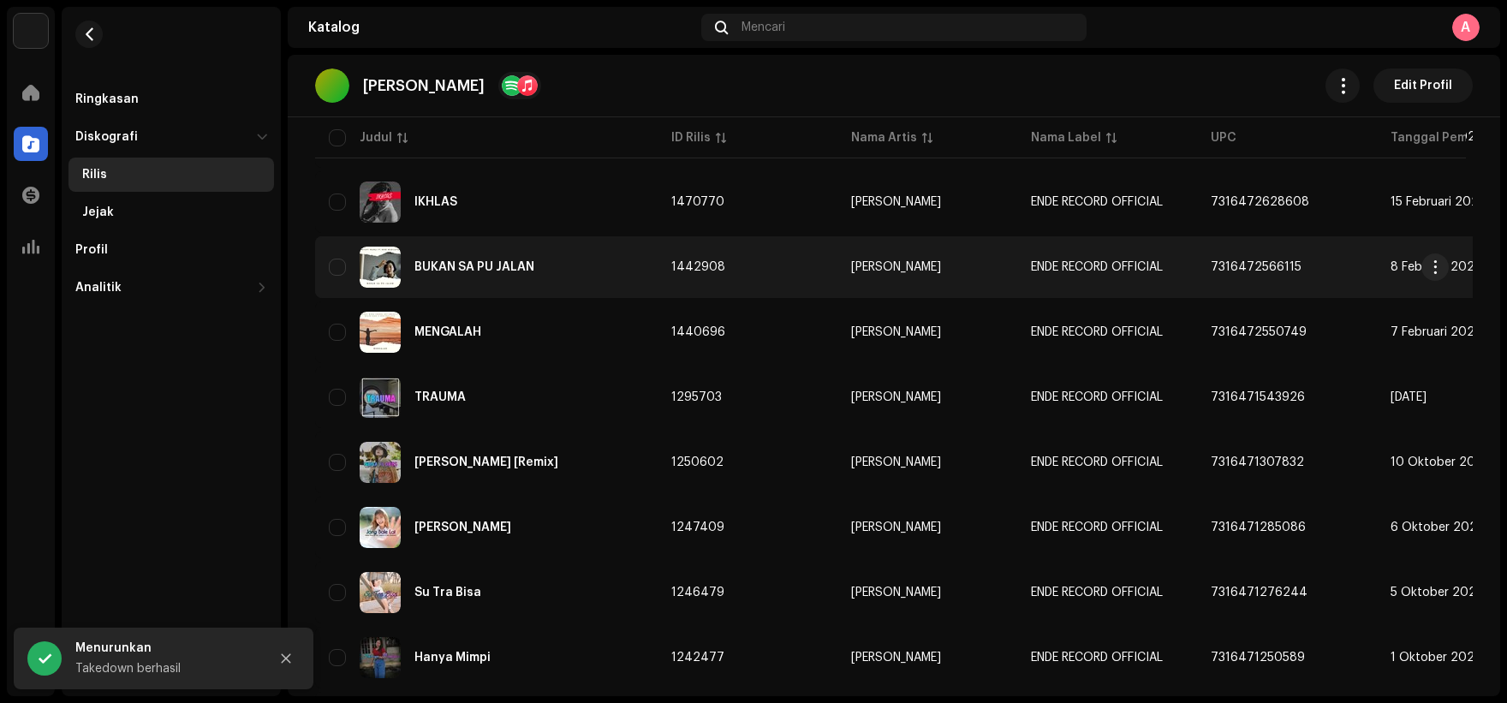
scroll to position [342, 0]
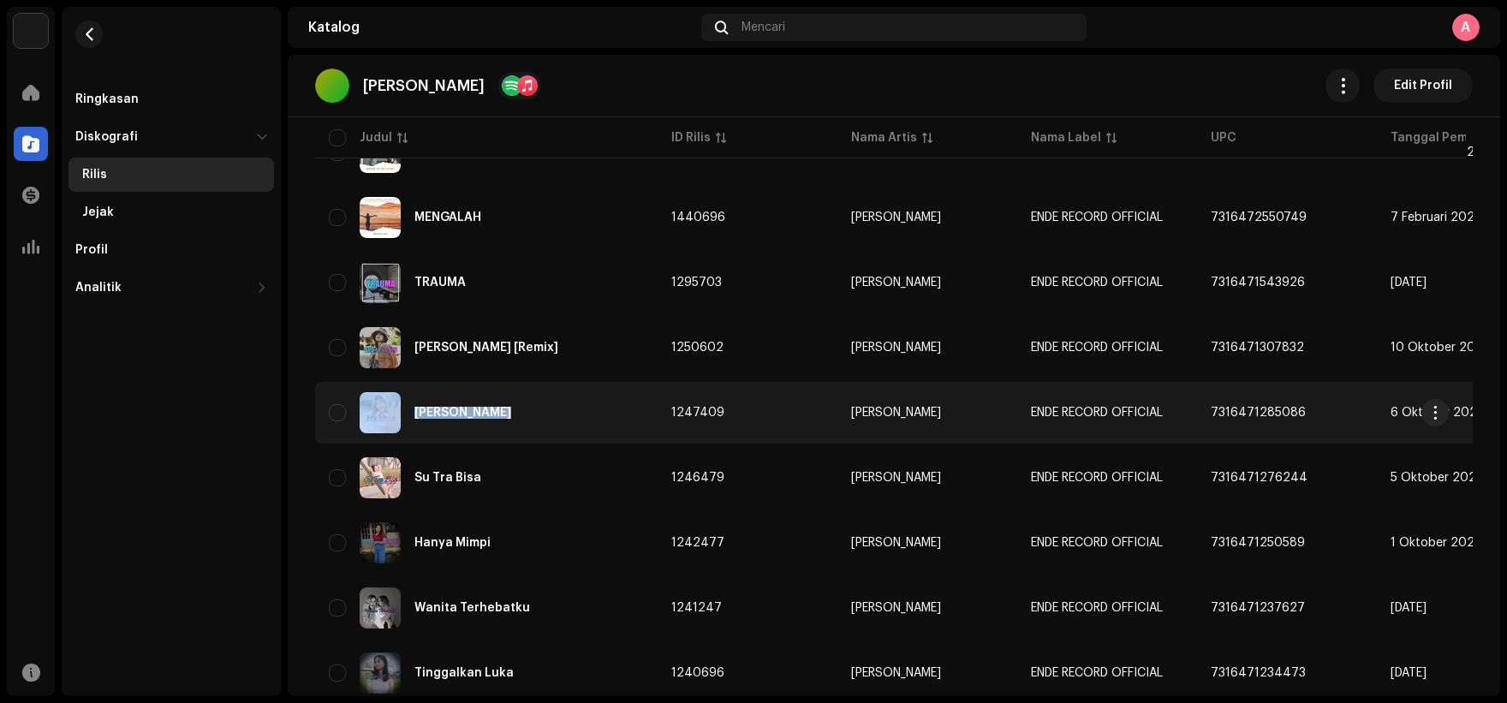
copy div "[PERSON_NAME]"
drag, startPoint x: 406, startPoint y: 408, endPoint x: 491, endPoint y: 427, distance: 87.7
click at [491, 427] on div "[PERSON_NAME]" at bounding box center [486, 412] width 315 height 41
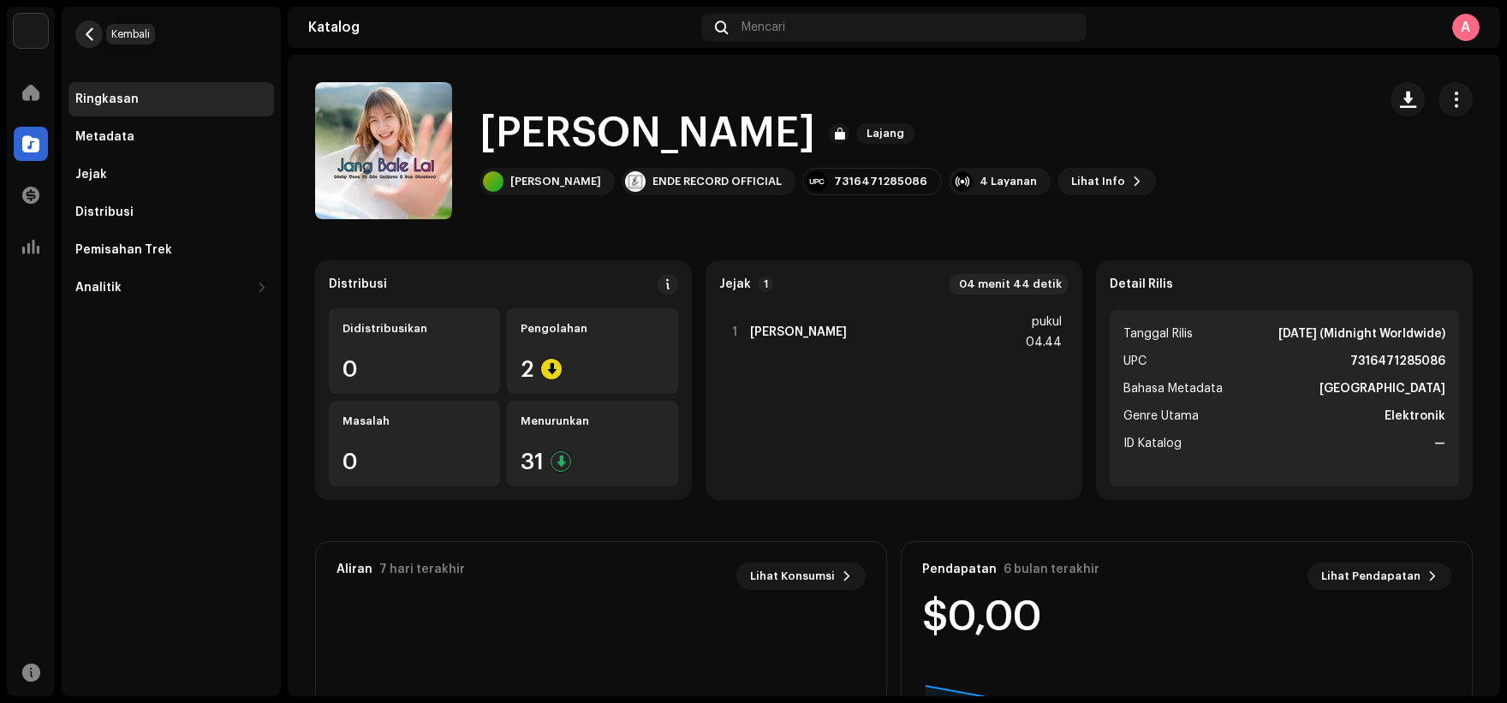
click at [95, 41] on button "button" at bounding box center [88, 34] width 27 height 27
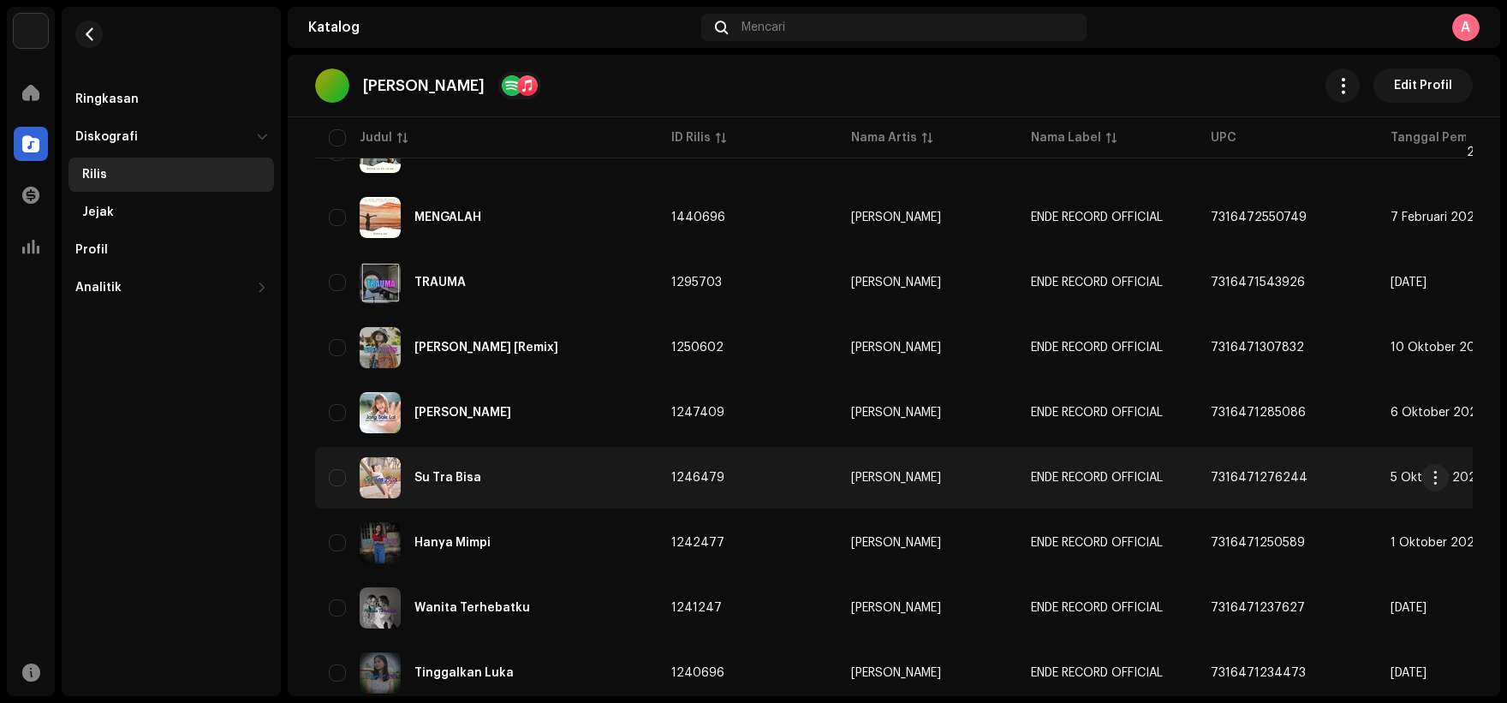
scroll to position [401, 0]
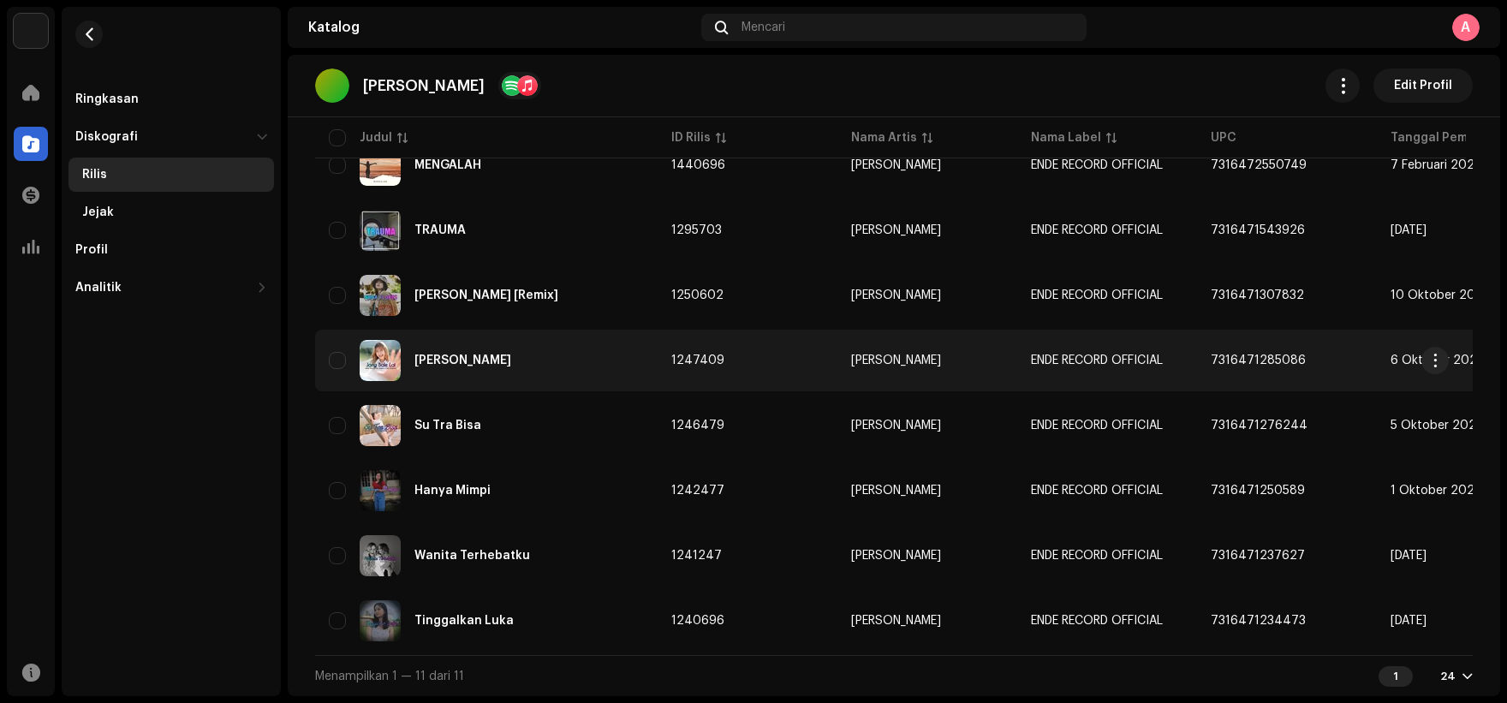
click at [566, 363] on div "[PERSON_NAME]" at bounding box center [486, 360] width 315 height 41
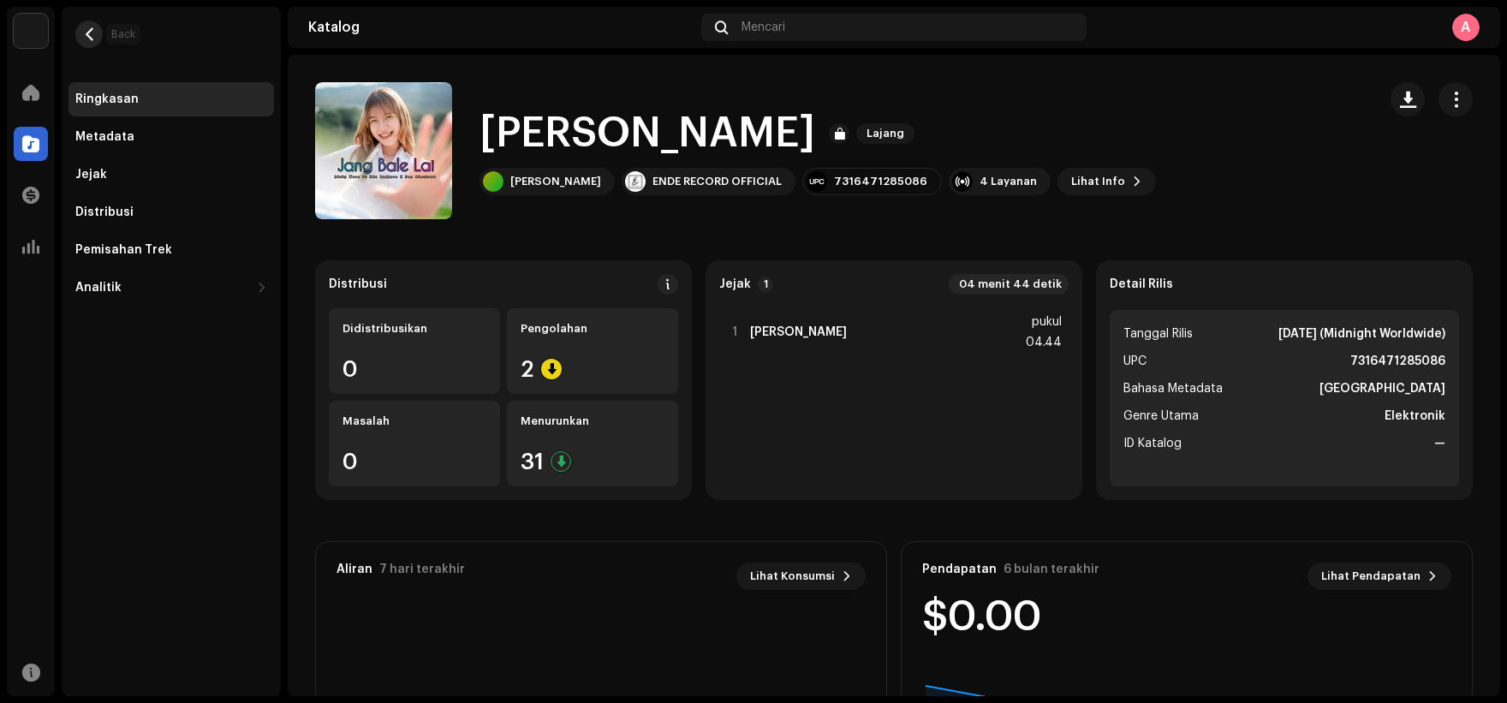
click at [80, 34] on button "button" at bounding box center [88, 34] width 27 height 27
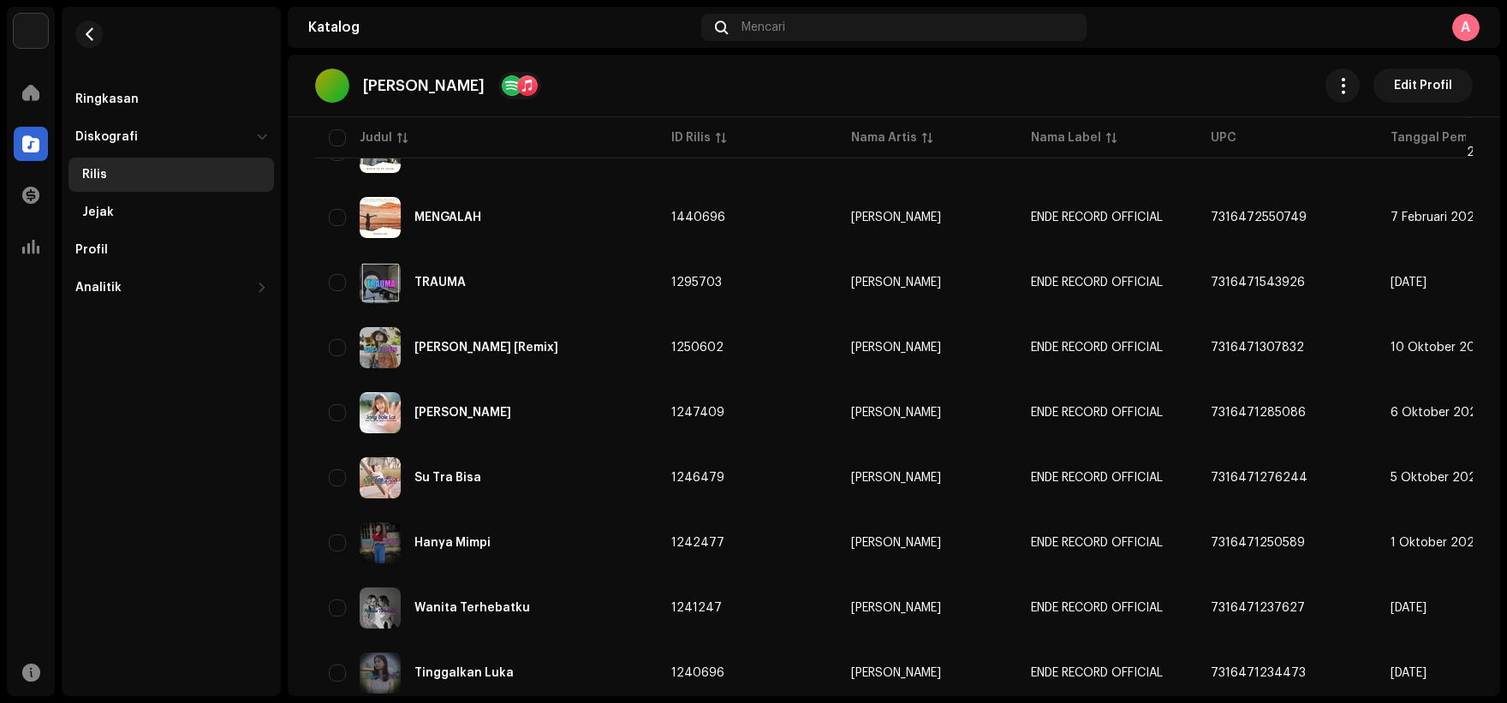
scroll to position [401, 0]
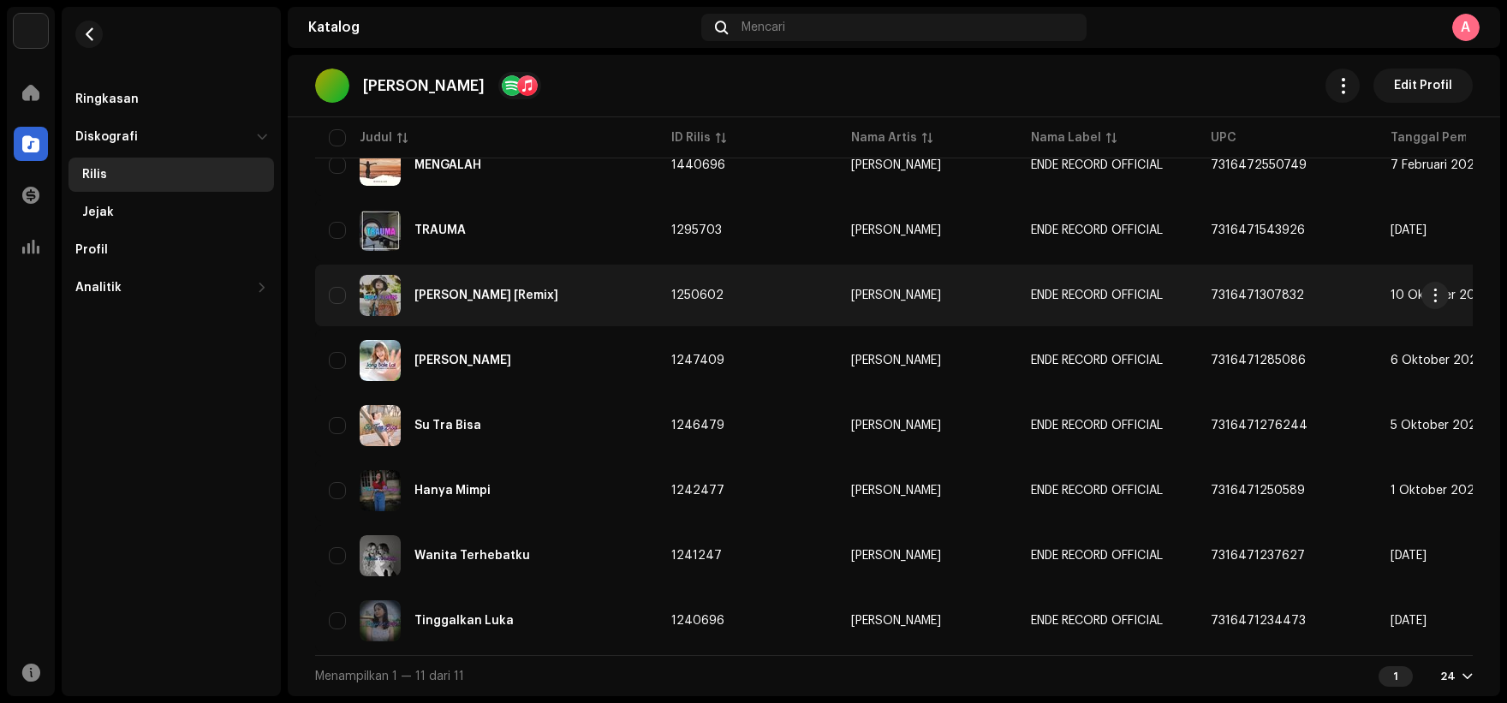
click at [568, 300] on div "[PERSON_NAME] [Remix]" at bounding box center [486, 295] width 315 height 41
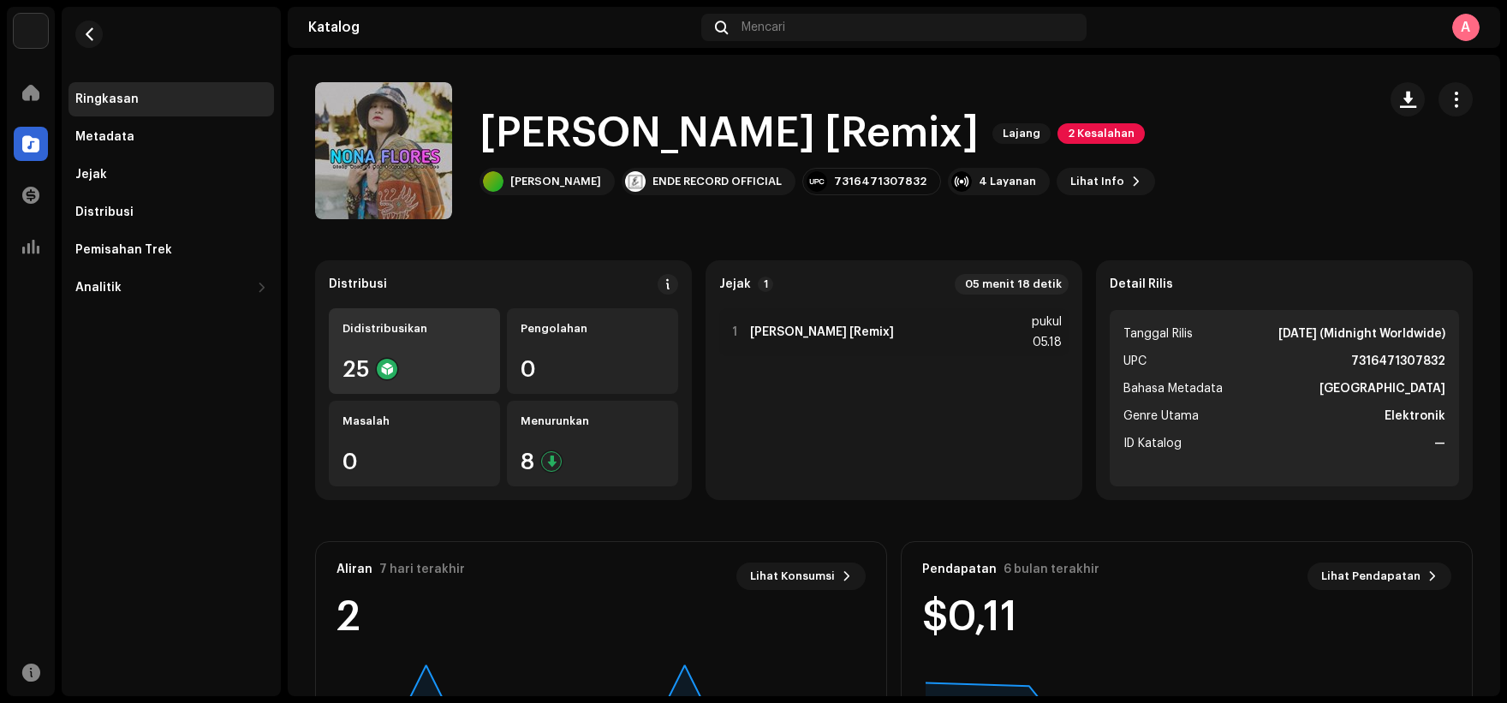
click at [452, 364] on div "25" at bounding box center [414, 369] width 144 height 22
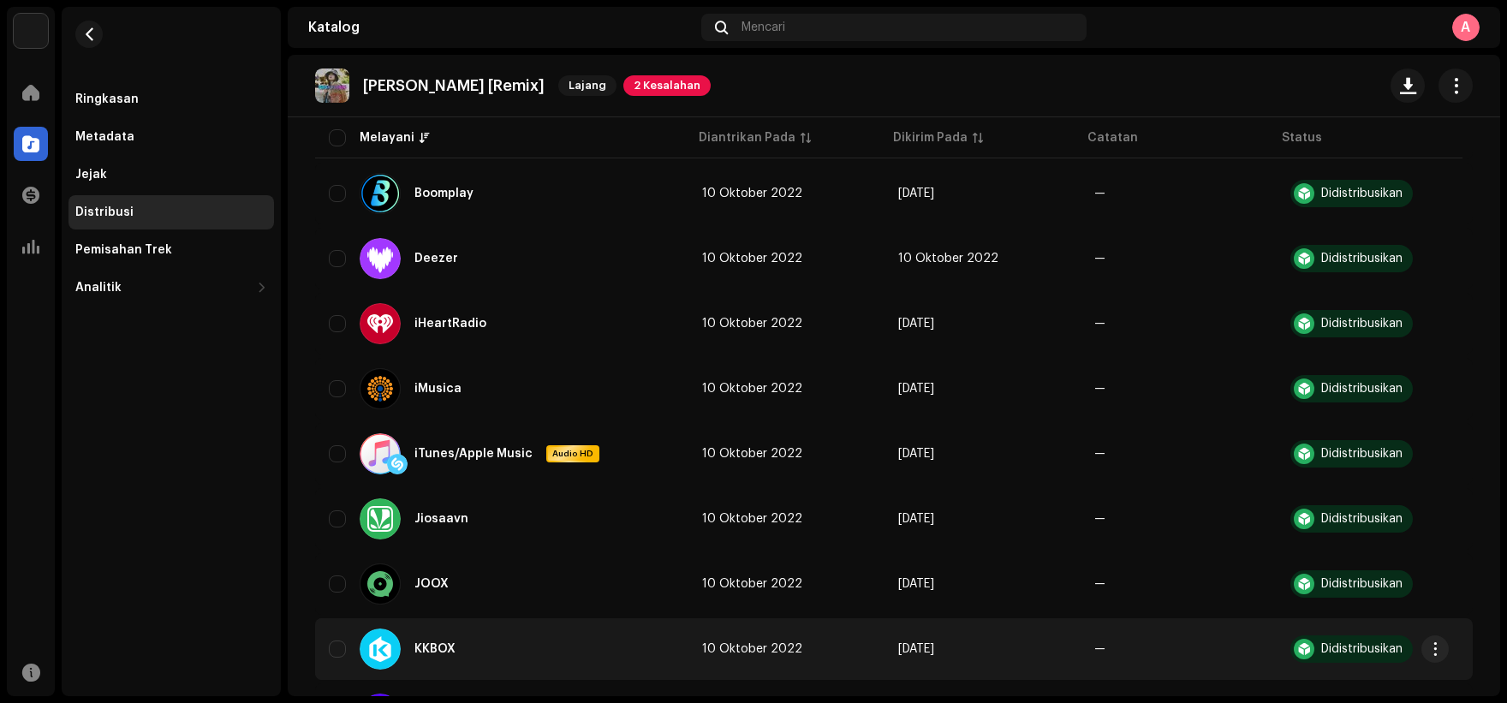
scroll to position [770, 0]
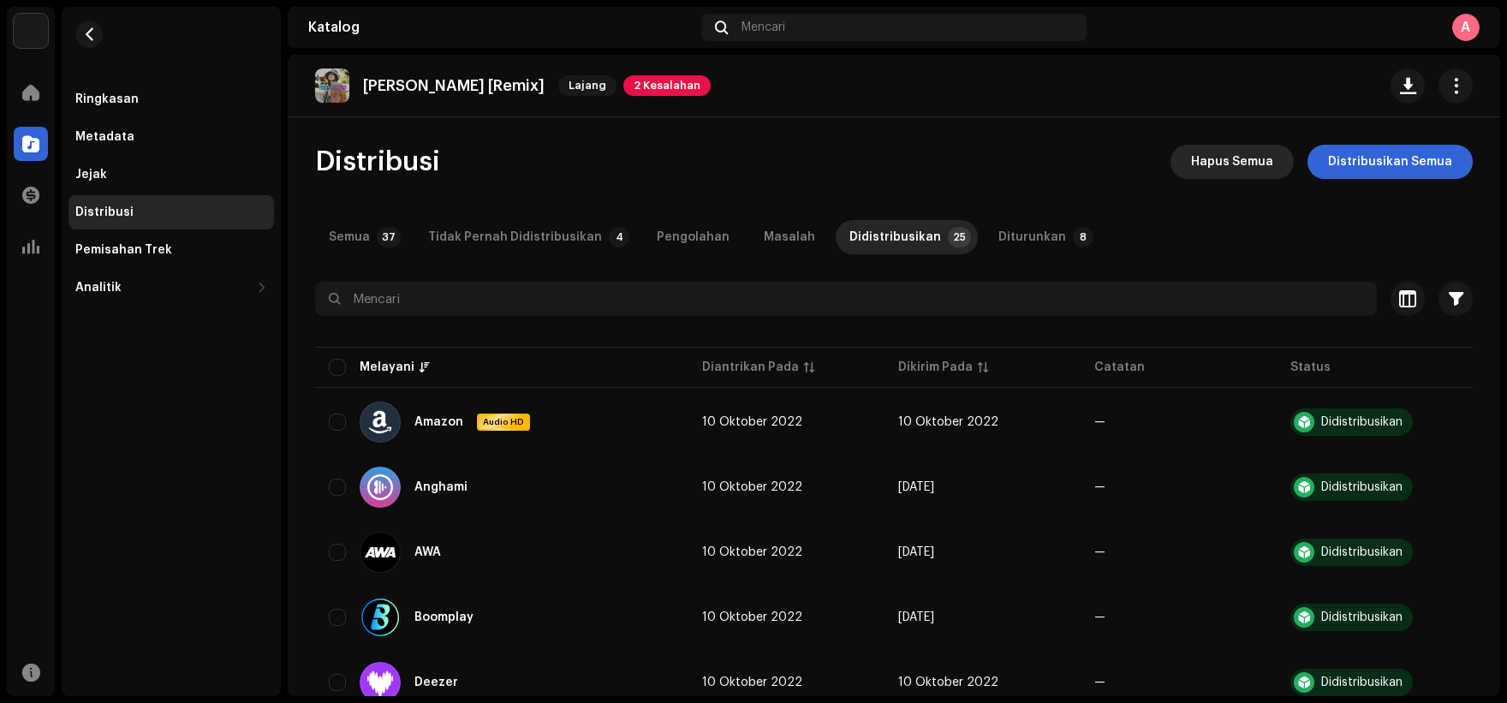
click at [1267, 163] on font "Hapus Semua" at bounding box center [1232, 162] width 82 height 12
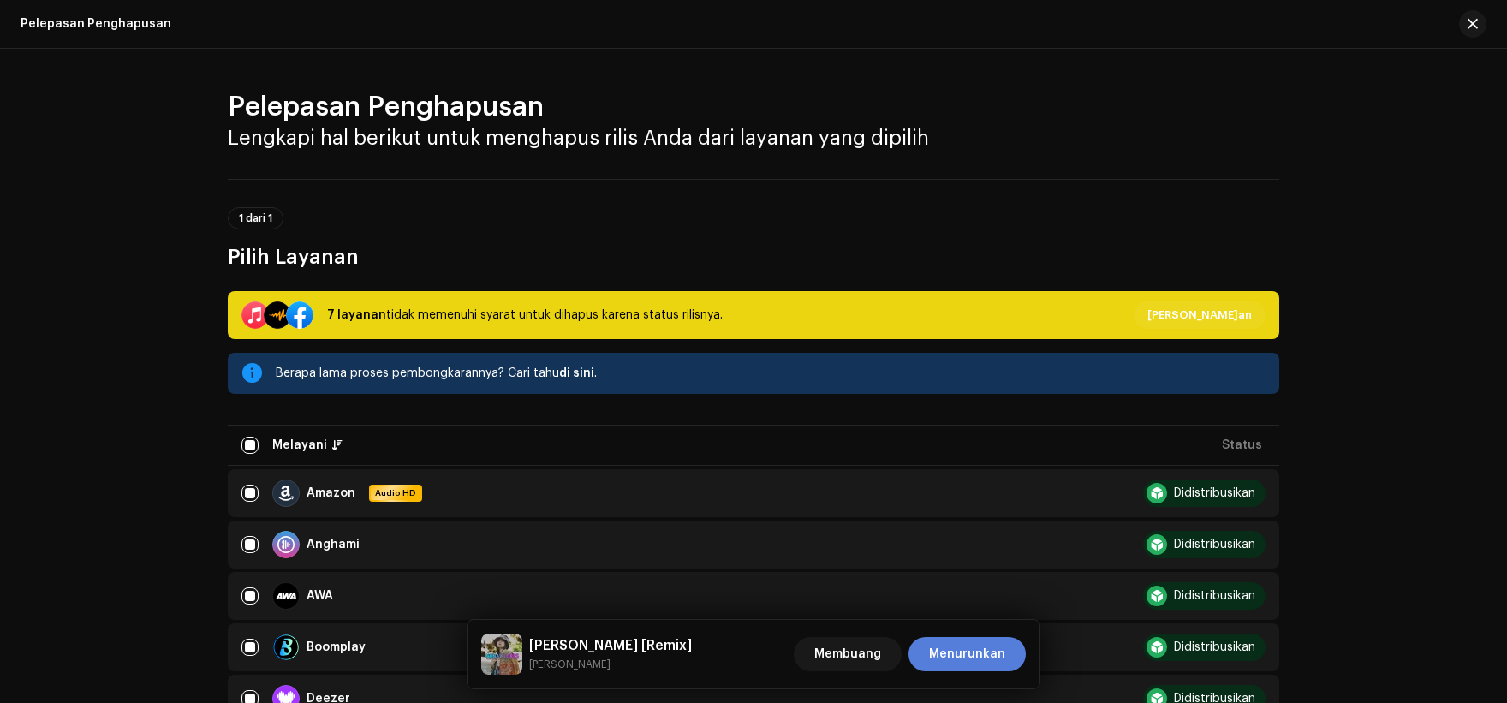
click at [996, 655] on font "Menurunkan" at bounding box center [967, 654] width 76 height 12
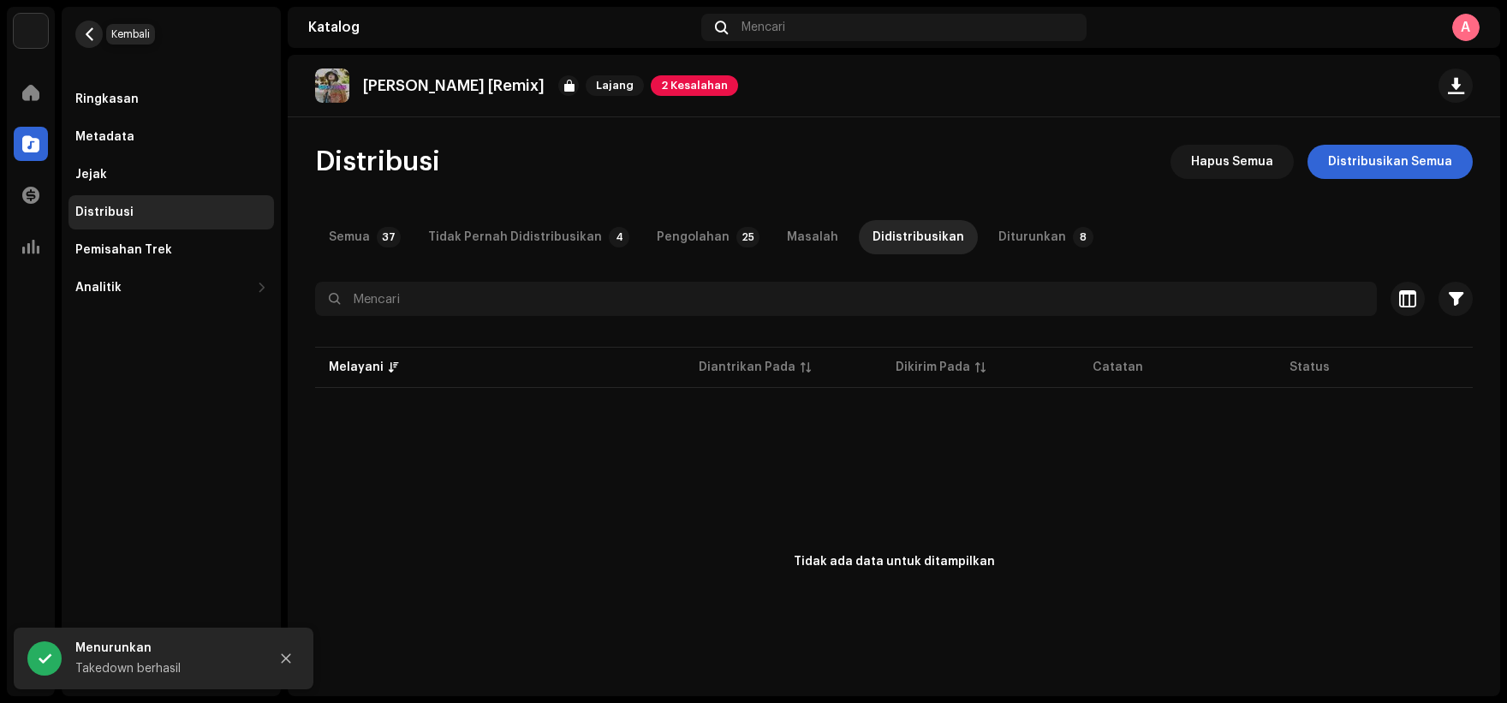
click at [93, 35] on span "button" at bounding box center [89, 34] width 13 height 14
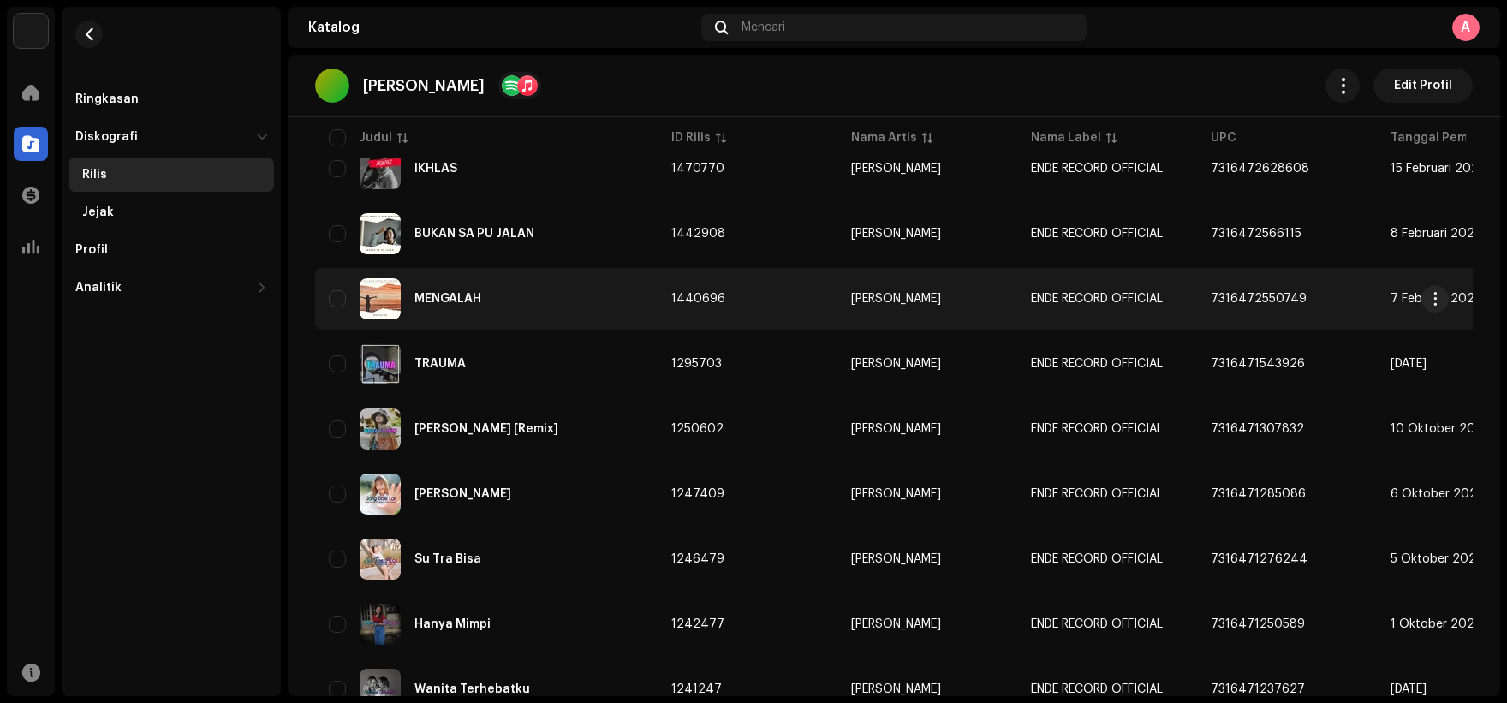
scroll to position [316, 0]
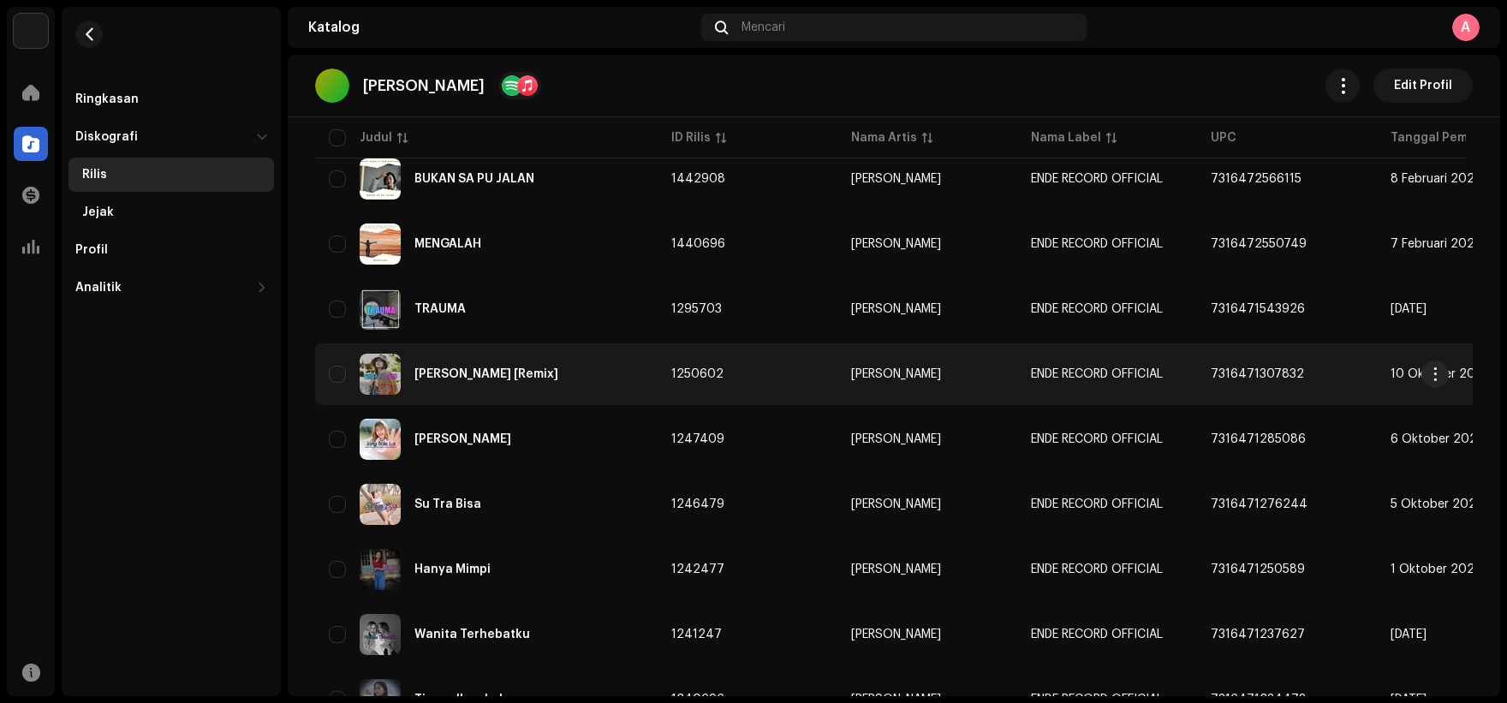
click at [626, 386] on div "[PERSON_NAME] [Remix]" at bounding box center [486, 374] width 315 height 41
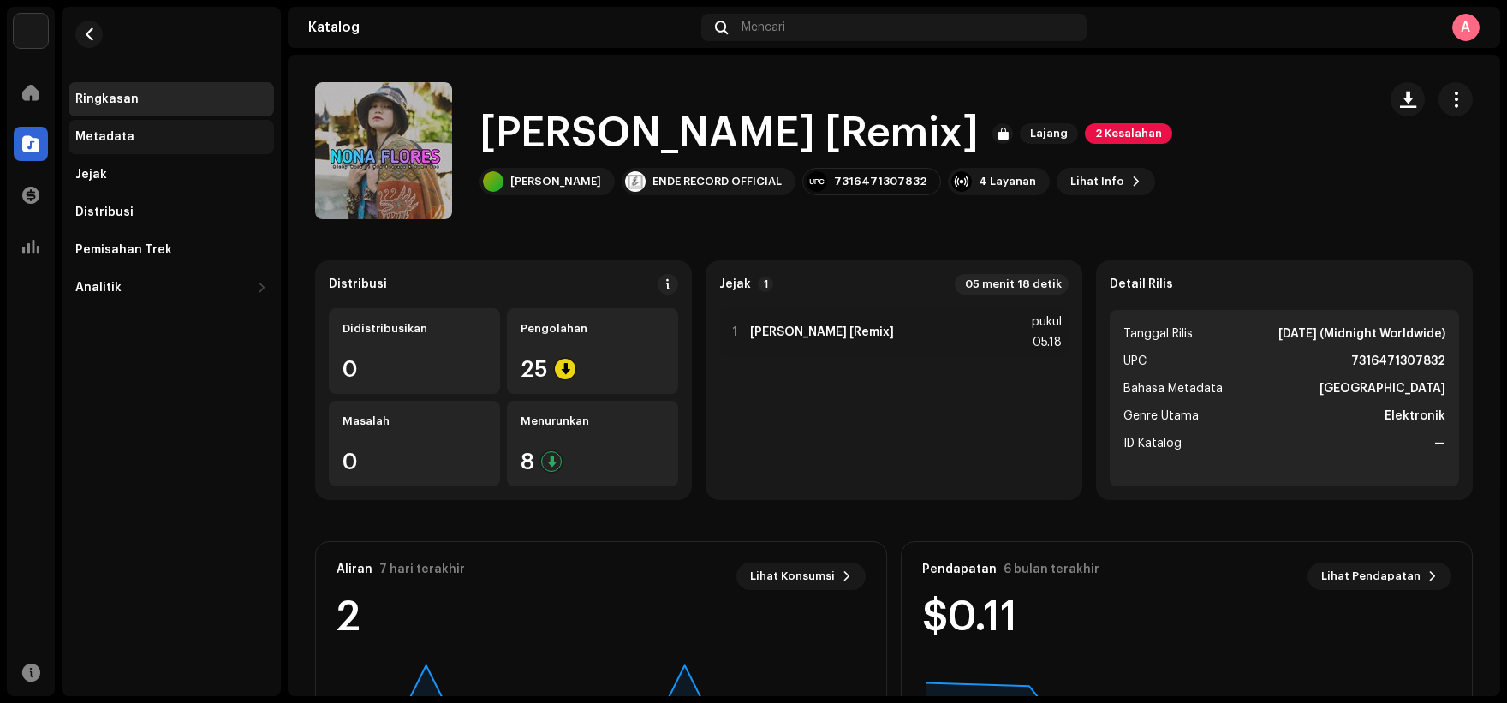
click at [144, 120] on div "Metadata" at bounding box center [170, 137] width 205 height 34
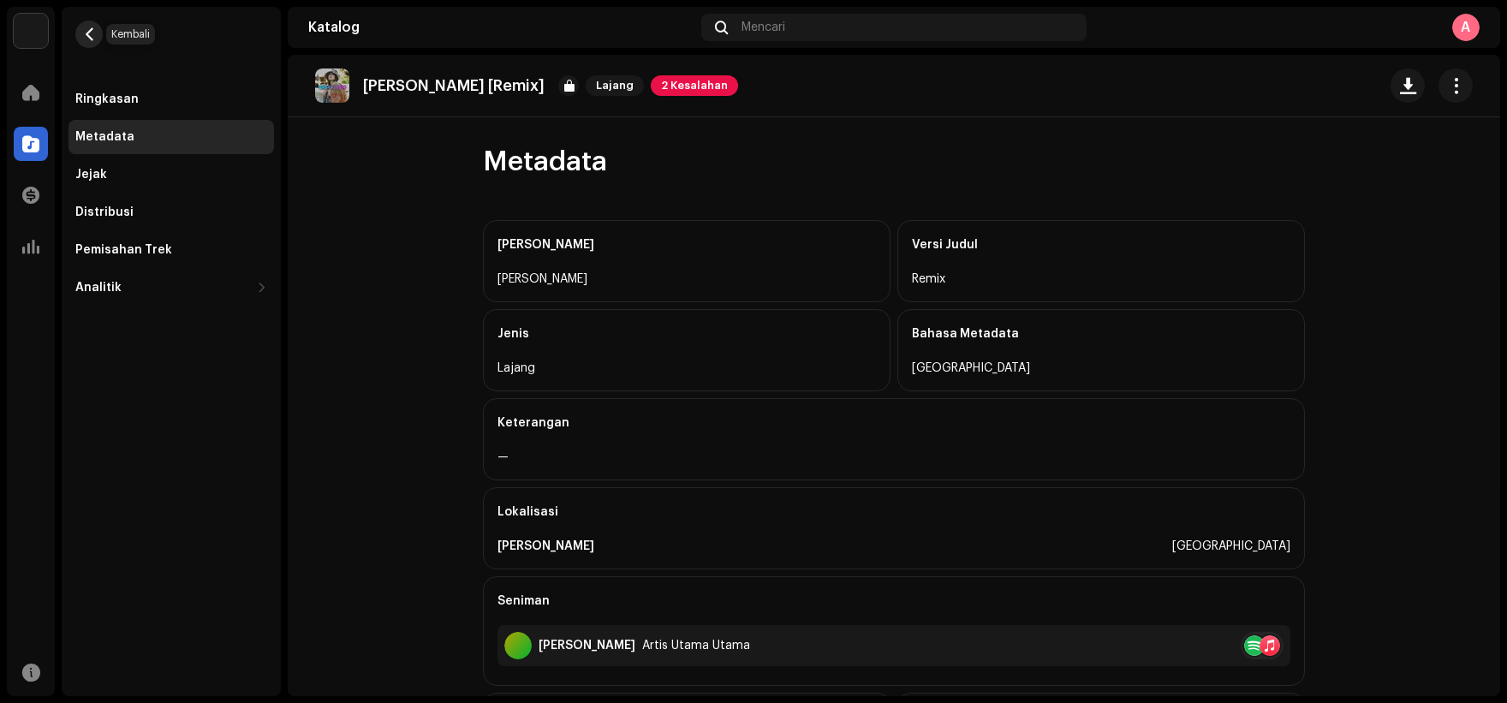
click at [88, 30] on span "button" at bounding box center [89, 34] width 13 height 14
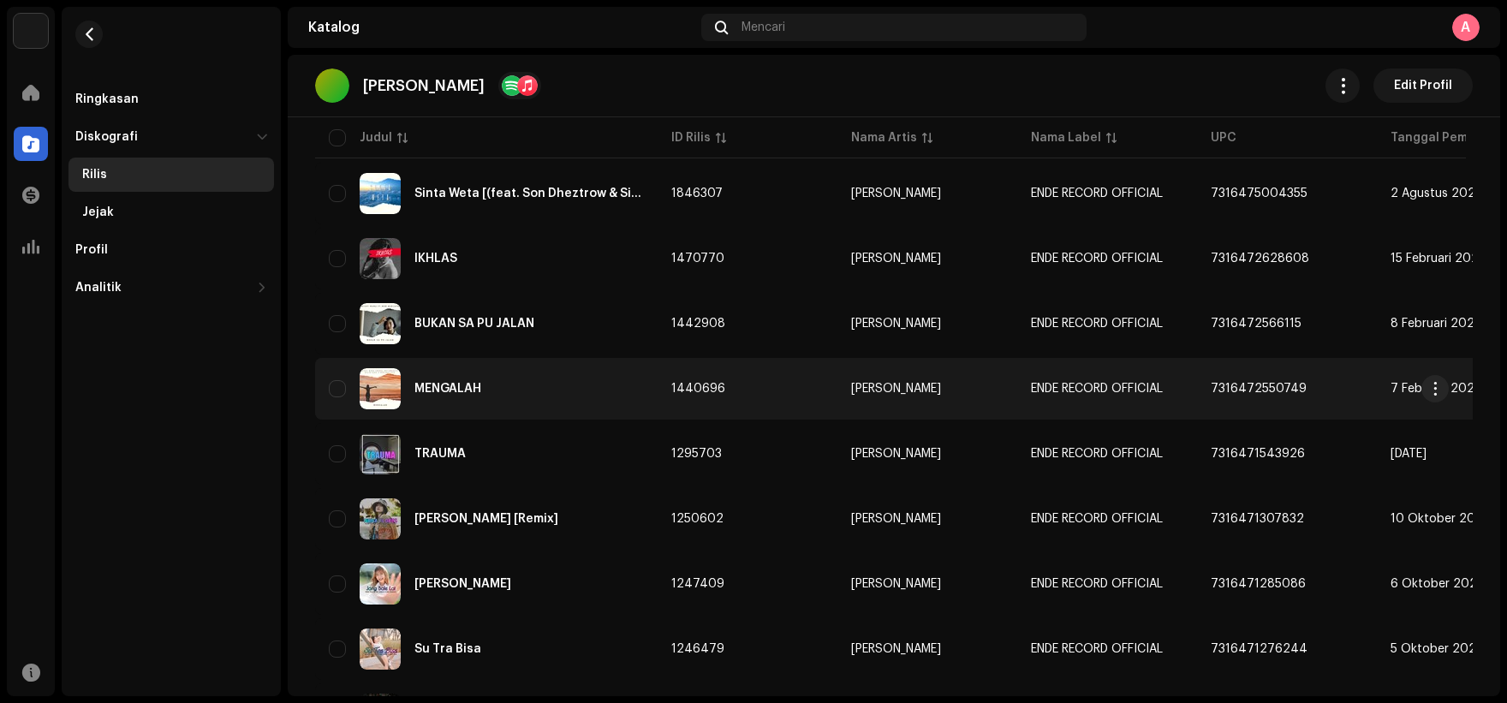
scroll to position [257, 0]
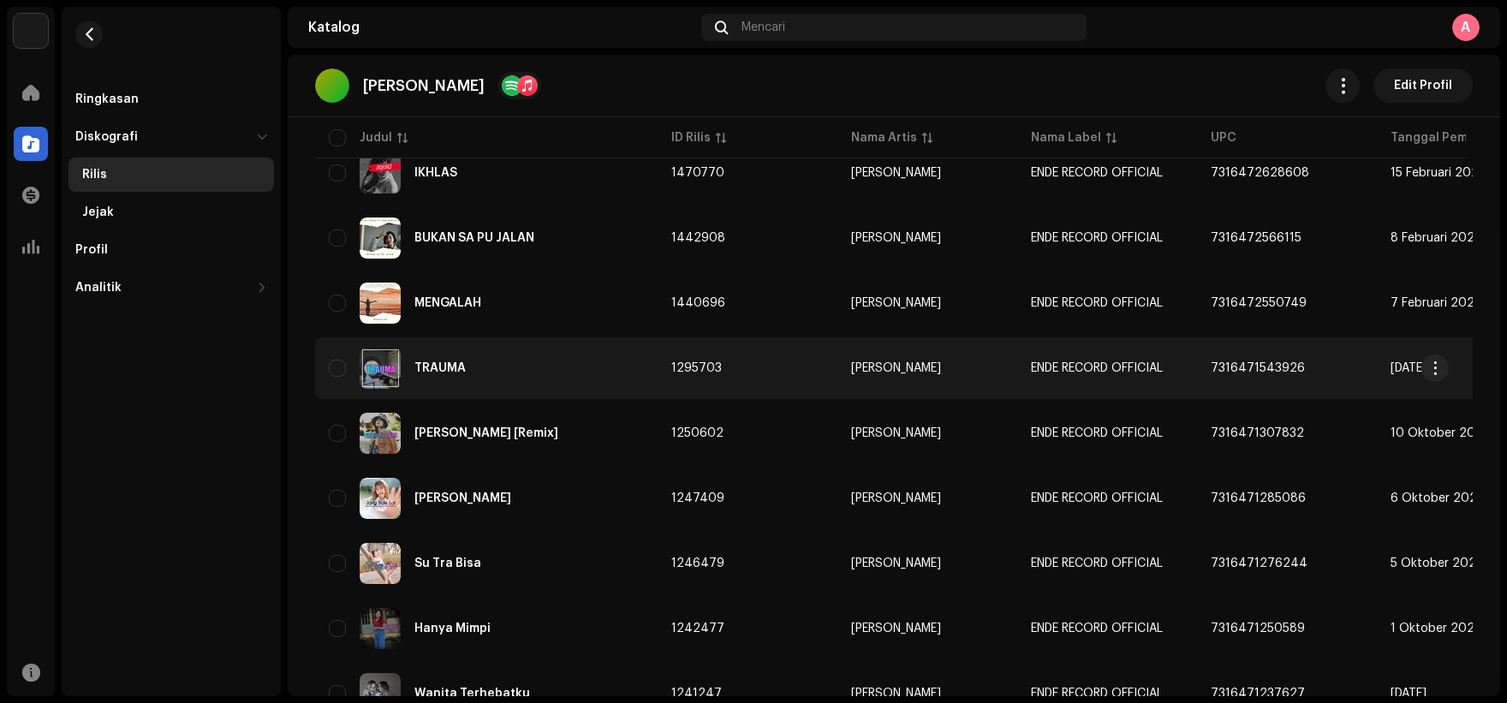
click at [619, 345] on td "TRAUMA" at bounding box center [486, 368] width 342 height 62
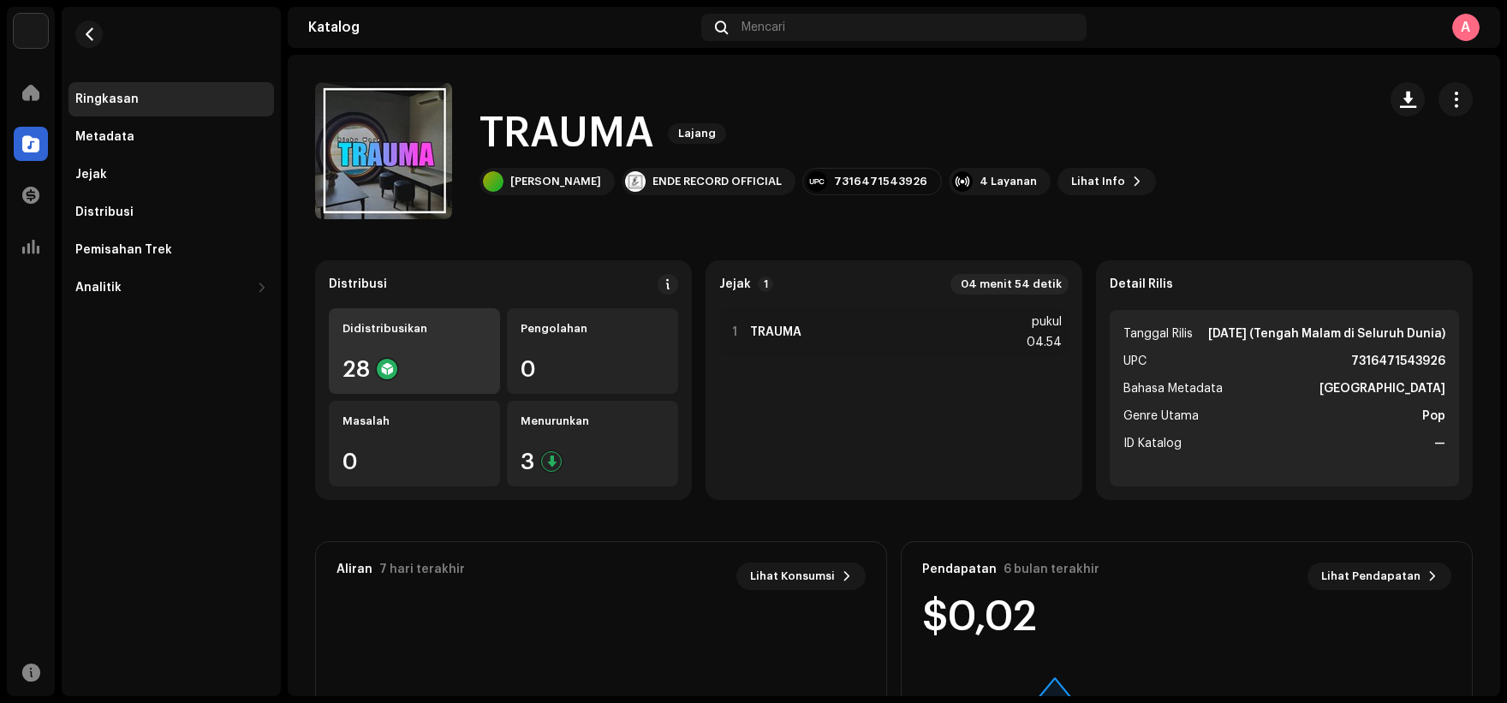
click at [441, 360] on div "28" at bounding box center [414, 369] width 144 height 22
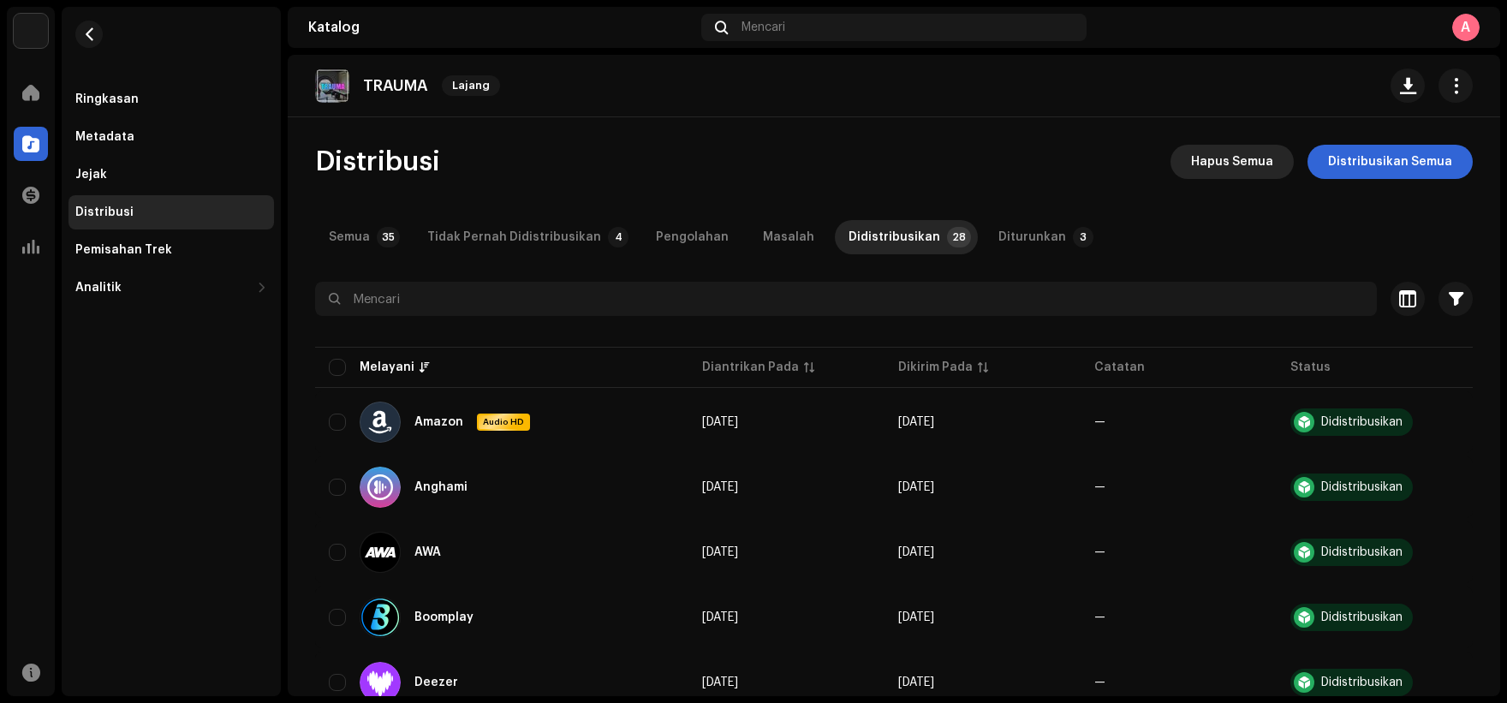
click at [1225, 164] on font "Hapus Semua" at bounding box center [1232, 162] width 82 height 12
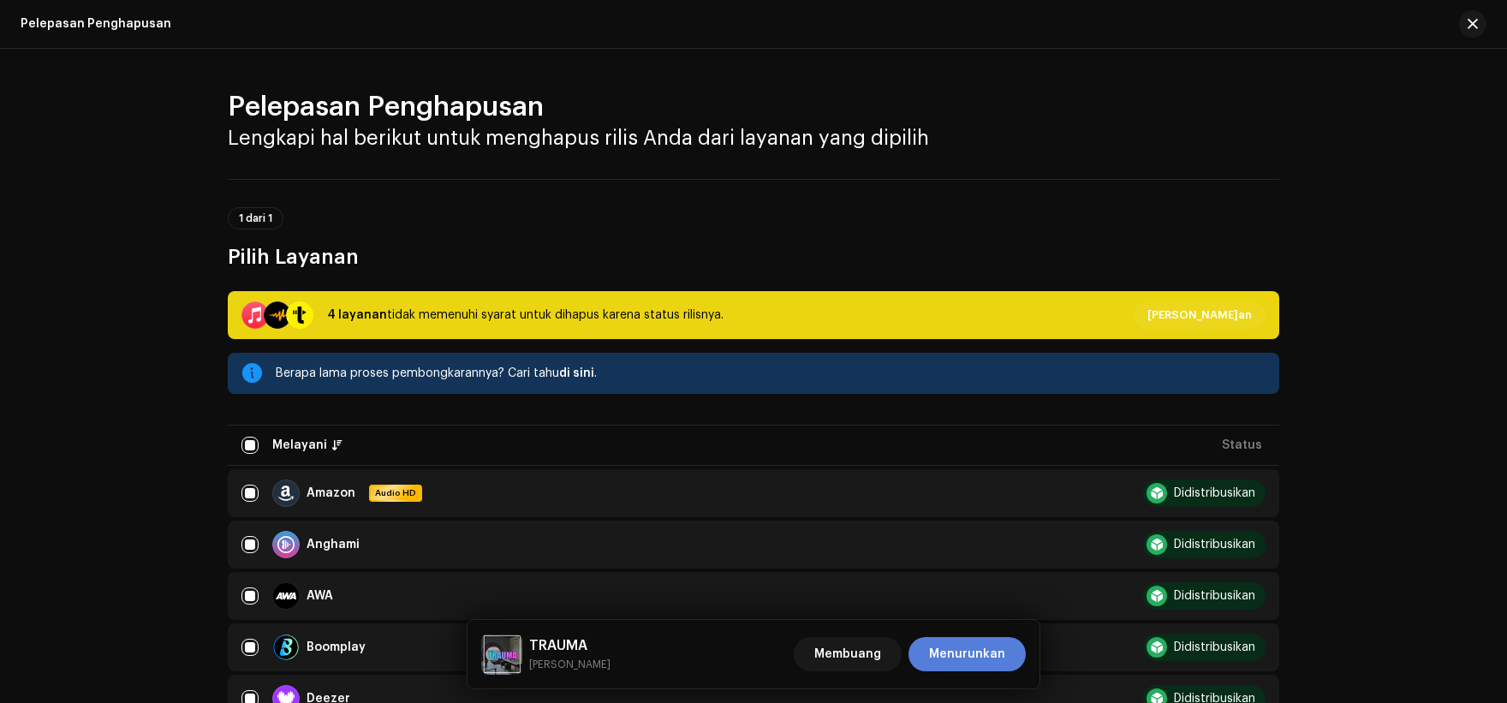
click at [982, 666] on span "Menurunkan" at bounding box center [967, 654] width 76 height 34
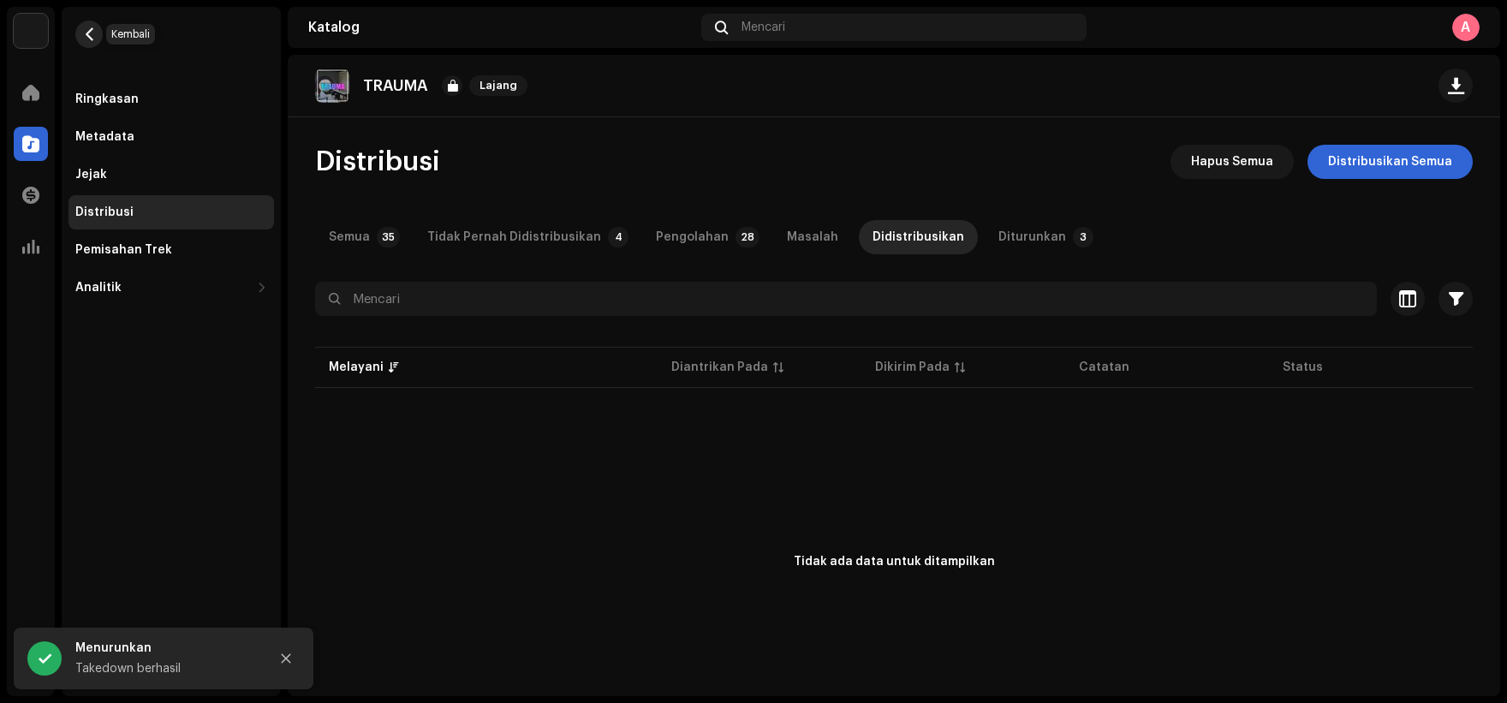
click at [83, 40] on span "button" at bounding box center [89, 34] width 13 height 14
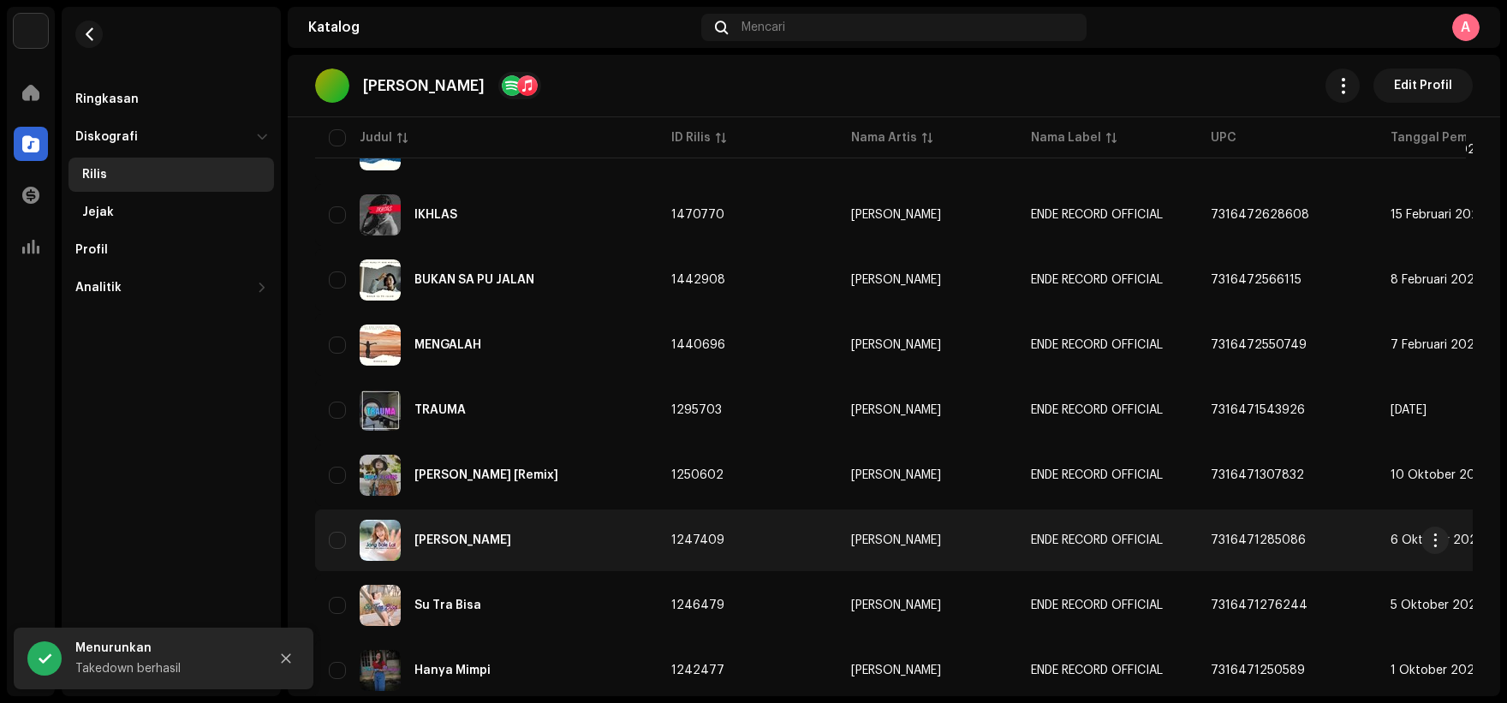
scroll to position [257, 0]
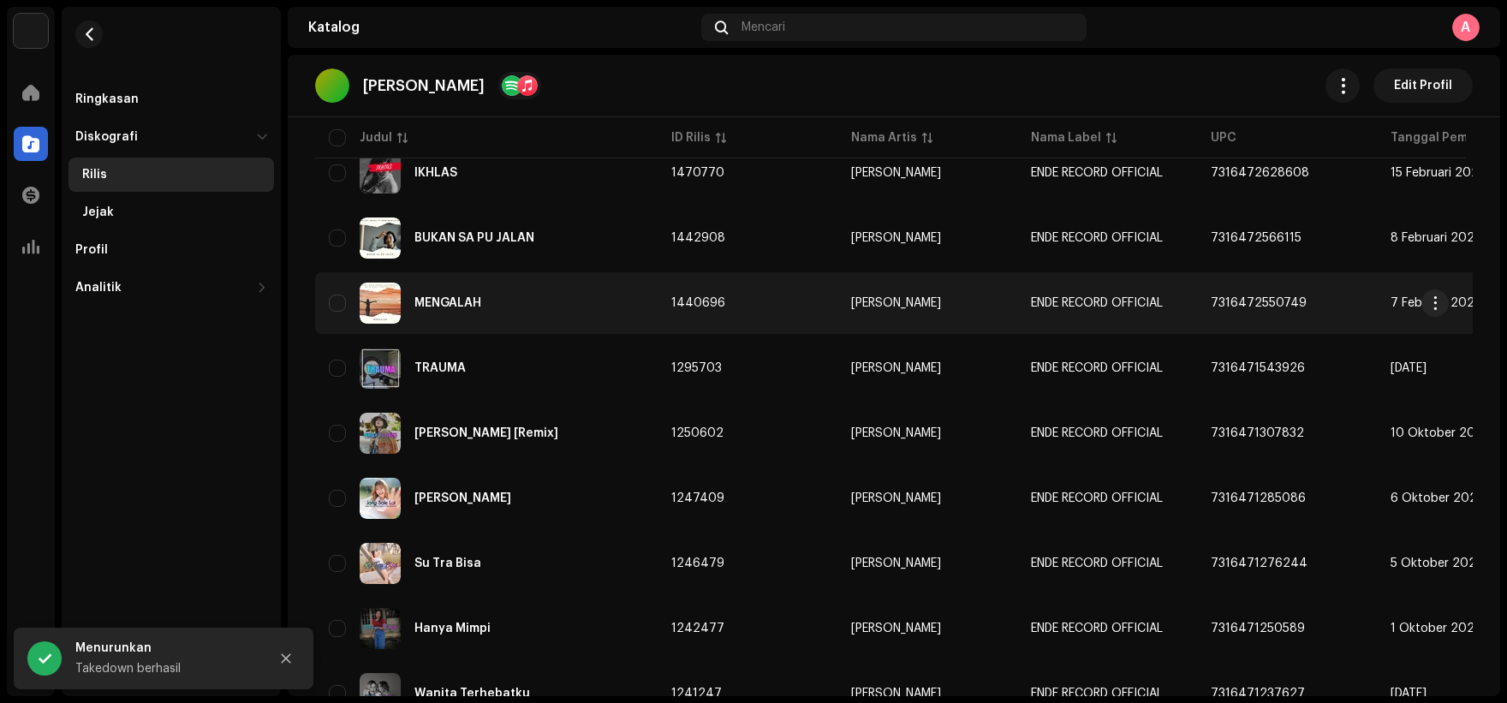
click at [568, 296] on div "MENGALAH" at bounding box center [486, 302] width 315 height 41
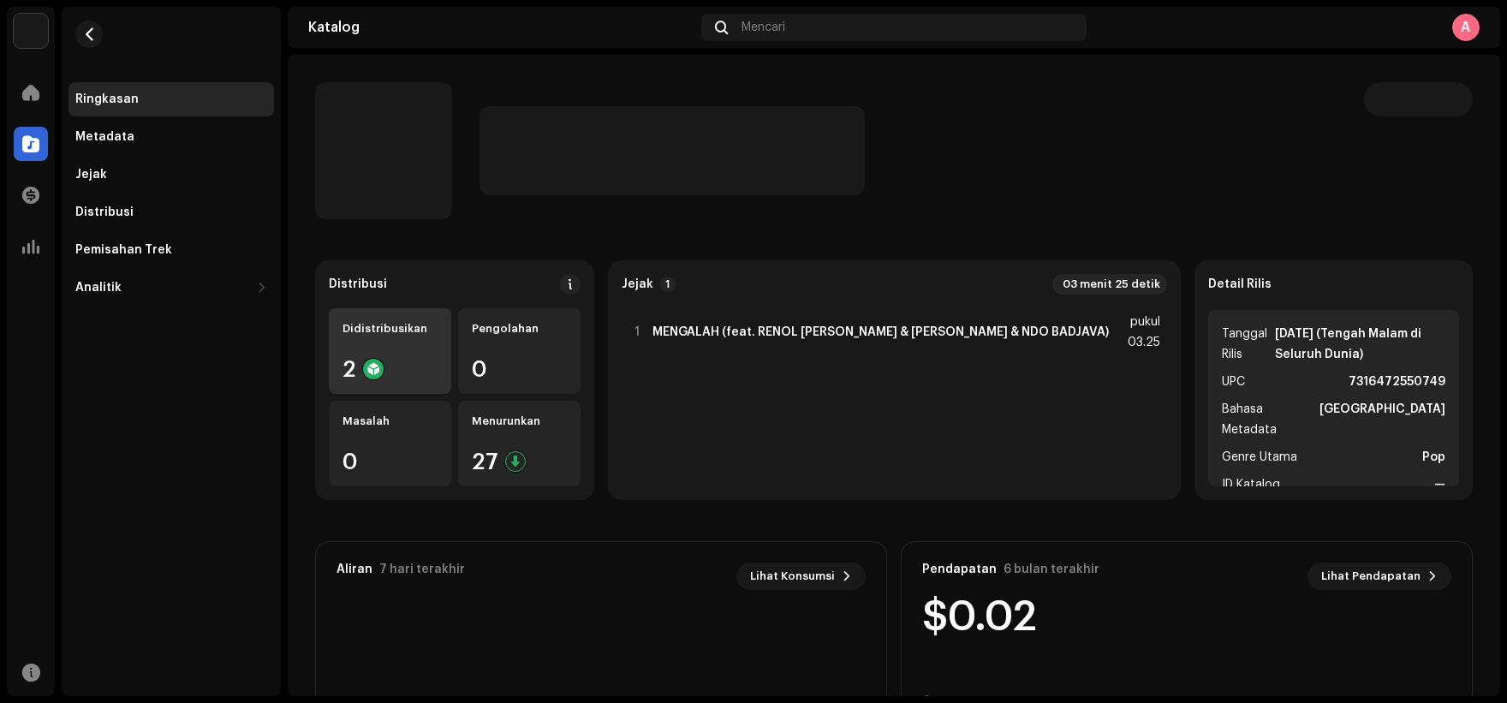
click at [445, 354] on div "Didistribusikan 2" at bounding box center [390, 351] width 122 height 86
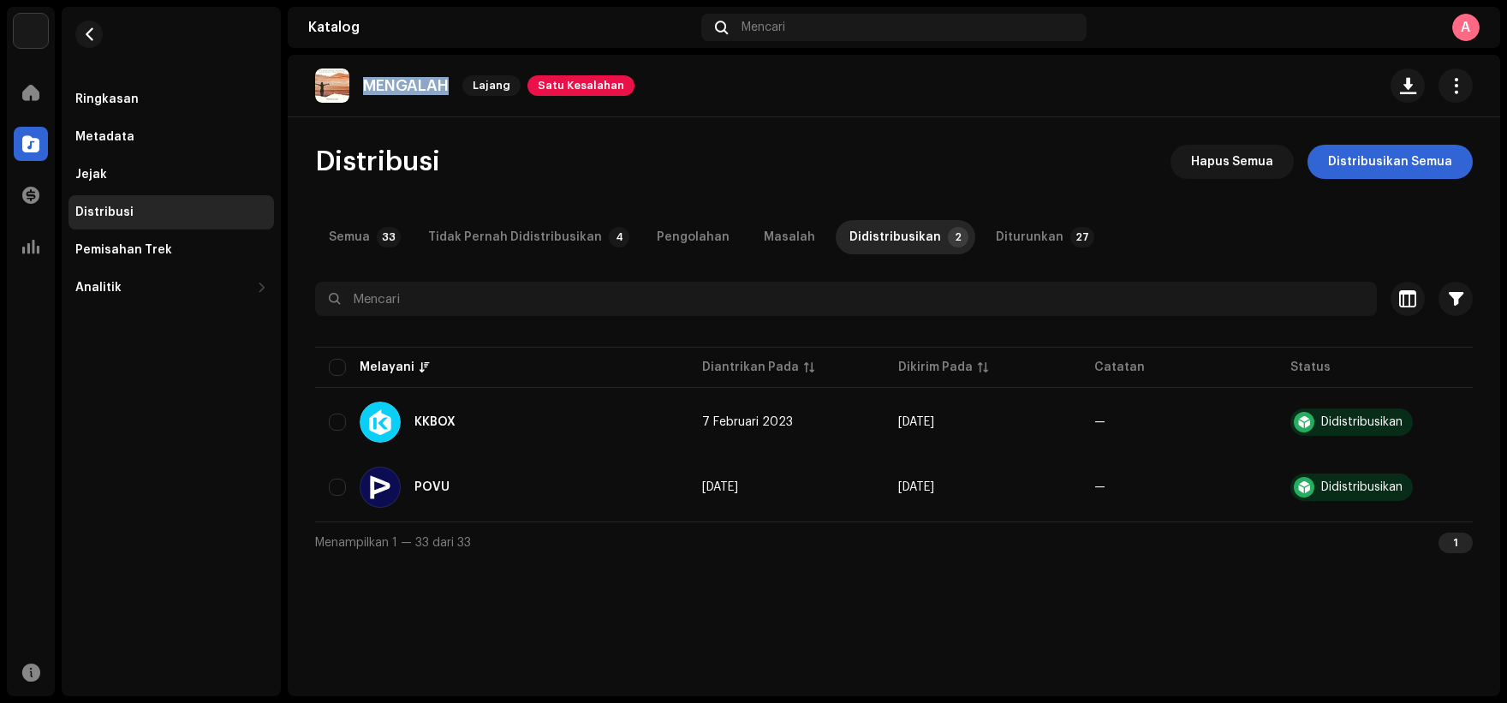
copy font "MENGALAH"
drag, startPoint x: 366, startPoint y: 90, endPoint x: 451, endPoint y: 98, distance: 85.2
click at [451, 98] on div "MENGALAH Lajang Satu Kesalahan" at bounding box center [474, 85] width 319 height 34
click at [1254, 165] on font "Hapus Semua" at bounding box center [1232, 162] width 82 height 12
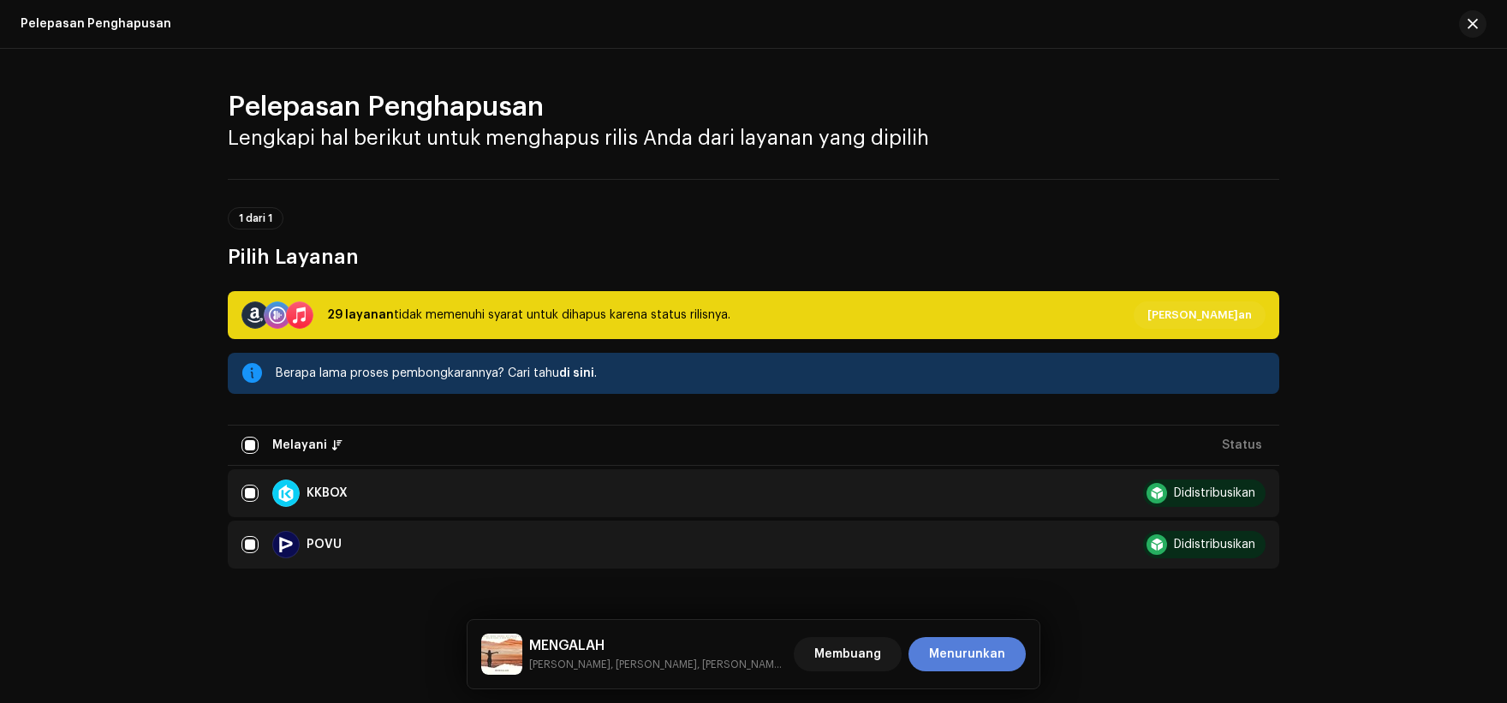
click at [971, 655] on font "Menurunkan" at bounding box center [967, 654] width 76 height 12
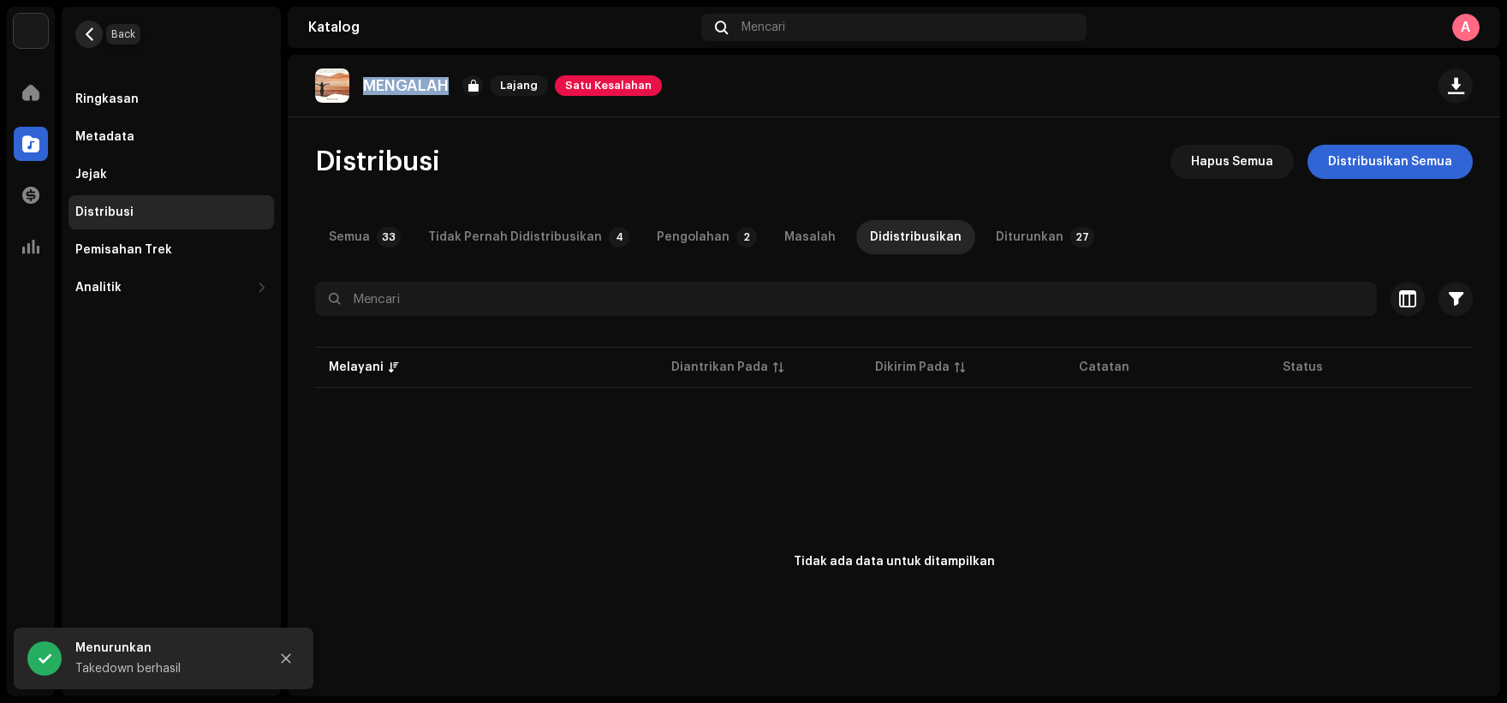
click at [92, 30] on span "button" at bounding box center [89, 34] width 13 height 14
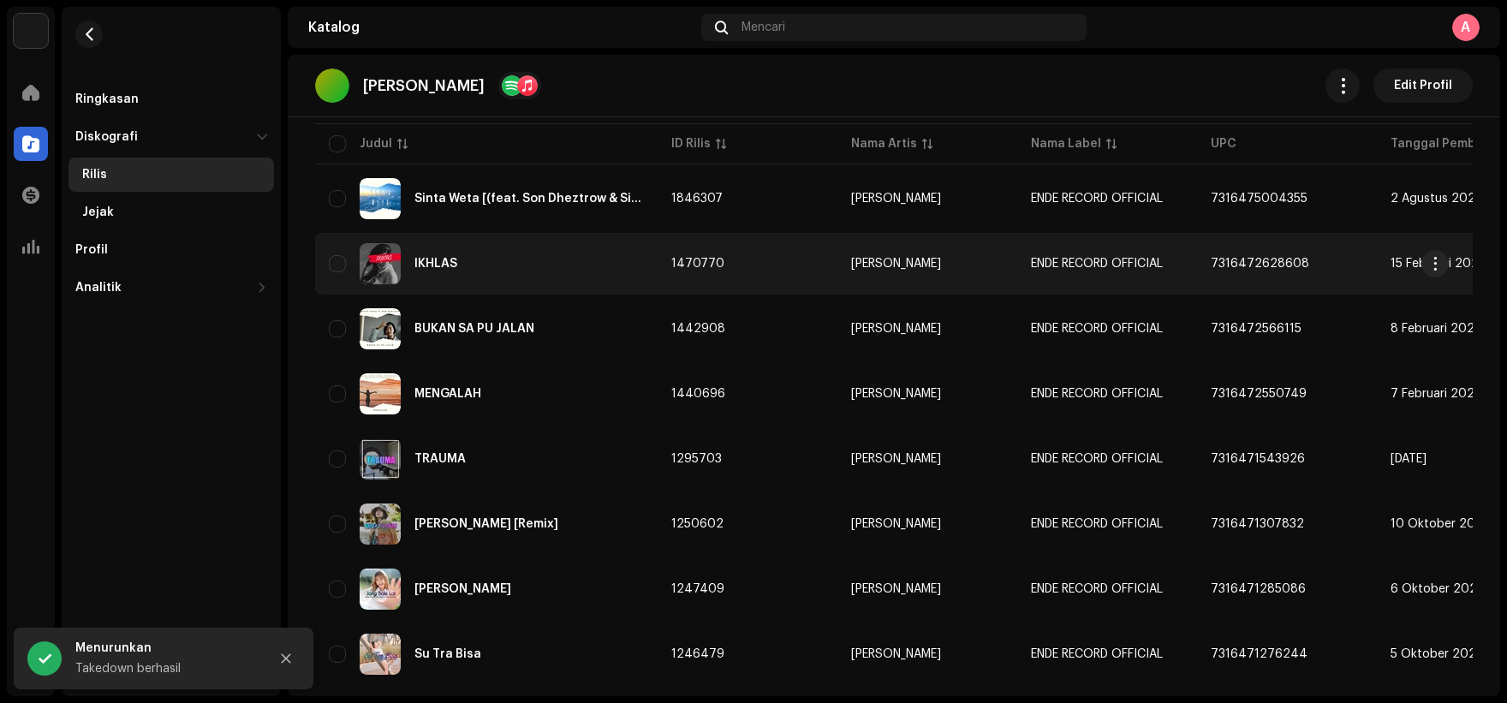
scroll to position [171, 0]
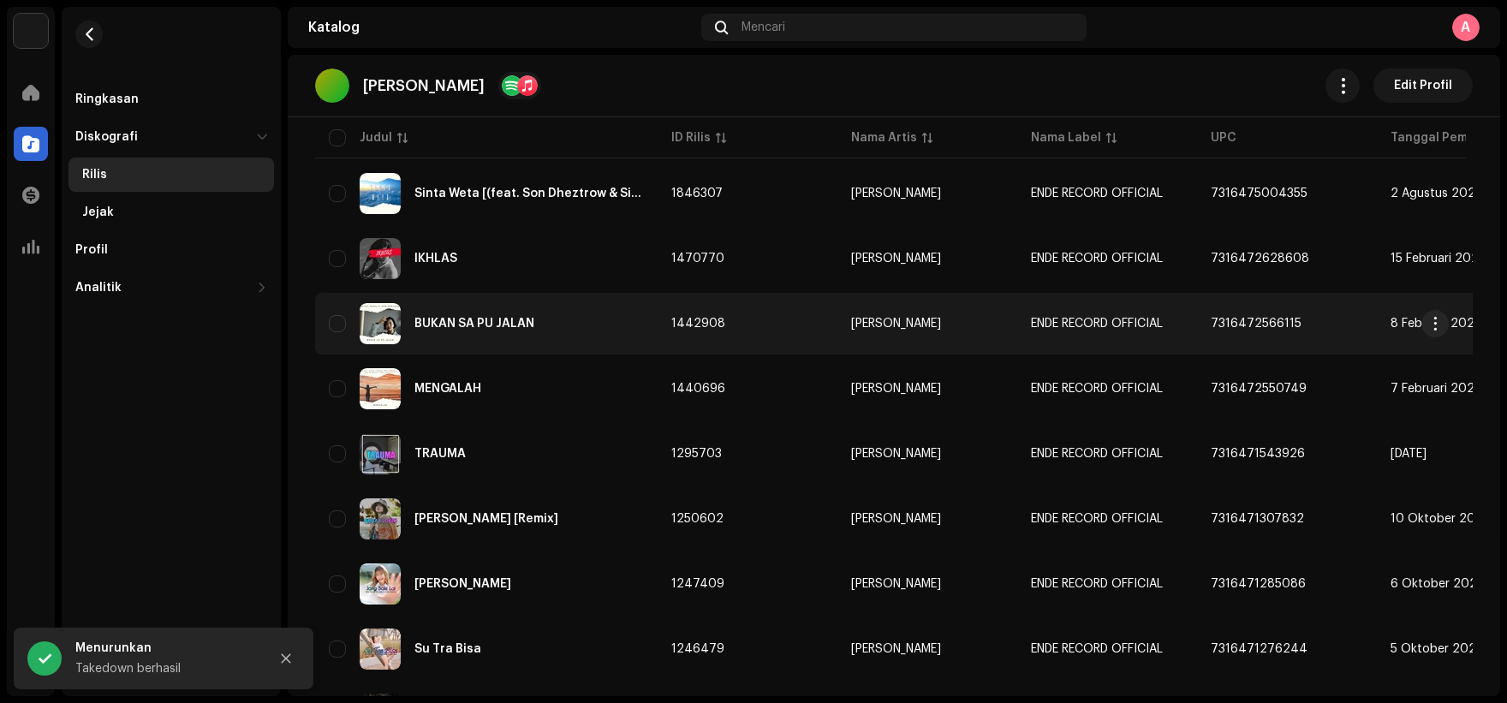
click at [598, 331] on div "BUKAN SA PU JALAN" at bounding box center [486, 323] width 315 height 41
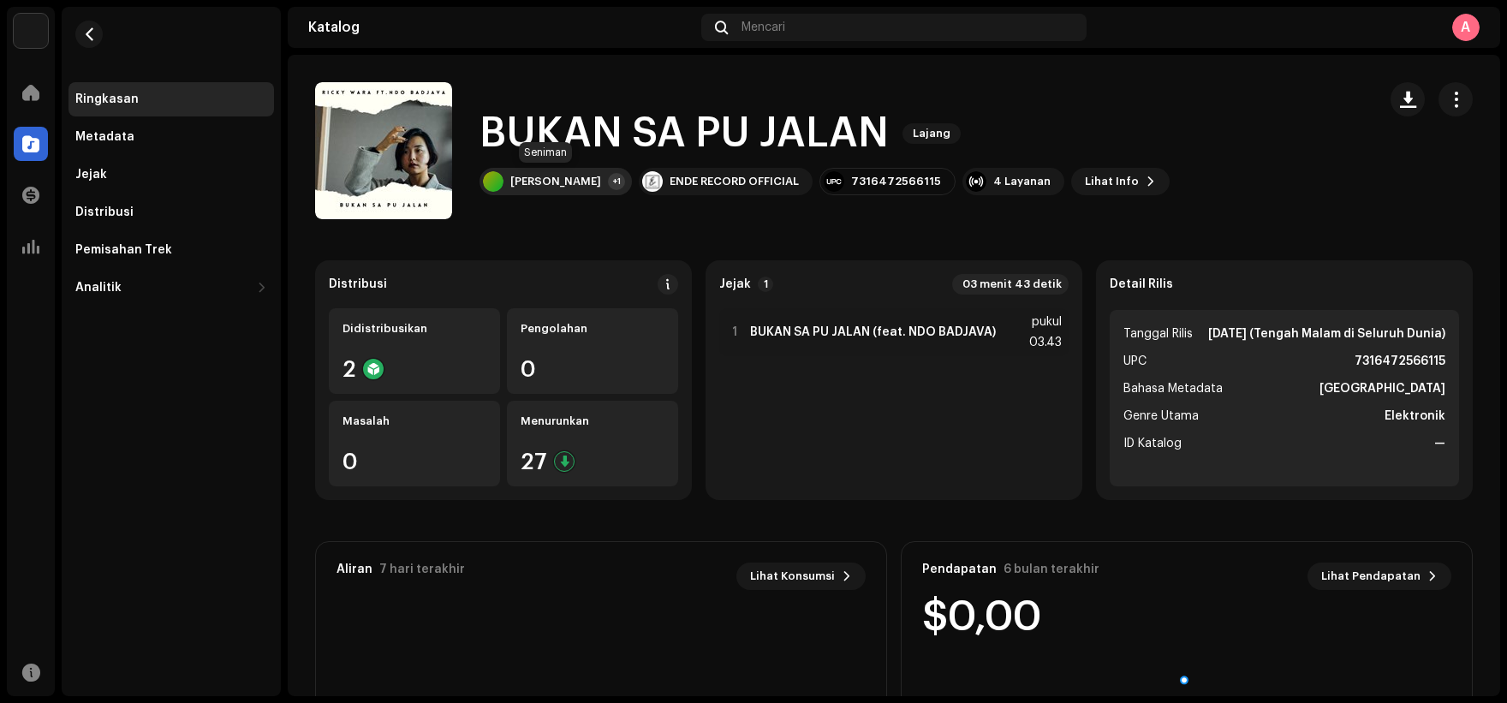
click at [608, 184] on div "+1" at bounding box center [616, 181] width 17 height 17
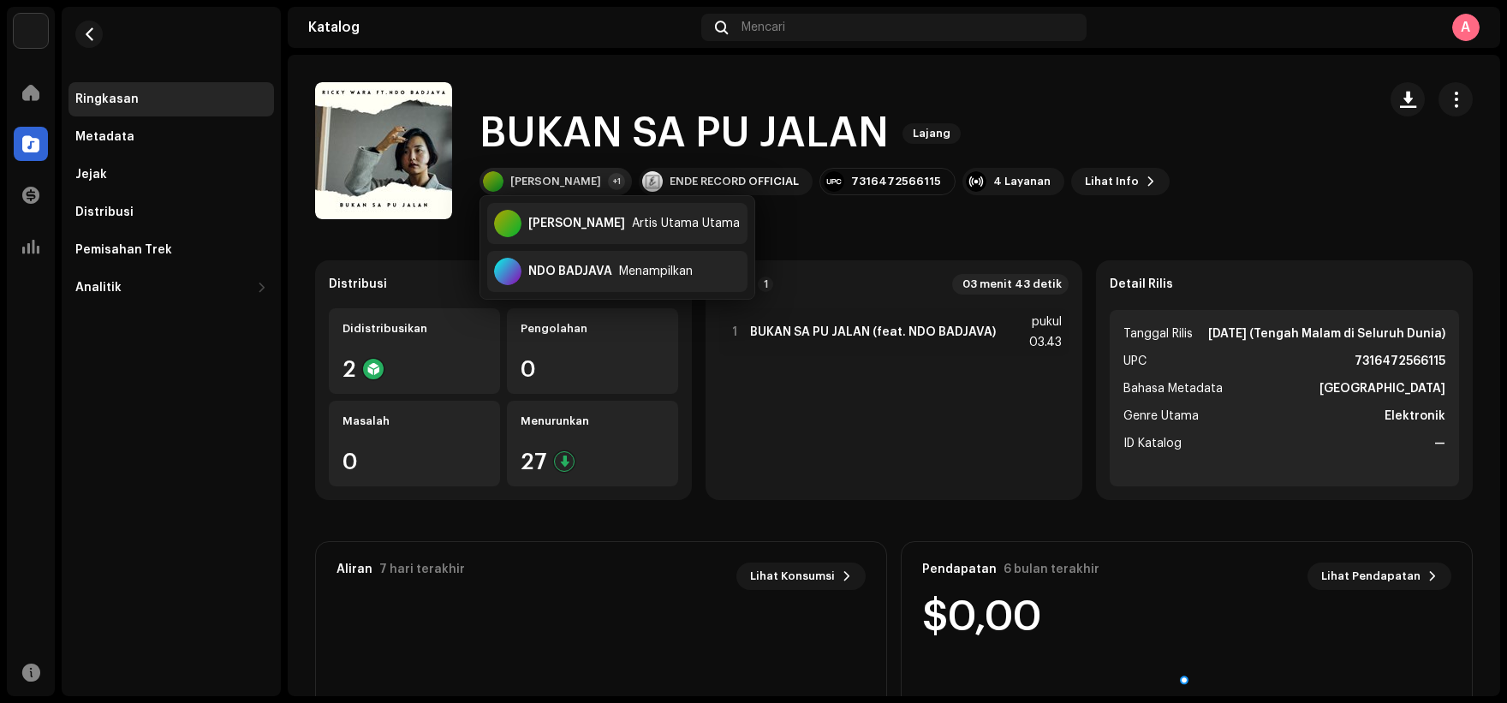
click at [608, 184] on div "+1" at bounding box center [616, 181] width 17 height 17
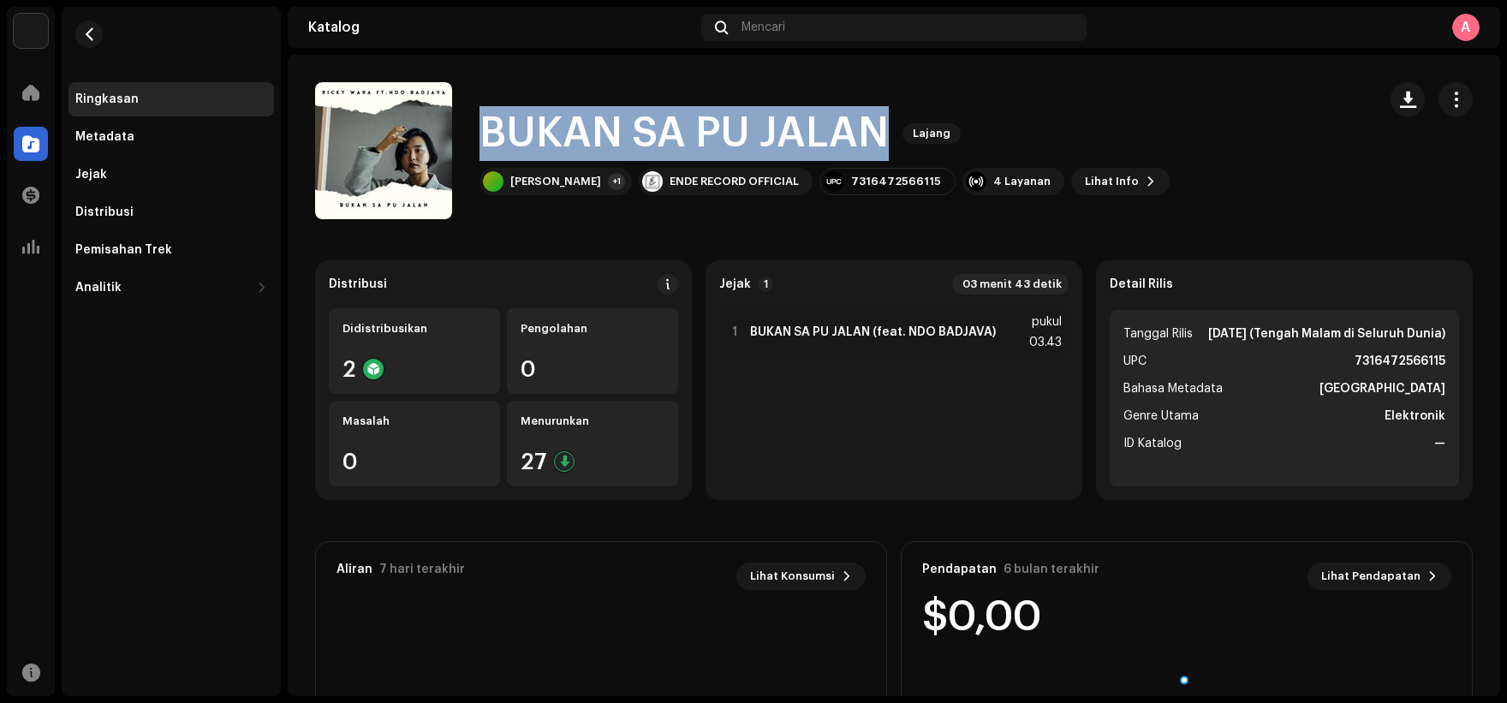
copy font "BUKAN SA PU JALAN"
drag, startPoint x: 485, startPoint y: 137, endPoint x: 889, endPoint y: 124, distance: 405.1
click at [889, 124] on div "BUKAN SA PU JALAN Lajang" at bounding box center [824, 133] width 690 height 55
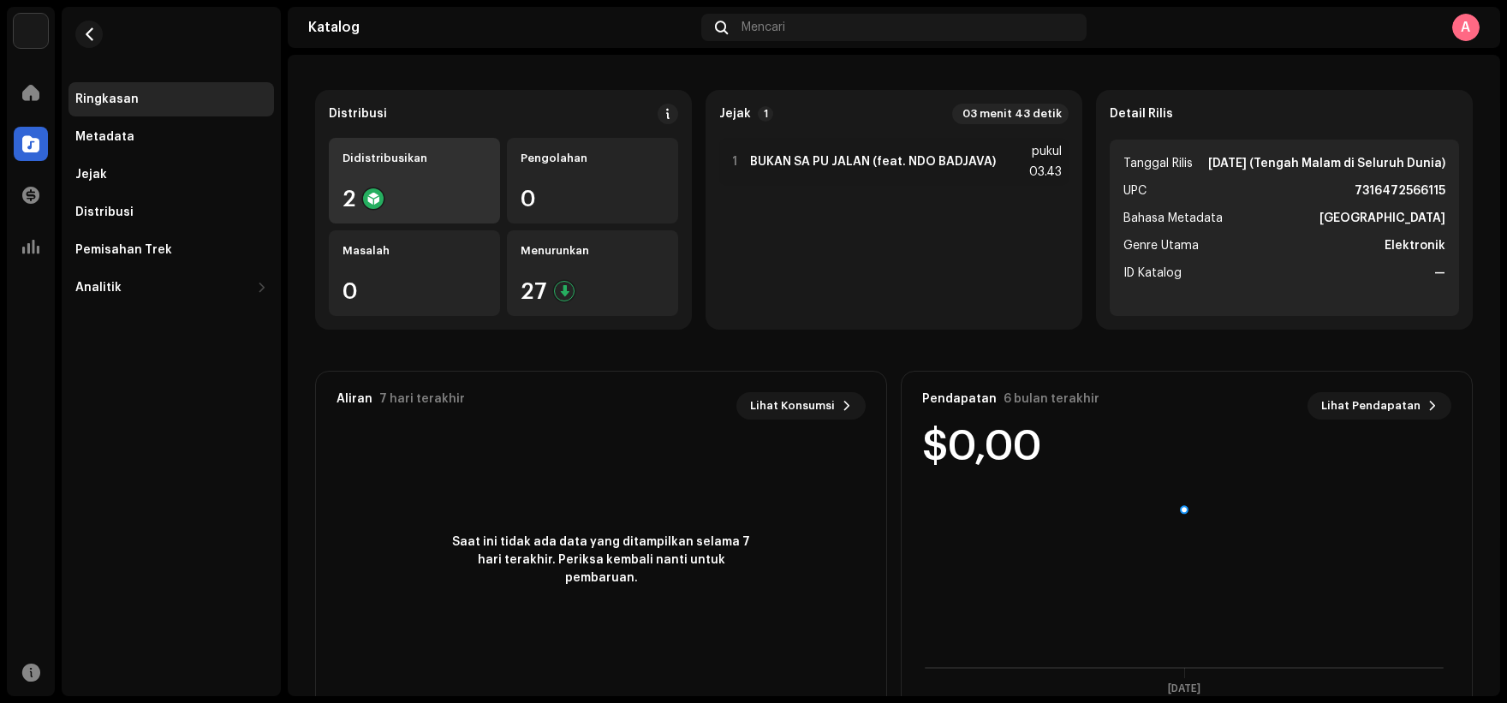
scroll to position [215, 0]
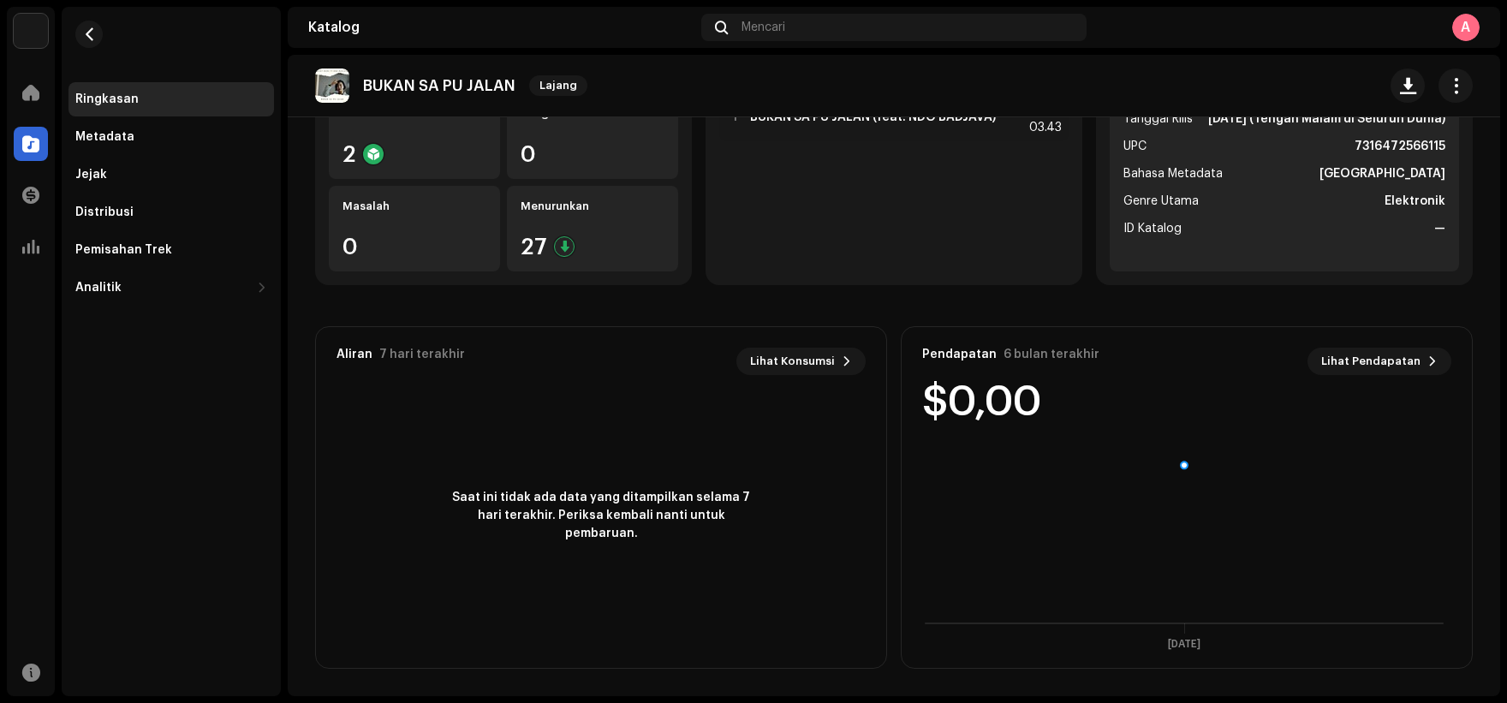
click at [416, 154] on re-o-release-hero "BUKAN SA PU JALAN Lajang BUKAN SA PU JALAN Lajang Ricky Wara +1 ENDE RECORD OFF…" at bounding box center [894, 123] width 1212 height 137
click at [398, 151] on re-o-release-hero "BUKAN SA PU JALAN Lajang BUKAN SA PU JALAN Lajang Ricky Wara +1 ENDE RECORD OFF…" at bounding box center [894, 123] width 1212 height 137
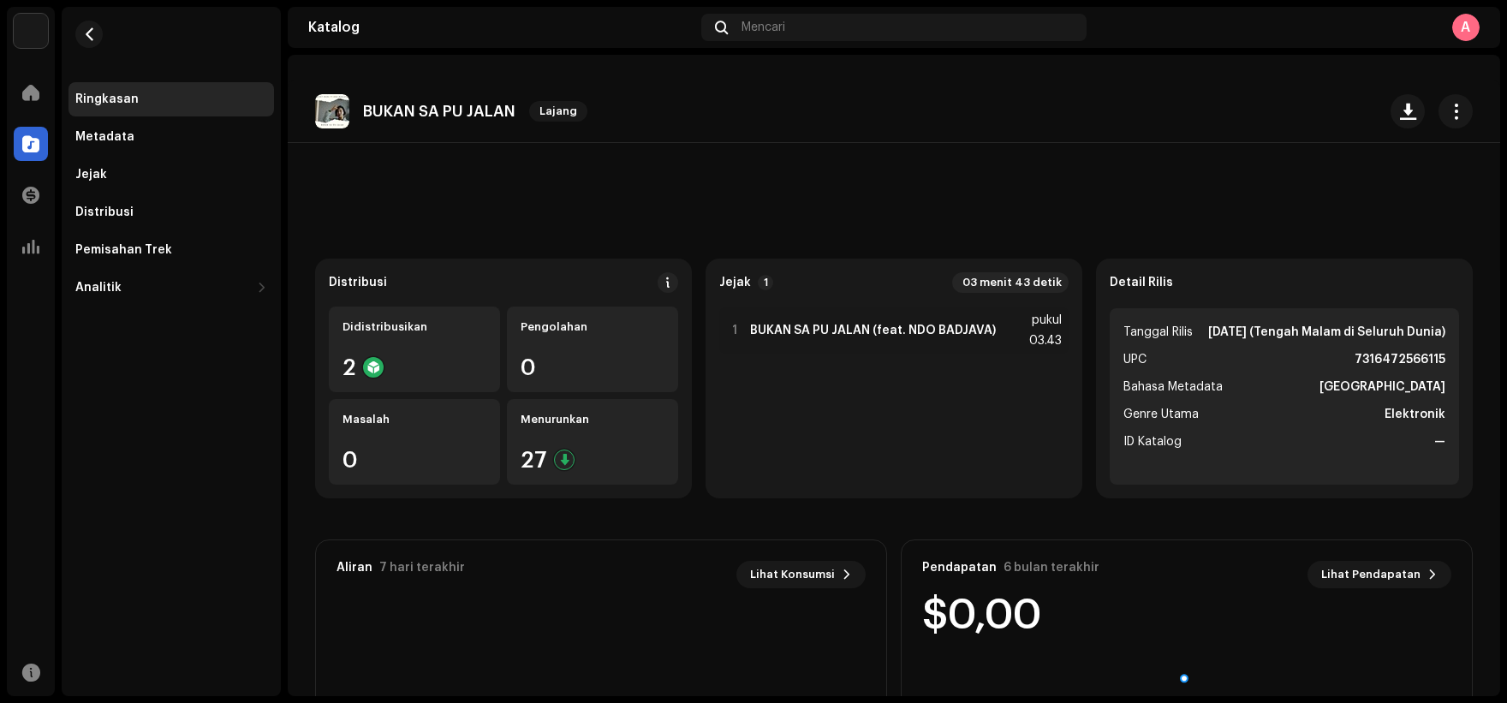
scroll to position [0, 0]
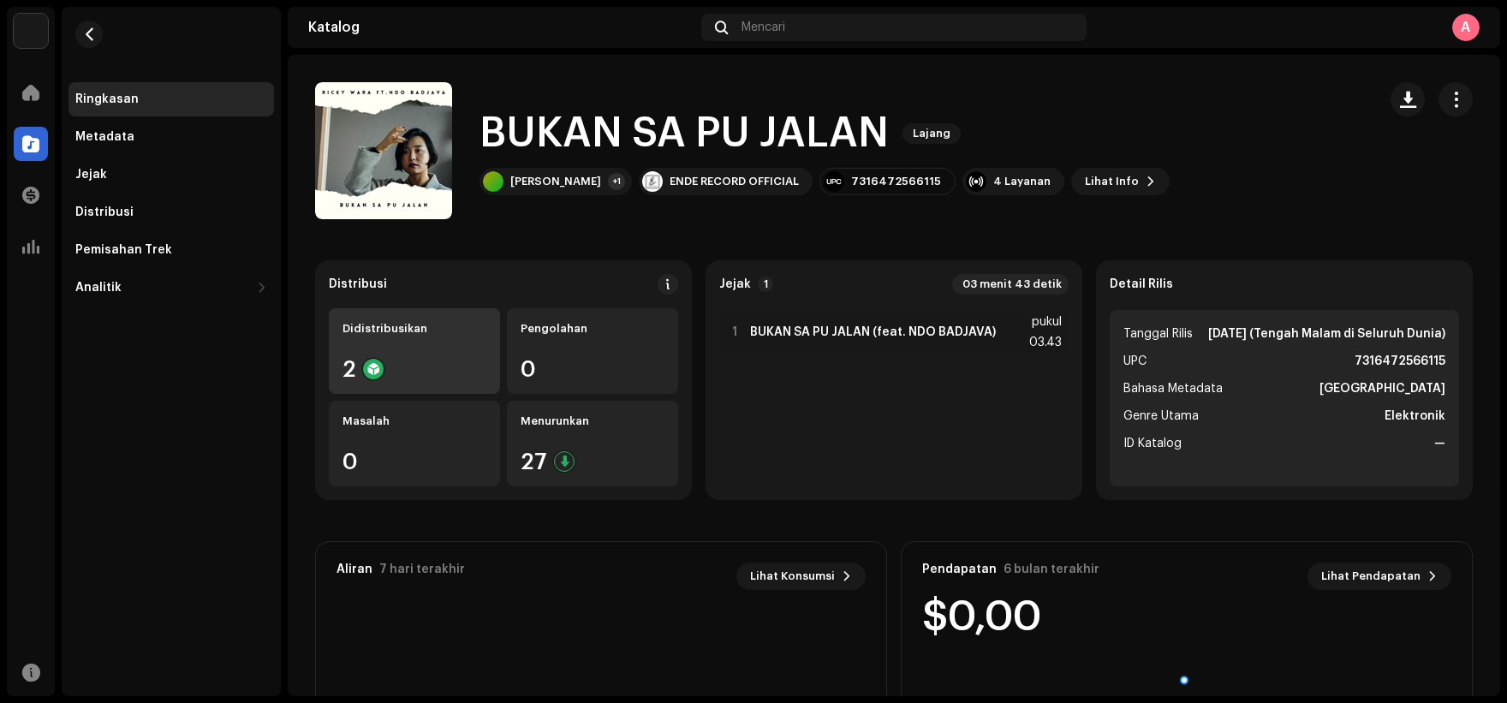
click at [419, 365] on div "2" at bounding box center [414, 369] width 144 height 22
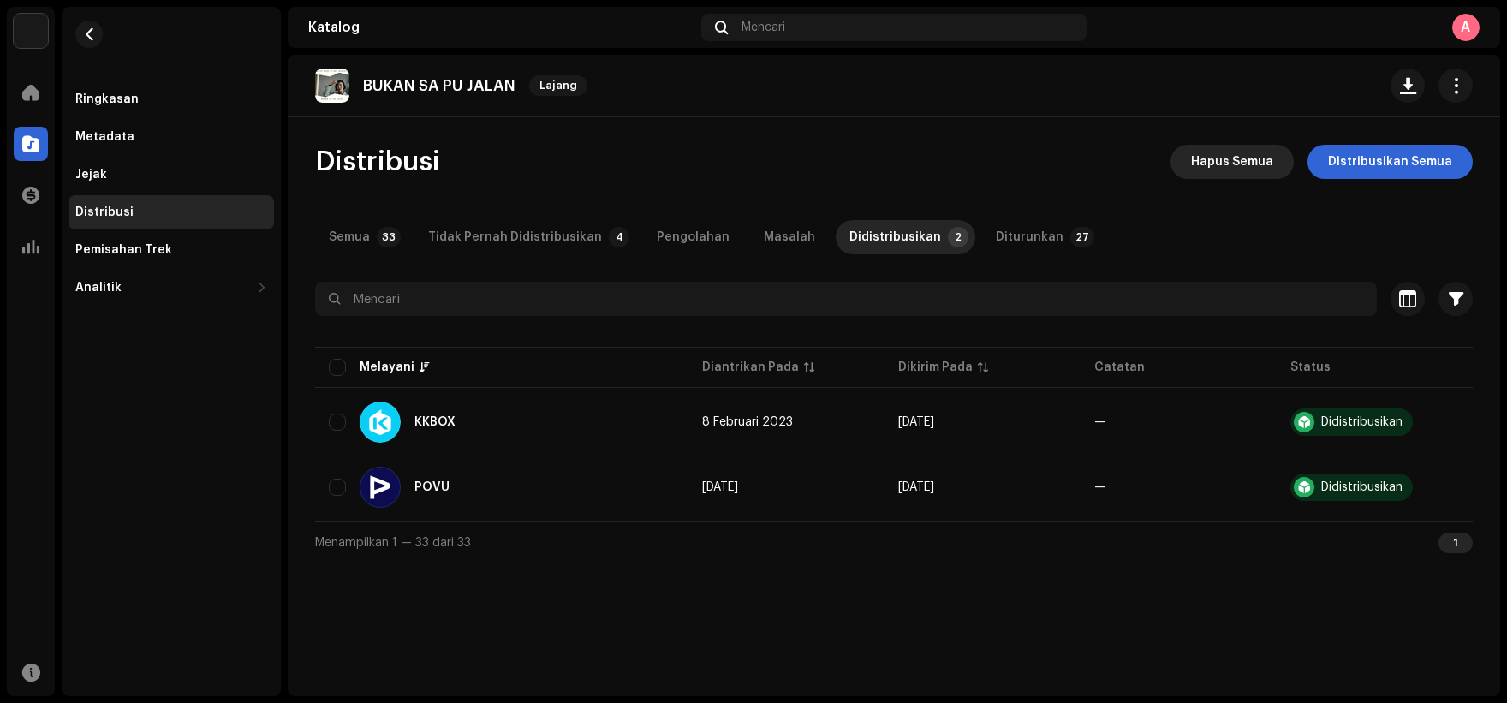
click at [1243, 173] on span "Hapus Semua" at bounding box center [1232, 162] width 82 height 34
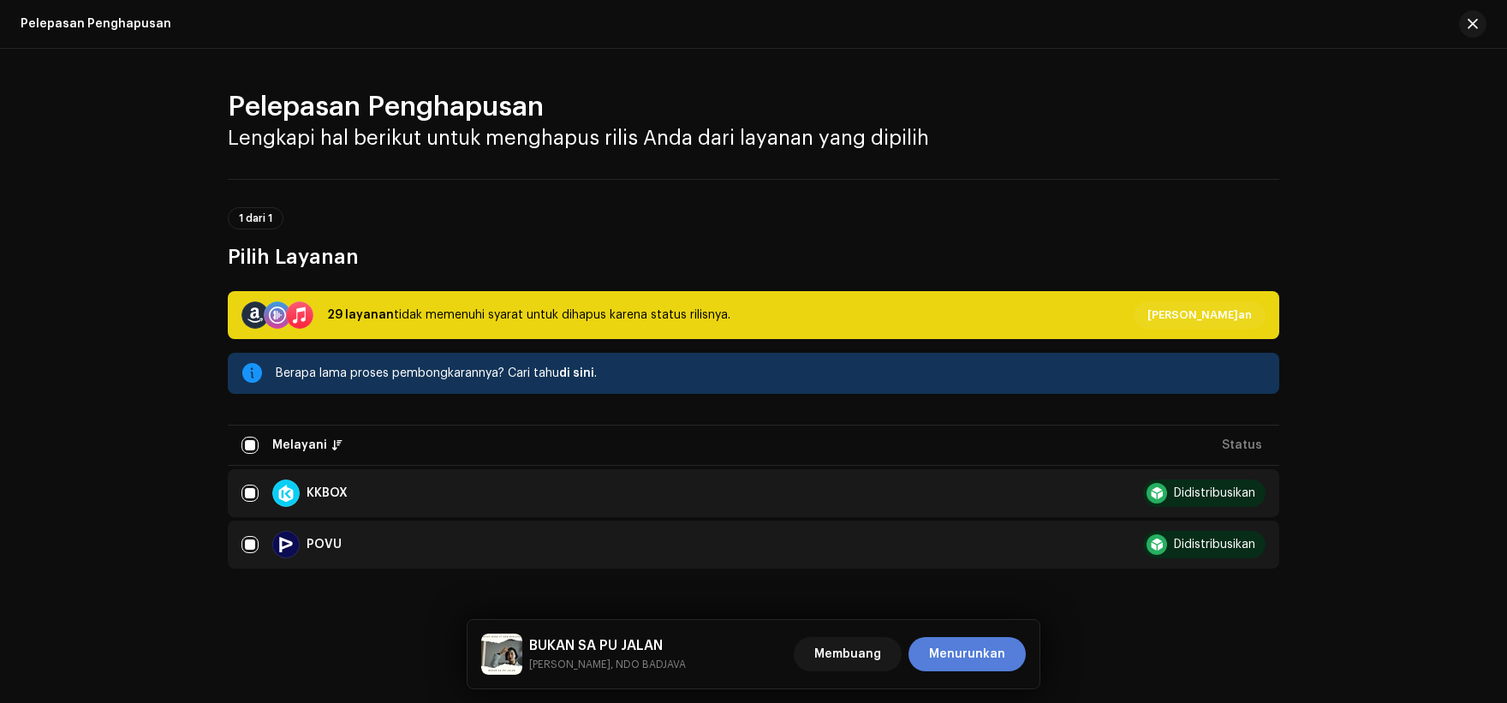
click at [999, 648] on font "Menurunkan" at bounding box center [967, 654] width 76 height 12
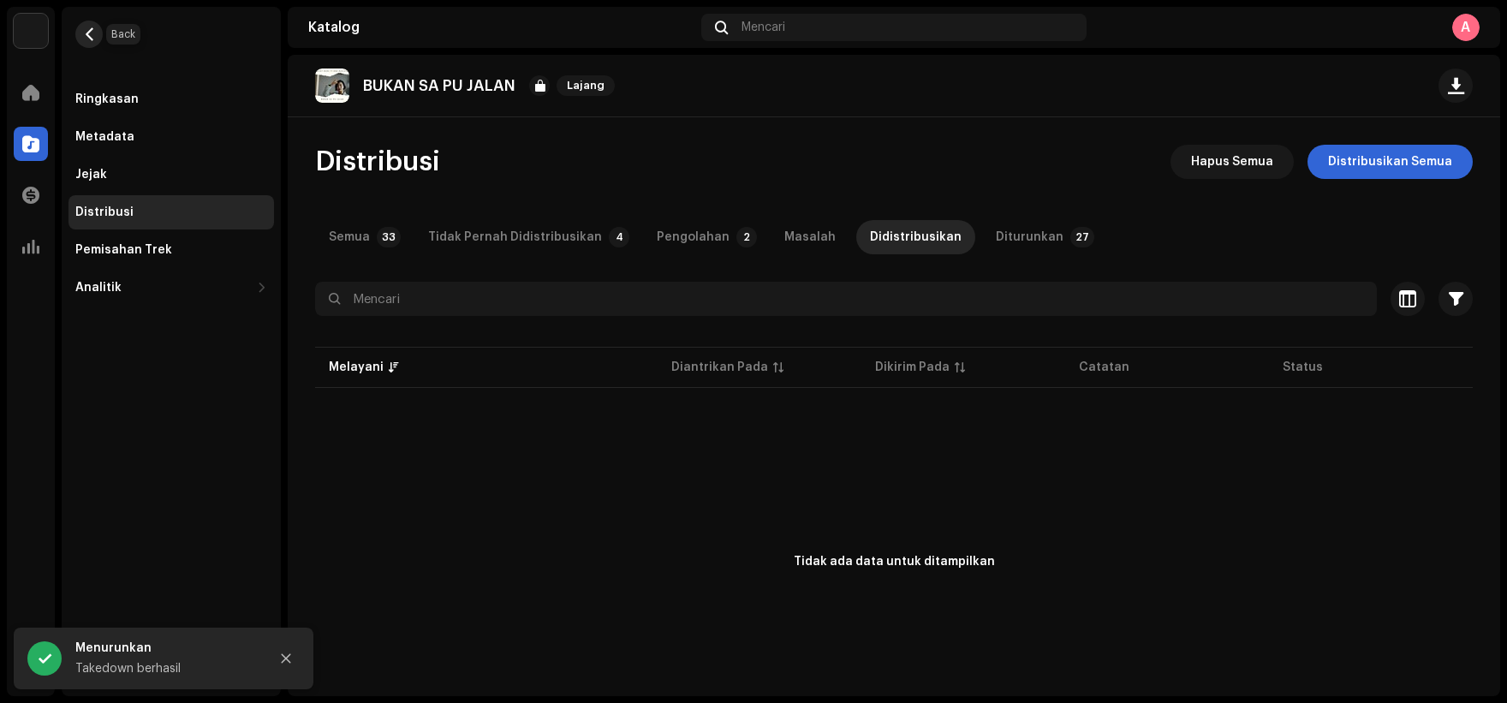
click at [86, 43] on button "button" at bounding box center [88, 34] width 27 height 27
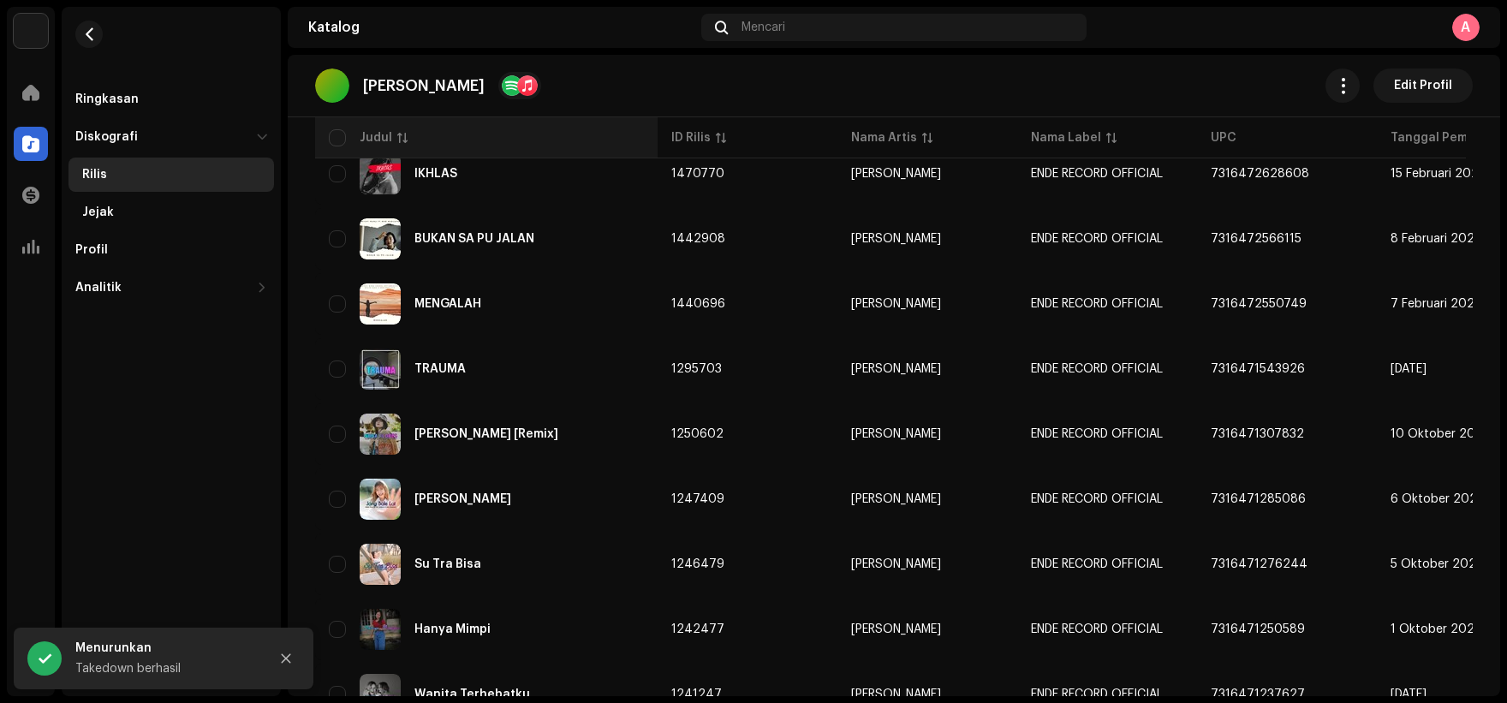
scroll to position [257, 0]
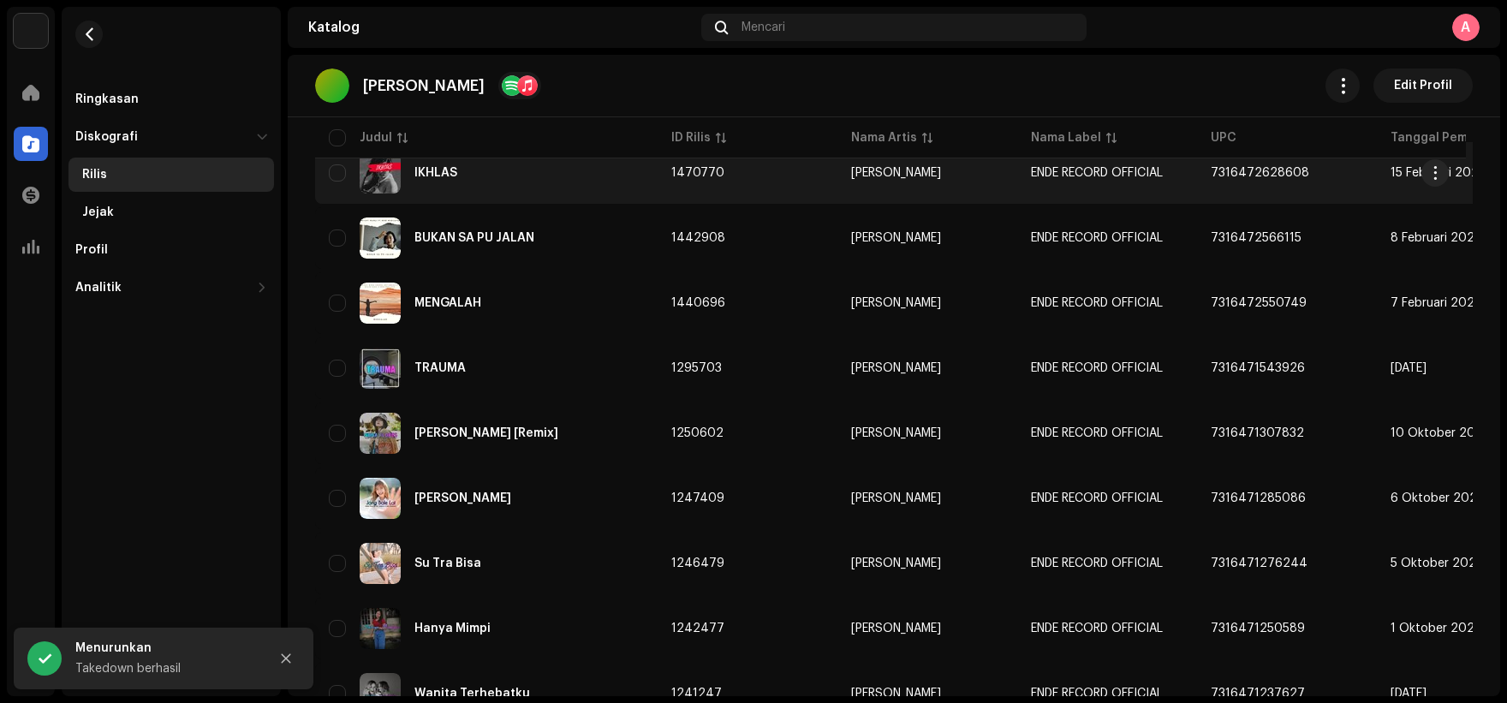
click at [552, 182] on div "IKHLAS" at bounding box center [486, 172] width 315 height 41
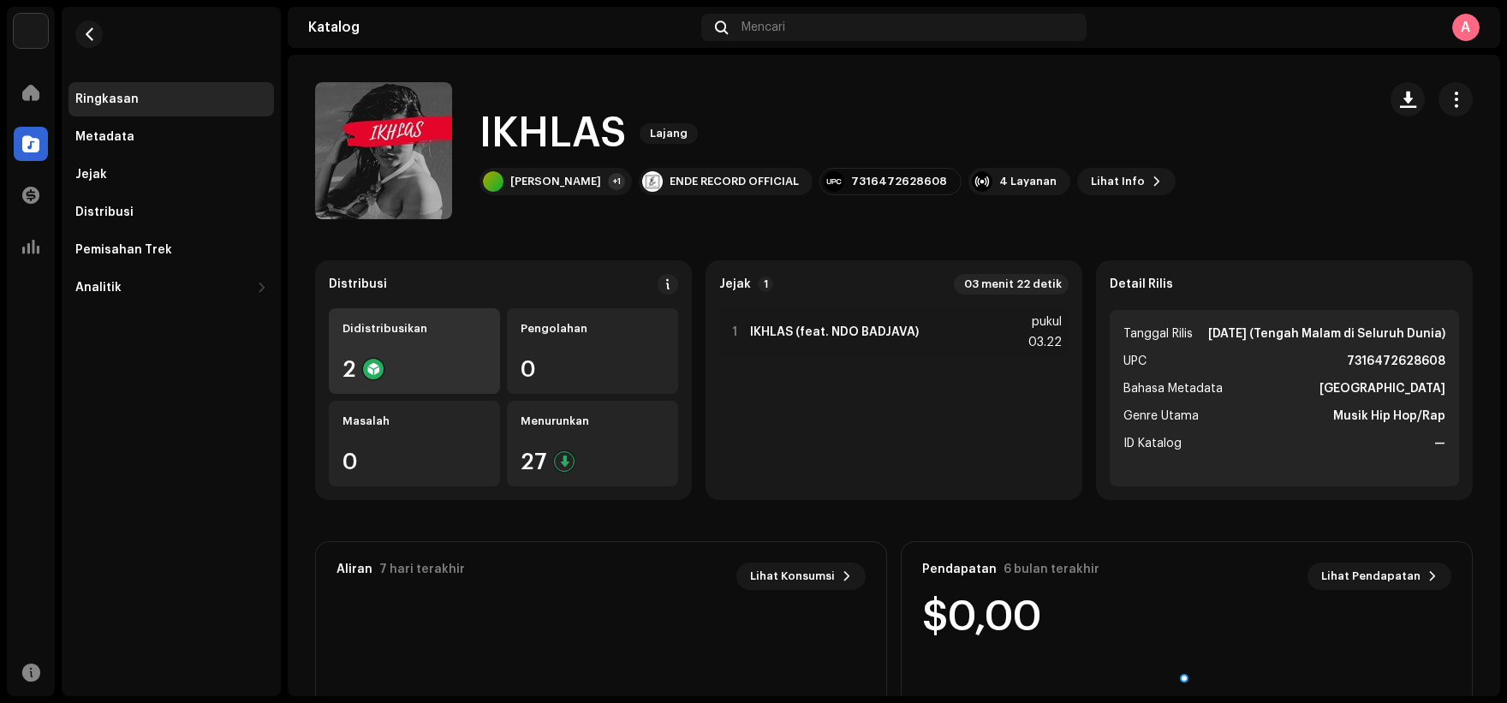
click at [428, 324] on div "Didistribusikan" at bounding box center [414, 329] width 144 height 14
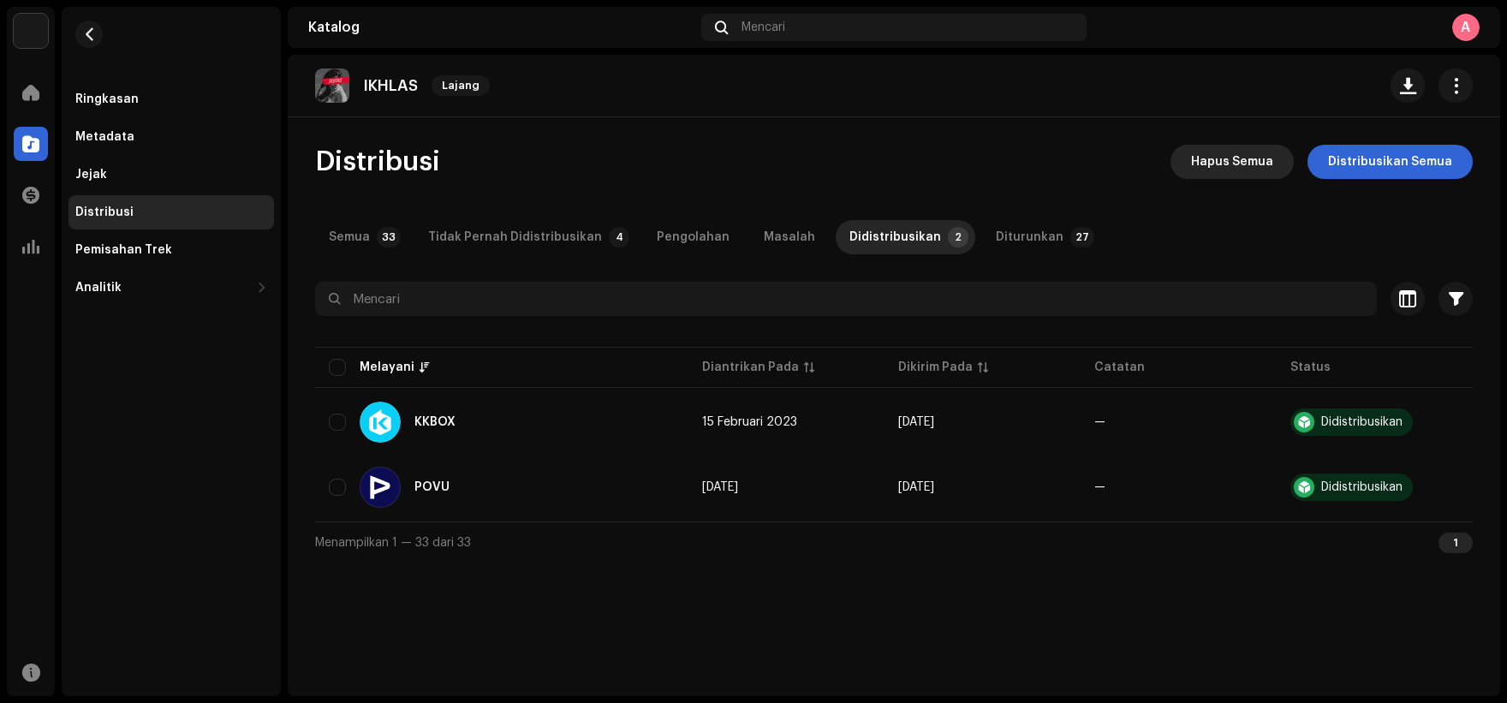
click at [1240, 163] on font "Hapus Semua" at bounding box center [1232, 162] width 82 height 12
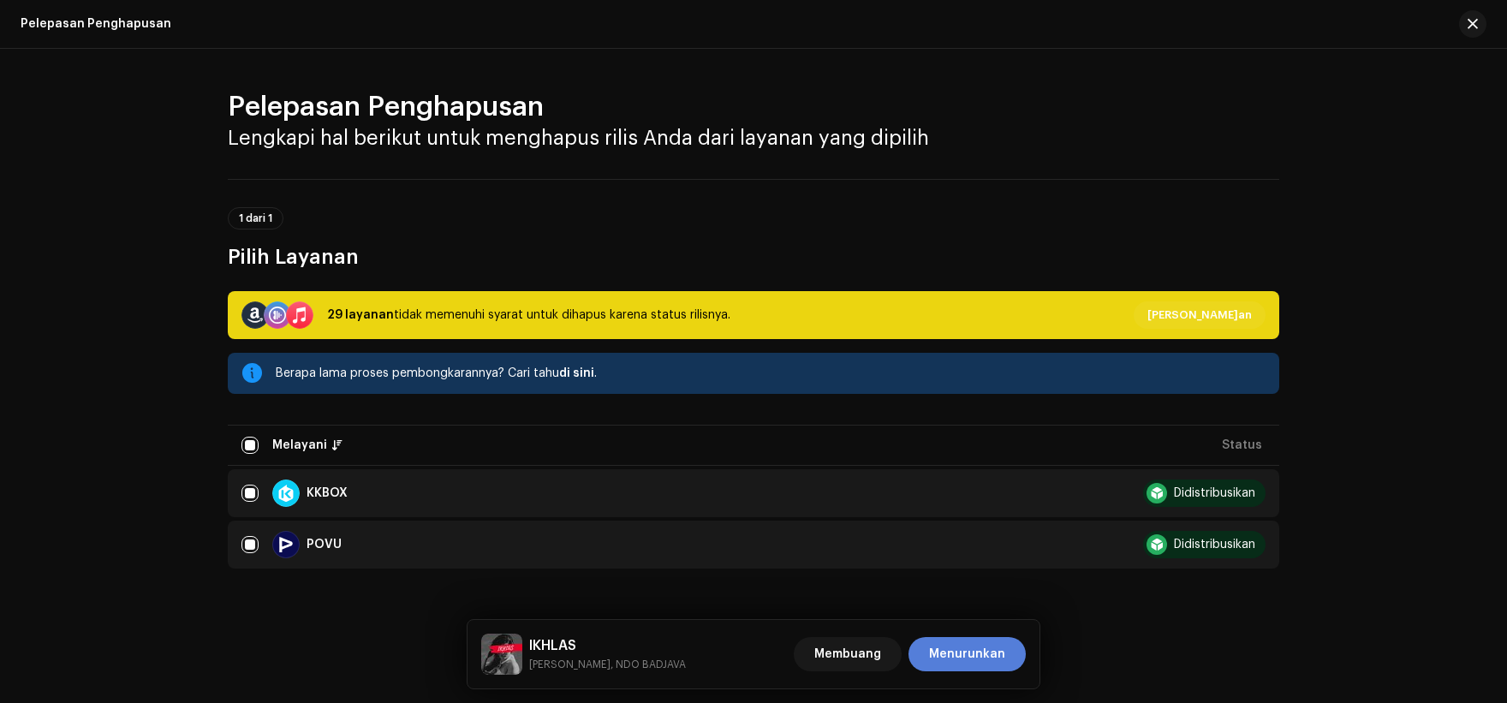
click at [989, 643] on span "Menurunkan" at bounding box center [967, 654] width 76 height 34
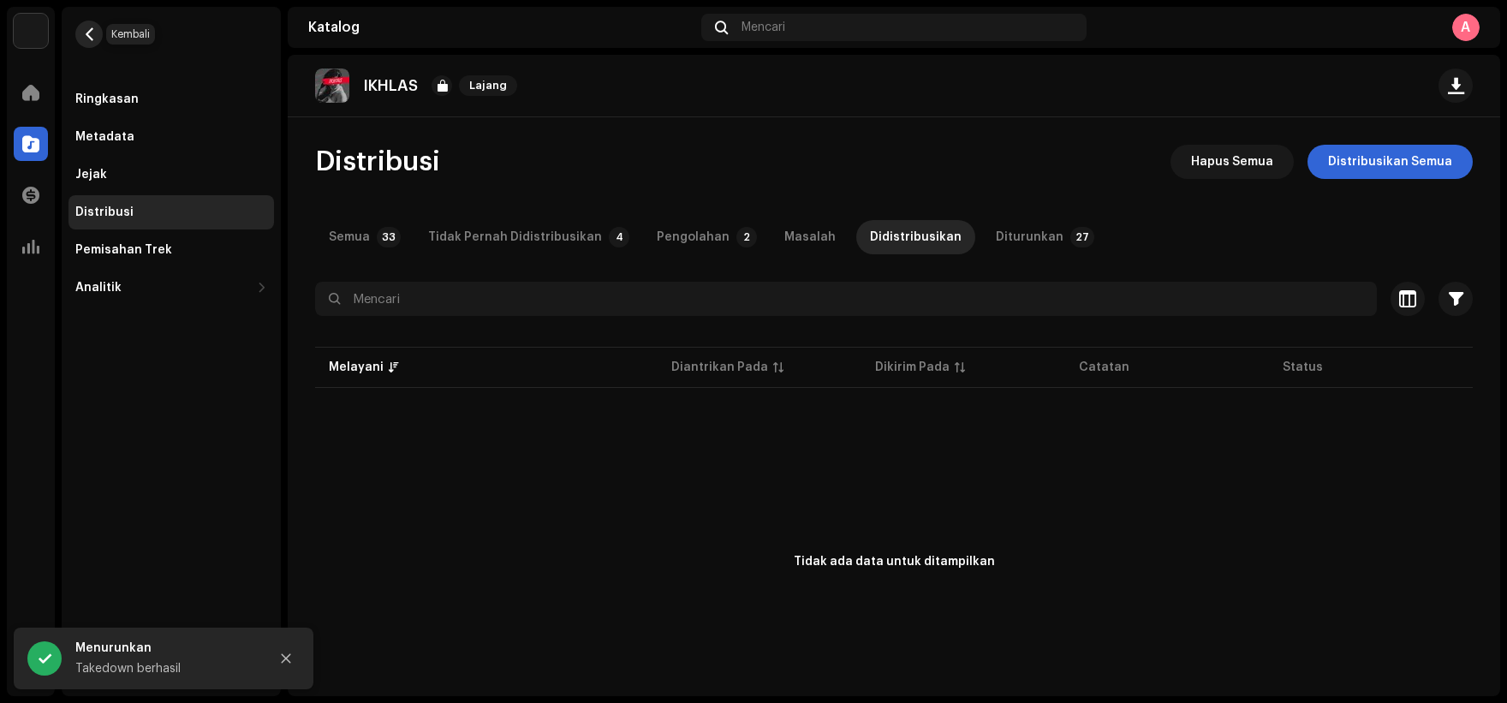
click at [86, 33] on span "button" at bounding box center [89, 34] width 13 height 14
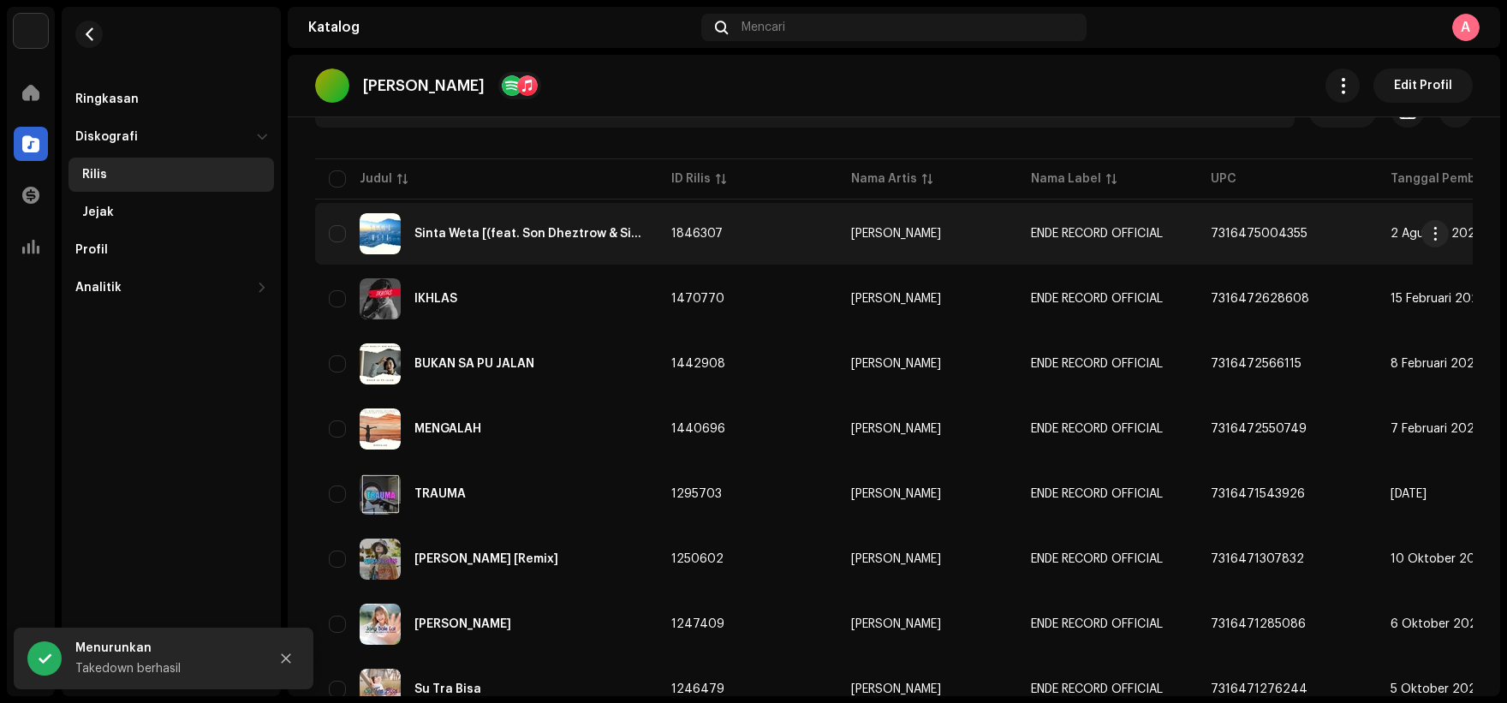
scroll to position [171, 0]
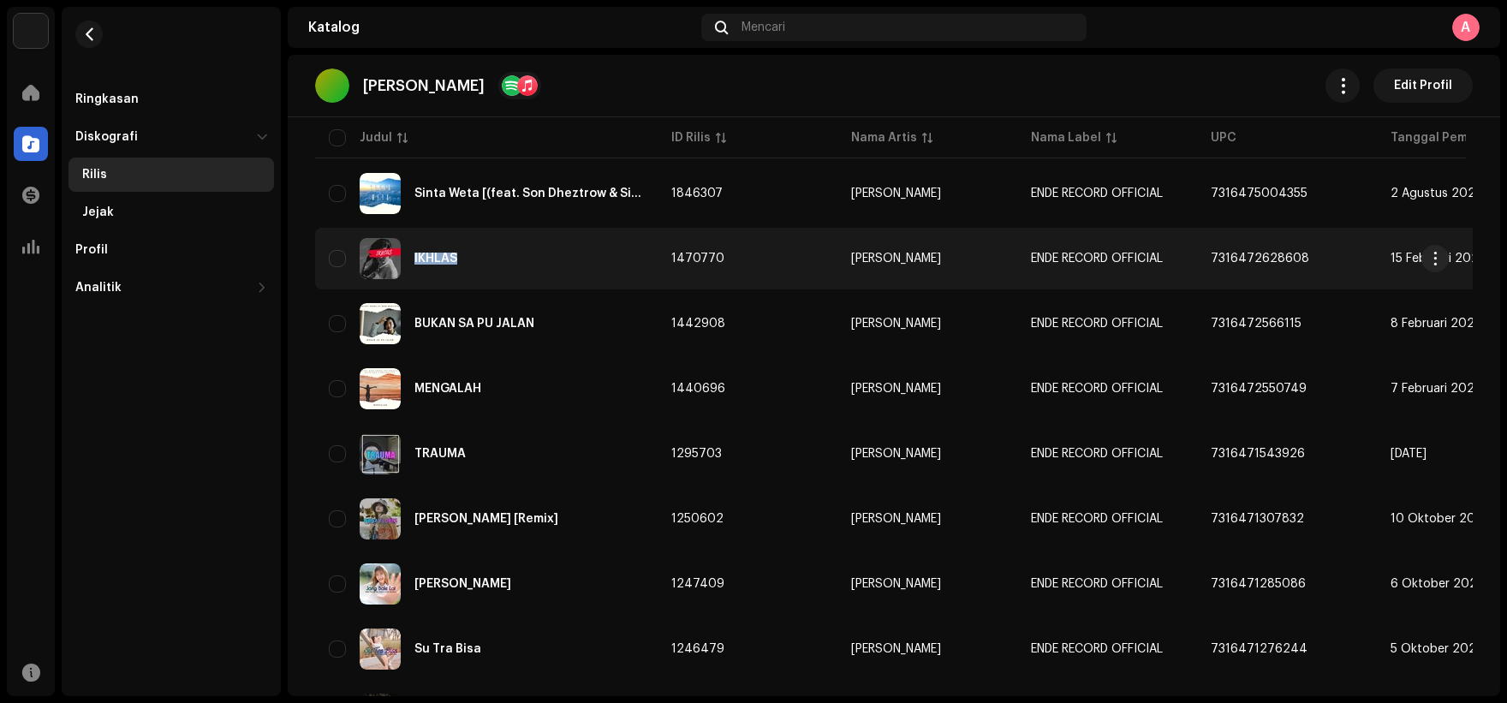
copy font "IKHLAS"
drag, startPoint x: 413, startPoint y: 257, endPoint x: 461, endPoint y: 265, distance: 48.6
click at [461, 265] on div "IKHLAS" at bounding box center [486, 258] width 315 height 41
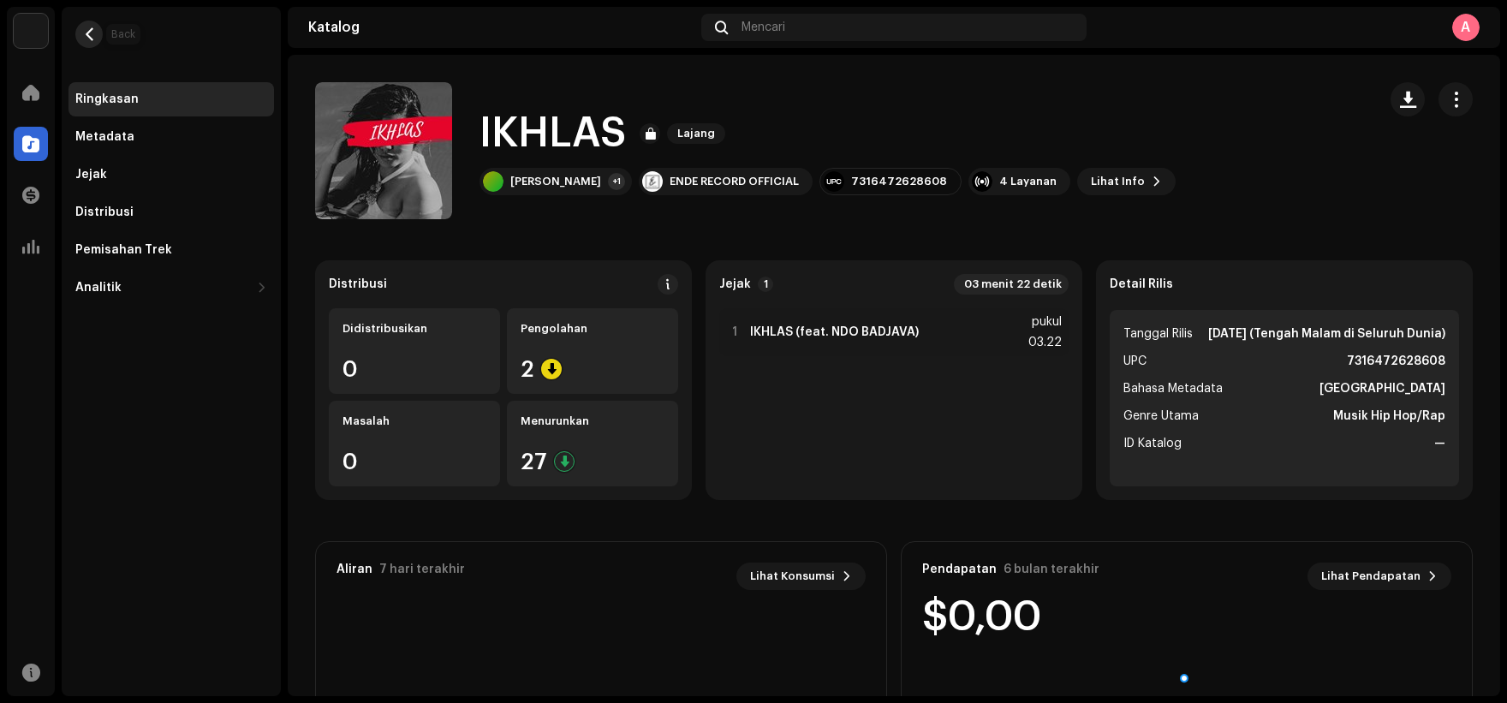
click at [80, 33] on button "button" at bounding box center [88, 34] width 27 height 27
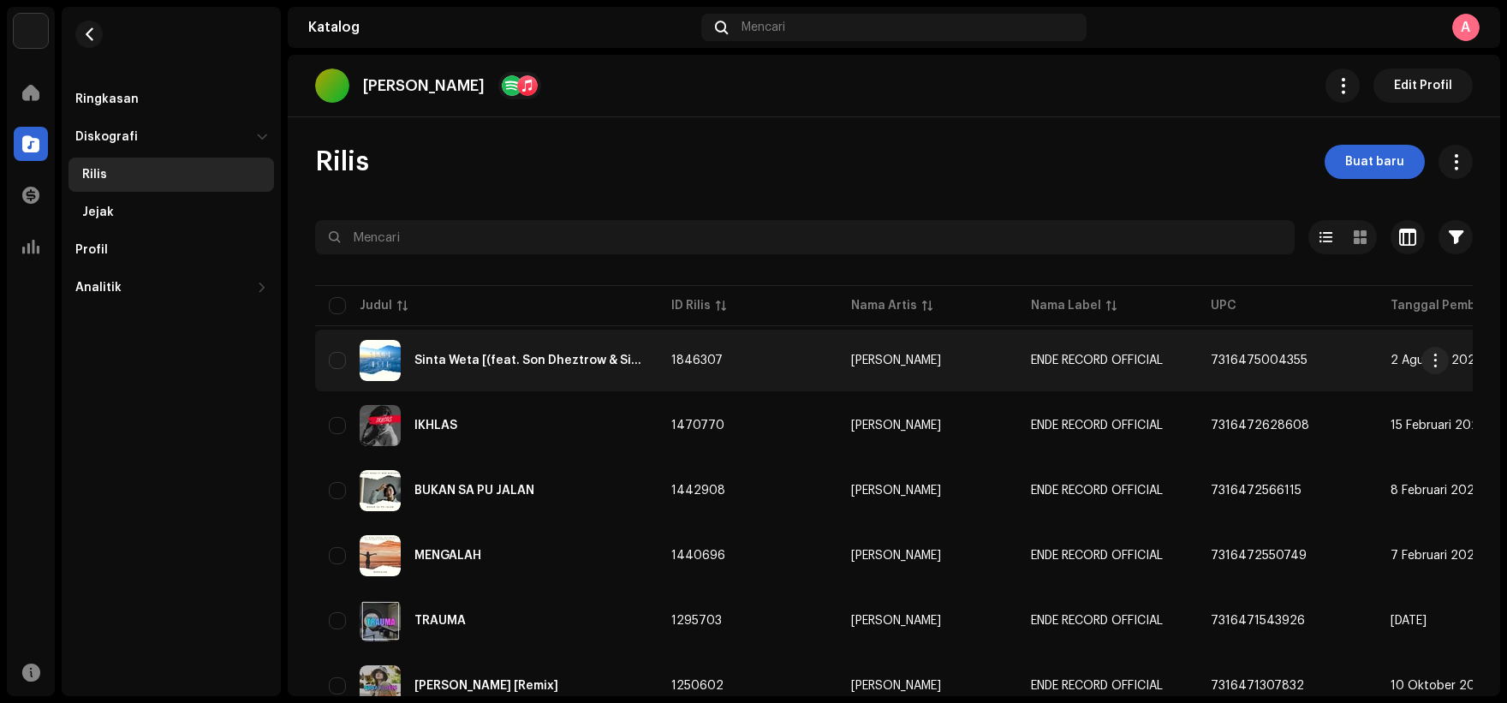
click at [550, 385] on td "Sinta Weta [(feat. Son Dheztrow & Silus wedho)]" at bounding box center [486, 361] width 342 height 62
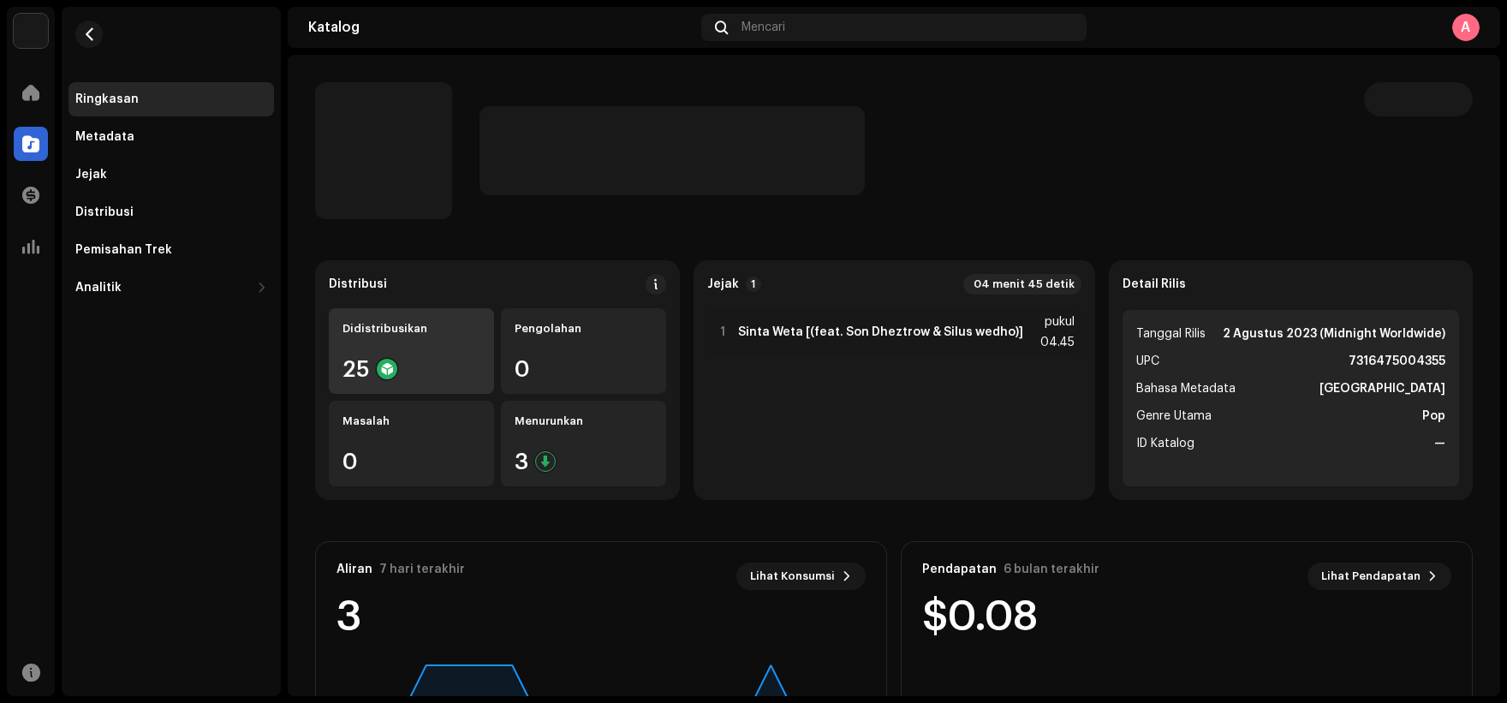
click at [476, 349] on div "Didistribusikan 25" at bounding box center [411, 351] width 165 height 86
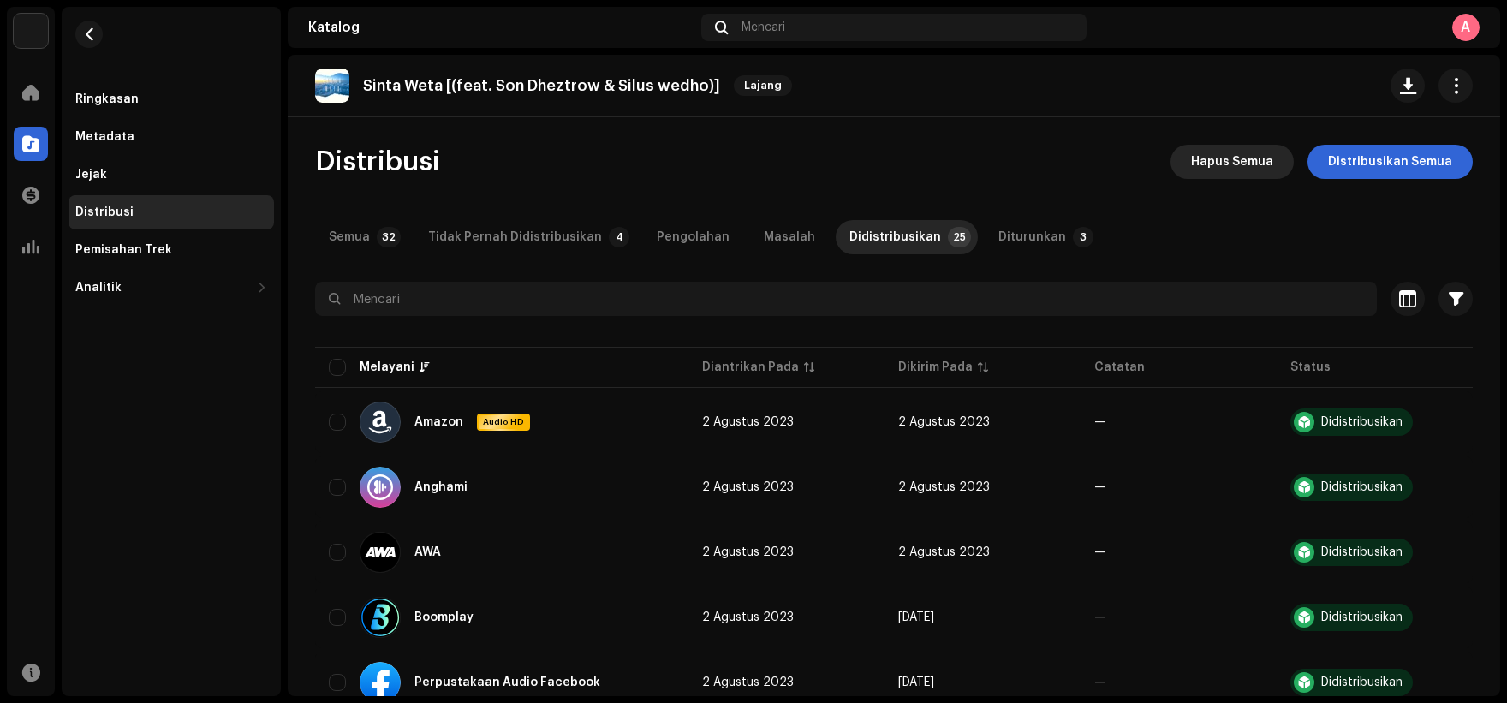
click at [1247, 159] on font "Hapus Semua" at bounding box center [1232, 162] width 82 height 12
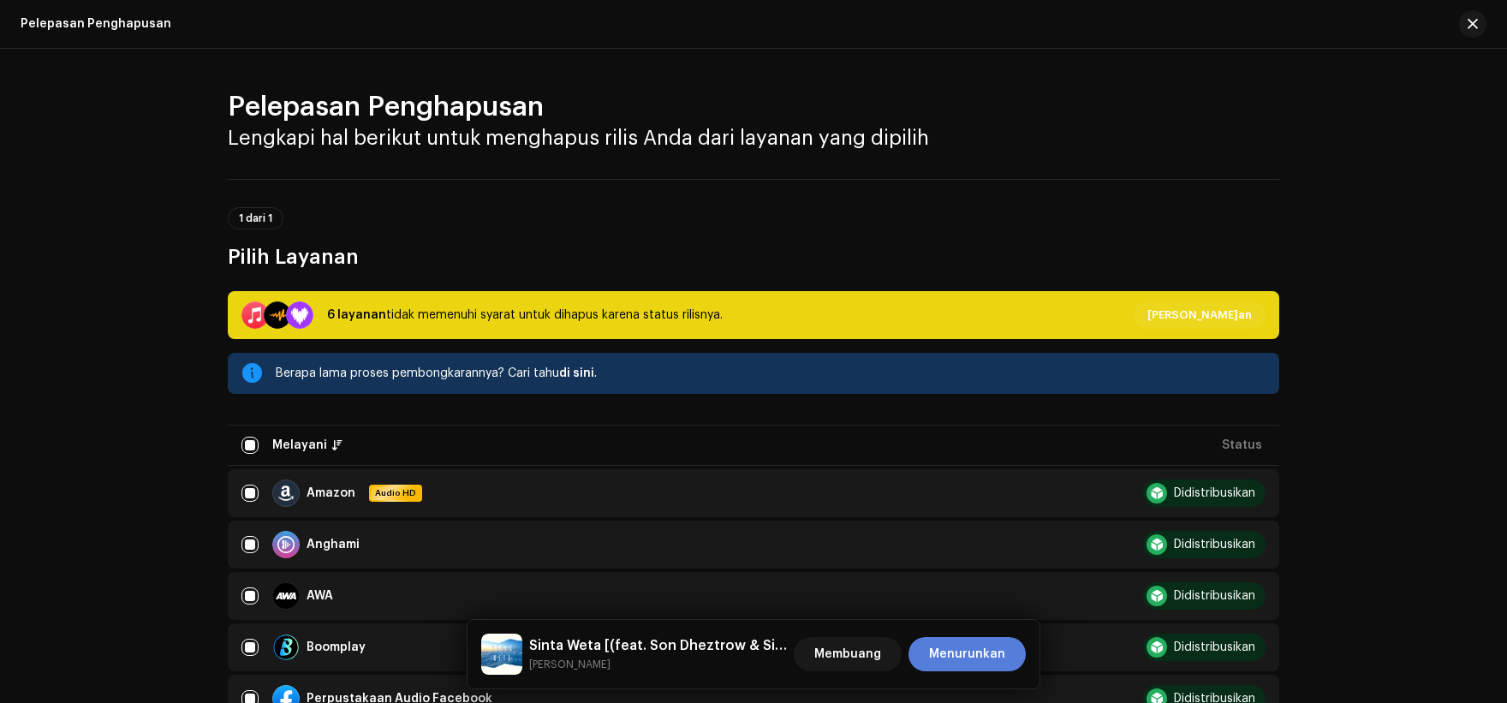
click at [953, 662] on span "Menurunkan" at bounding box center [967, 654] width 76 height 34
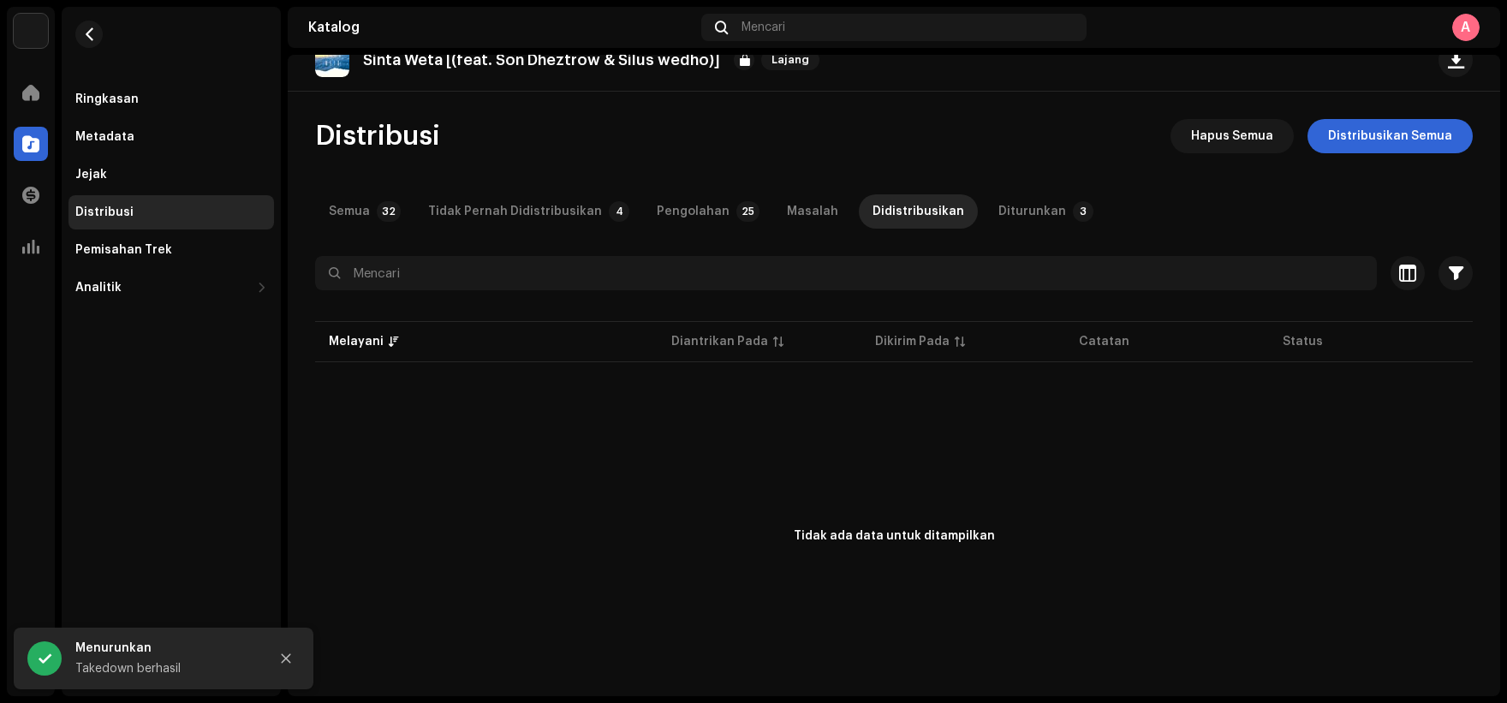
scroll to position [38, 0]
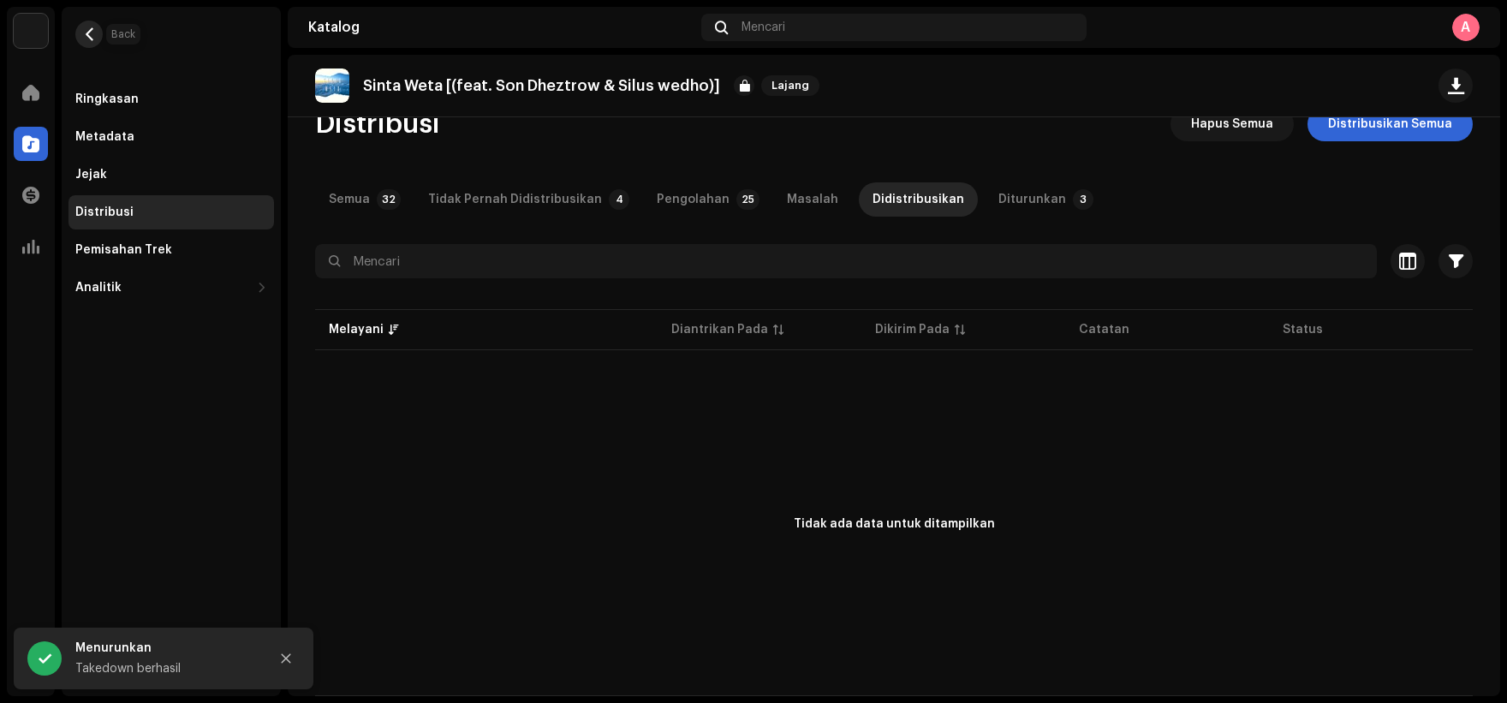
click at [96, 31] on button "button" at bounding box center [88, 34] width 27 height 27
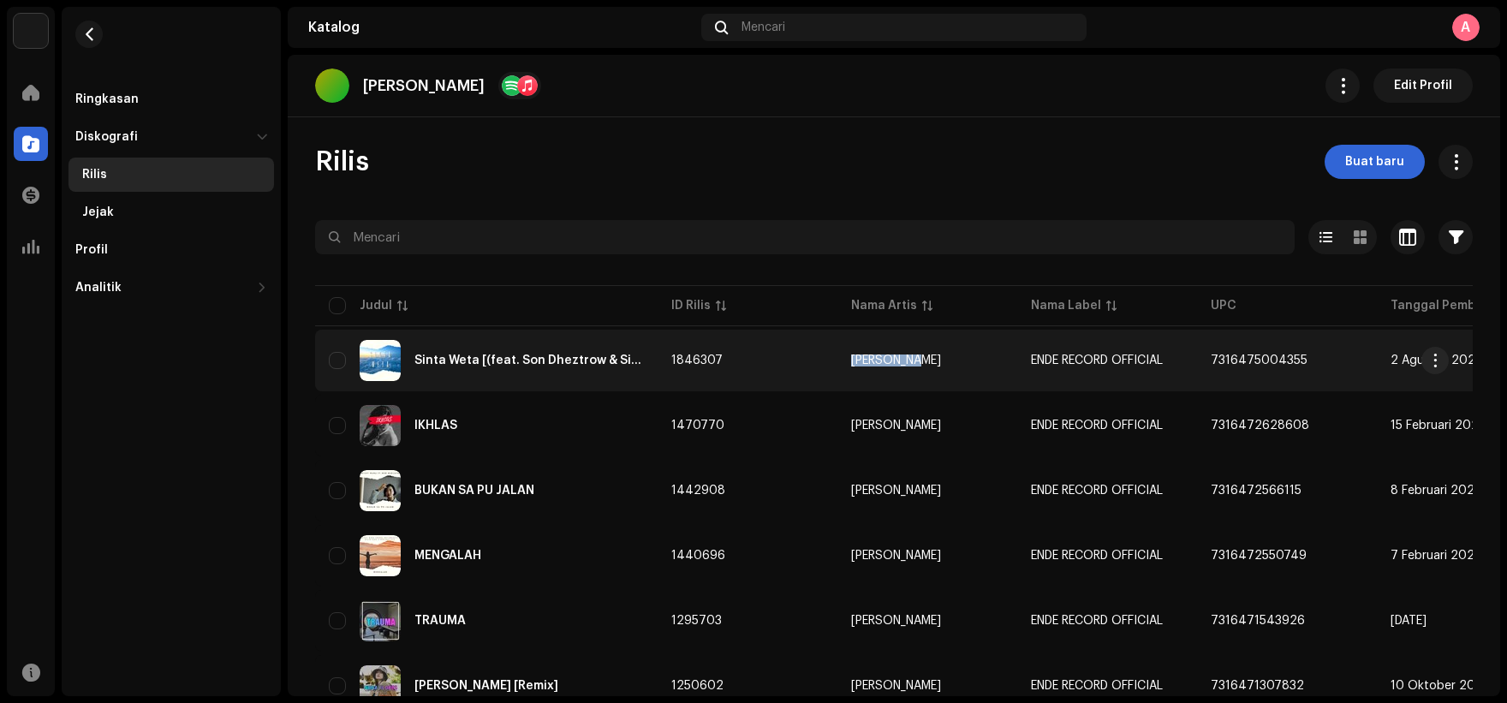
copy font "[PERSON_NAME]"
drag, startPoint x: 847, startPoint y: 363, endPoint x: 913, endPoint y: 372, distance: 66.5
click at [913, 372] on td "[PERSON_NAME]" at bounding box center [927, 361] width 180 height 62
